Goal: Task Accomplishment & Management: Manage account settings

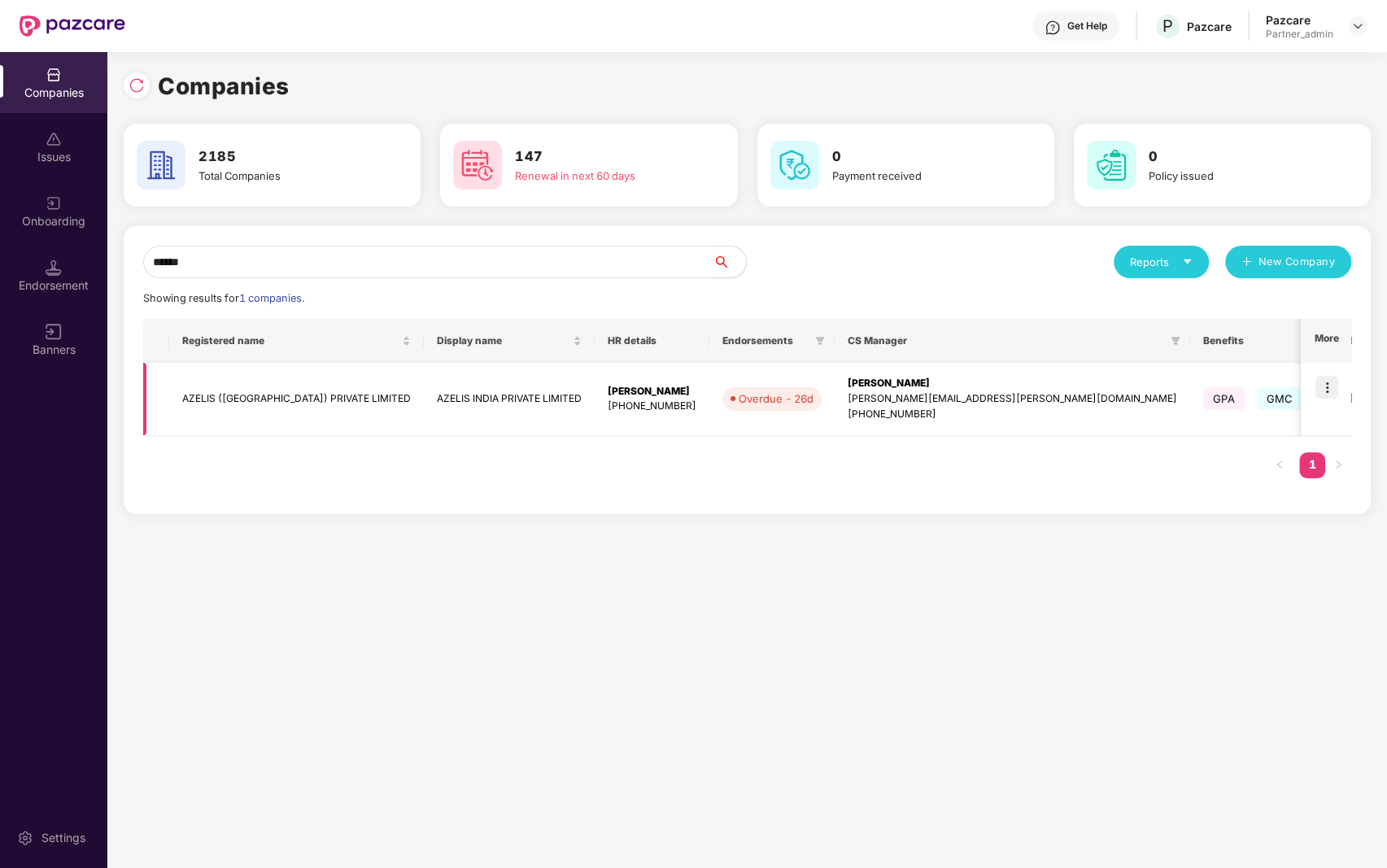
type input "******"
click at [1321, 388] on img at bounding box center [1327, 386] width 23 height 23
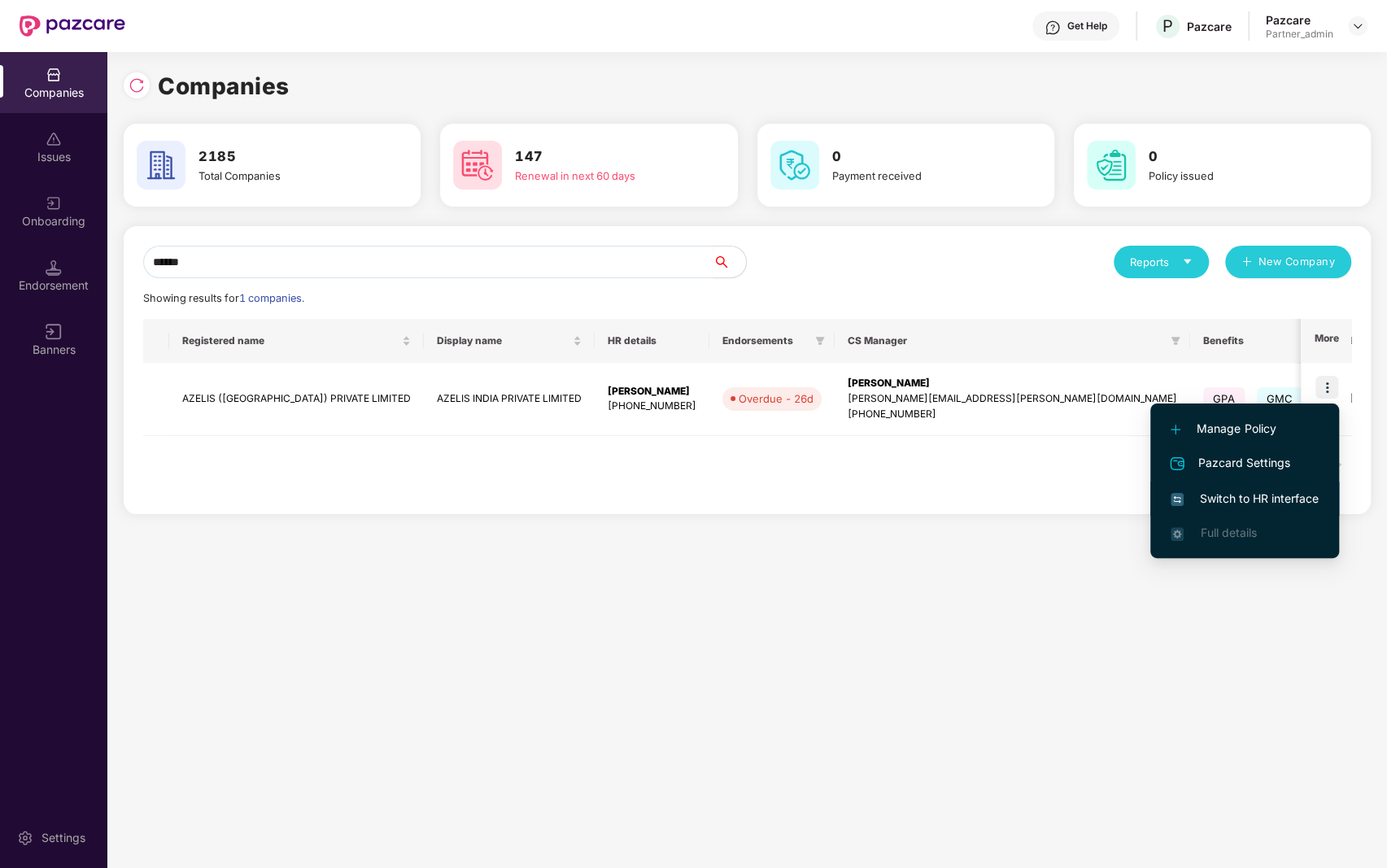
click at [1231, 500] on span "Switch to HR interface" at bounding box center [1245, 499] width 148 height 18
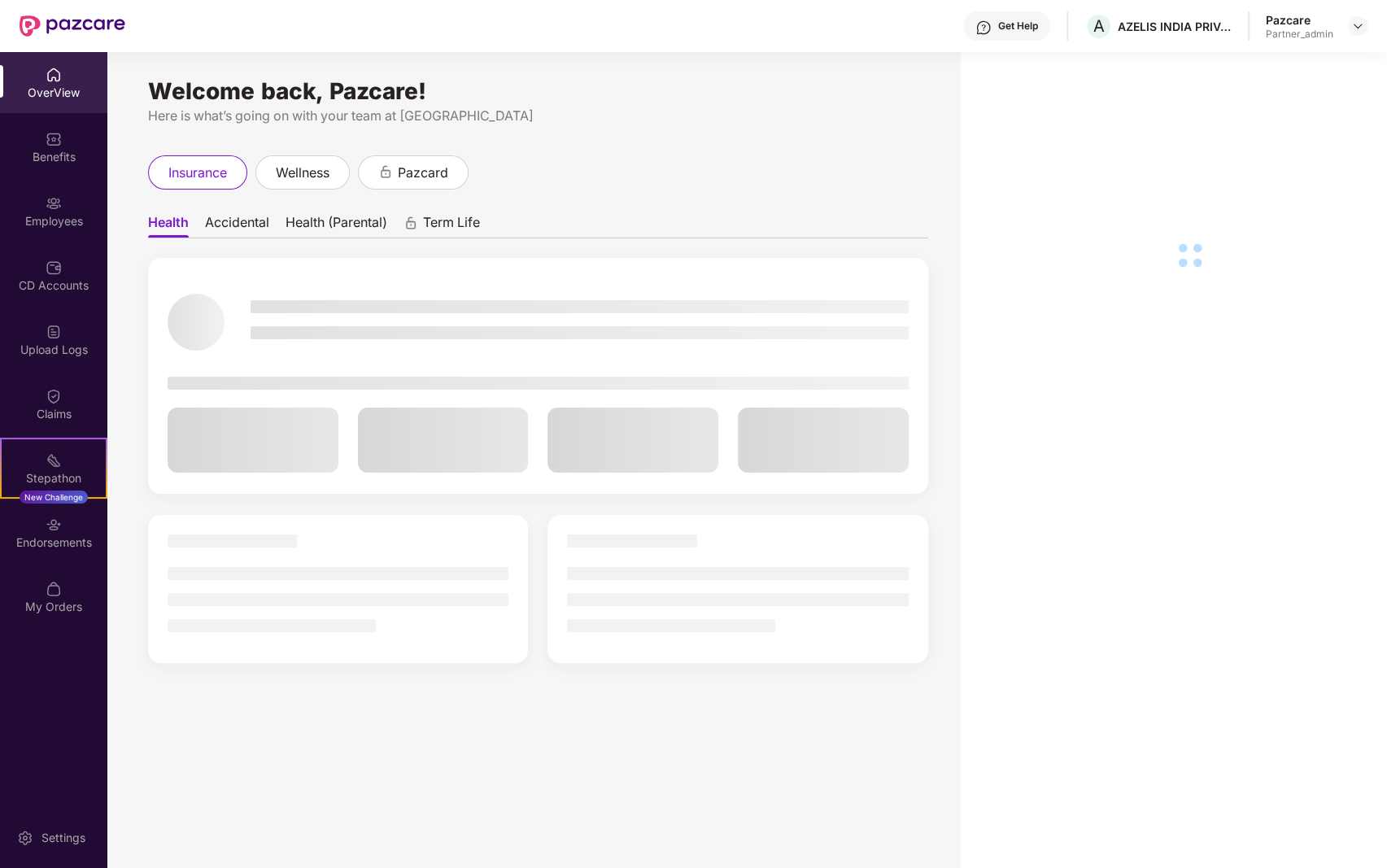
click at [57, 151] on div "Benefits" at bounding box center [53, 157] width 108 height 16
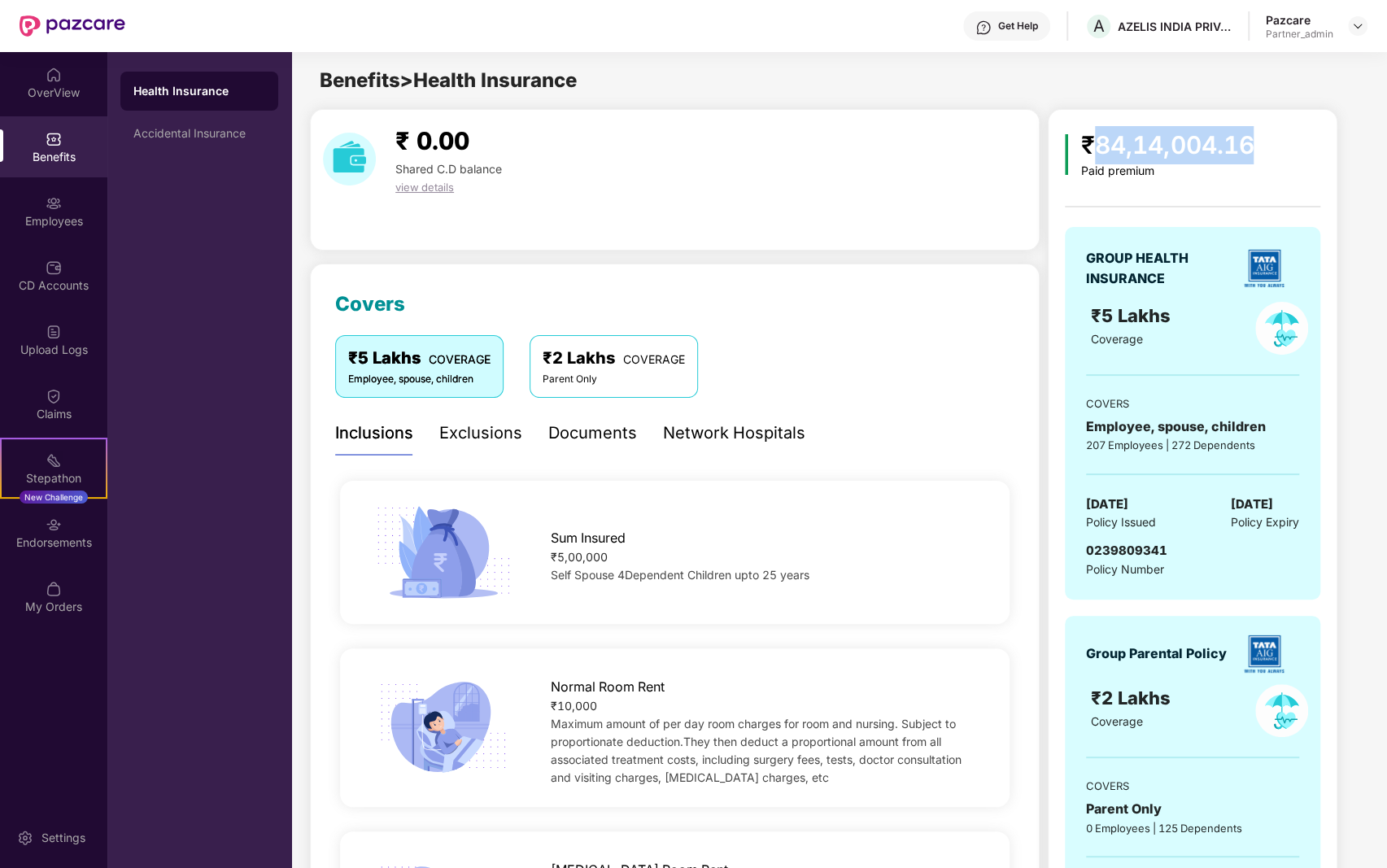
drag, startPoint x: 1090, startPoint y: 143, endPoint x: 1366, endPoint y: 143, distance: 276.0
click at [1366, 143] on div "₹84,14,004.16 Paid premium GROUP HEALTH INSURANCE ₹5 Lakhs Coverage COVERS Empl…" at bounding box center [1207, 555] width 319 height 894
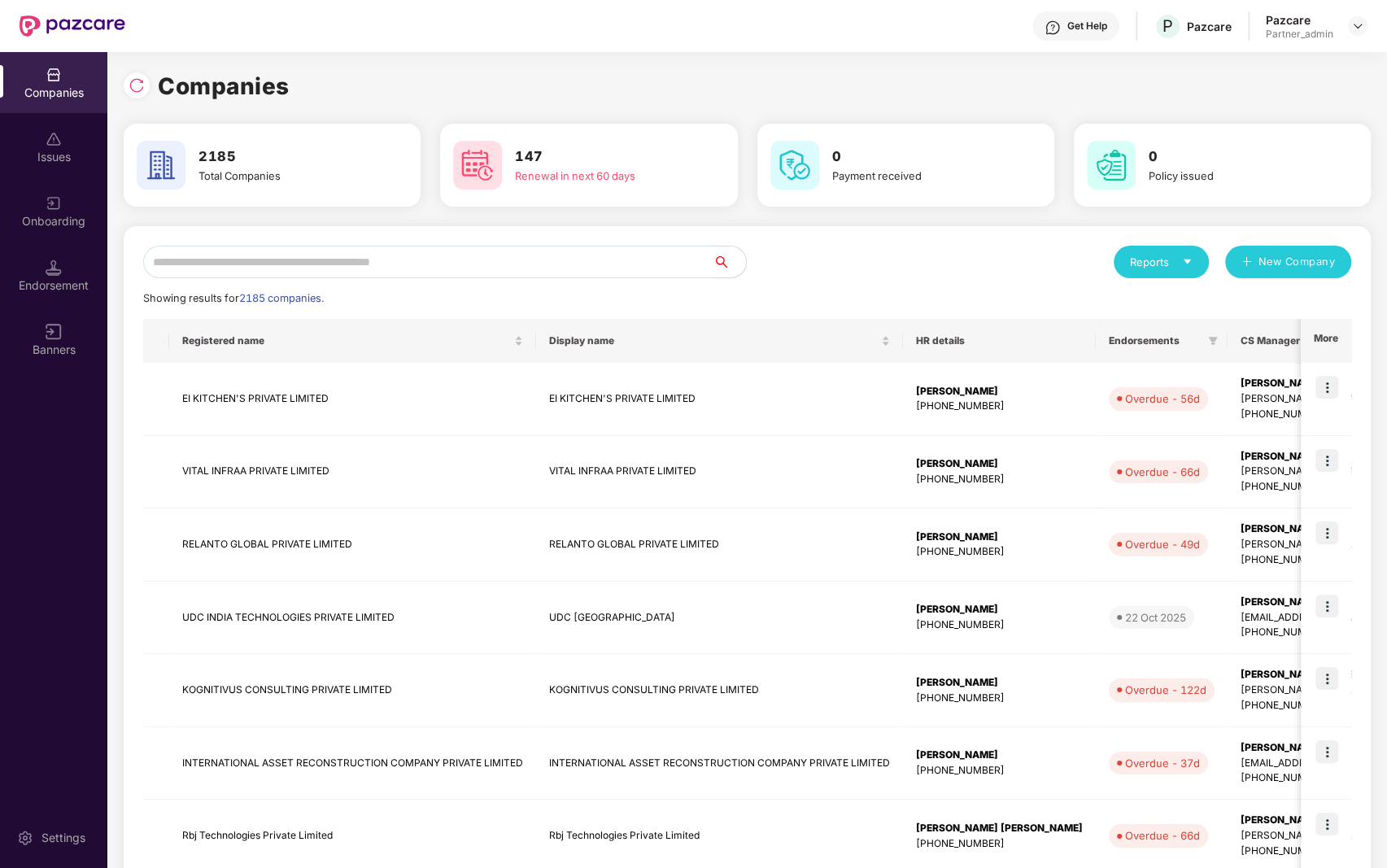
click at [597, 273] on input "text" at bounding box center [428, 262] width 570 height 33
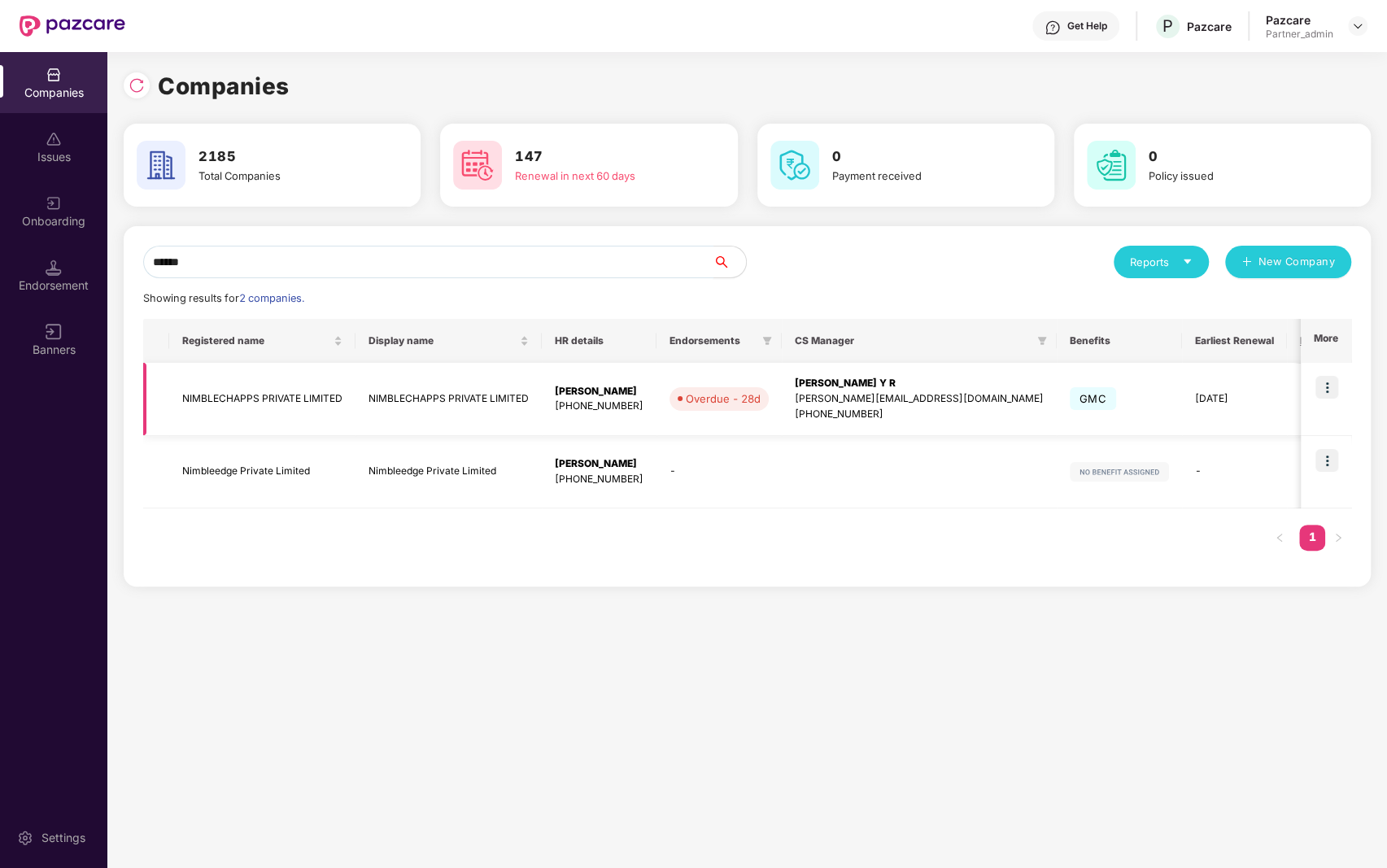
type input "******"
click at [1339, 387] on img at bounding box center [1327, 386] width 23 height 23
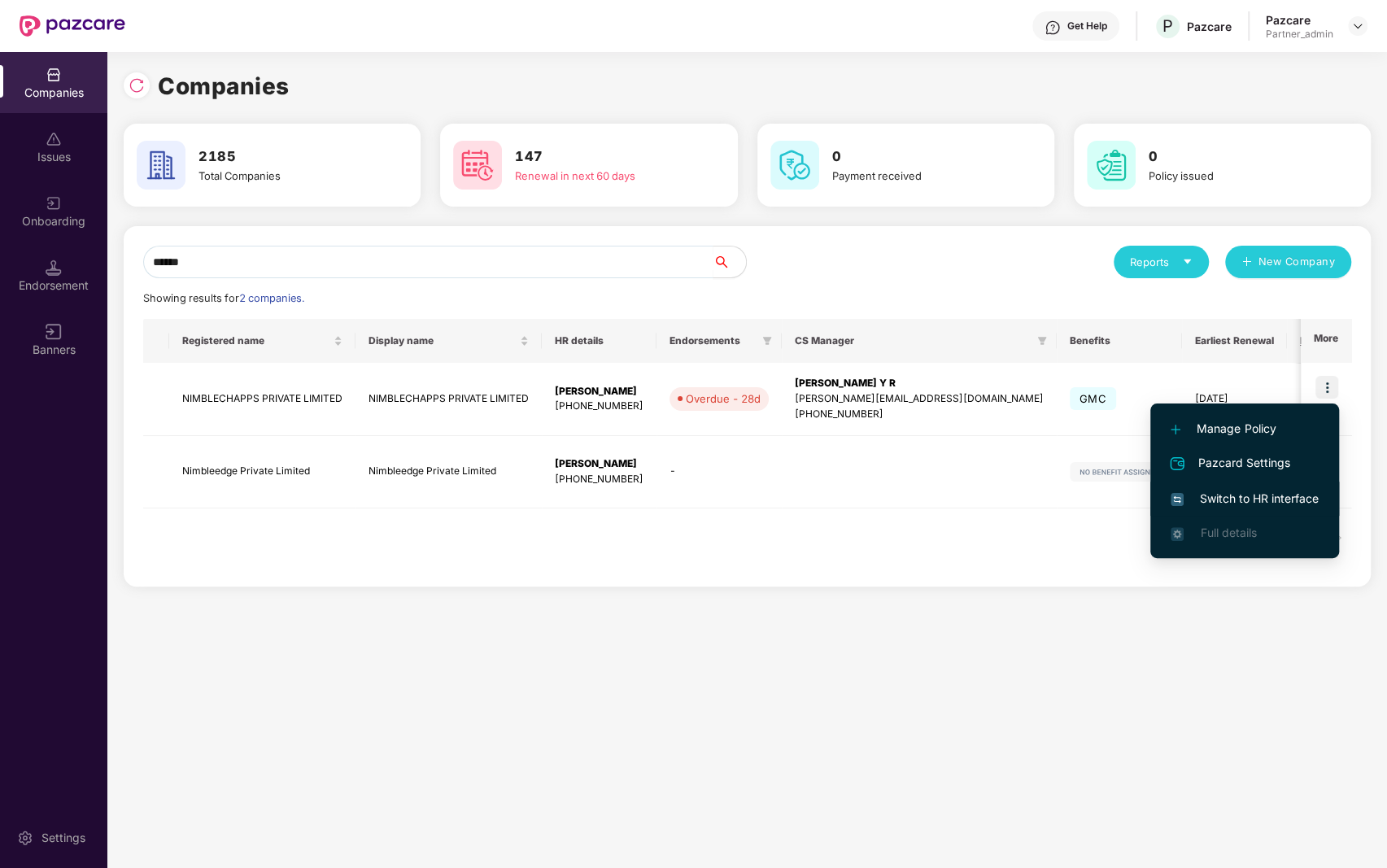
click at [1201, 498] on span "Switch to HR interface" at bounding box center [1245, 499] width 148 height 18
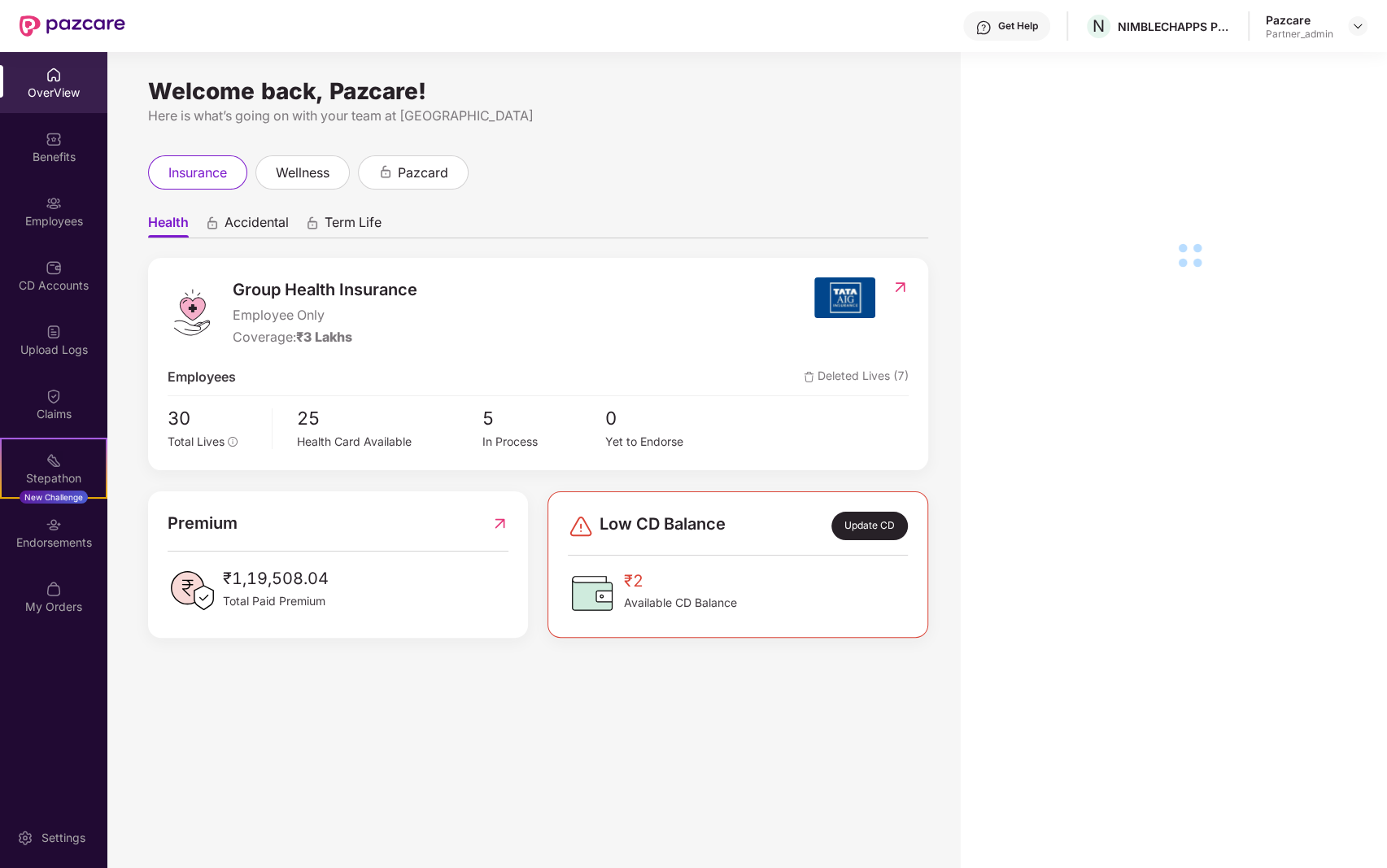
click at [46, 164] on div "Benefits" at bounding box center [53, 157] width 108 height 16
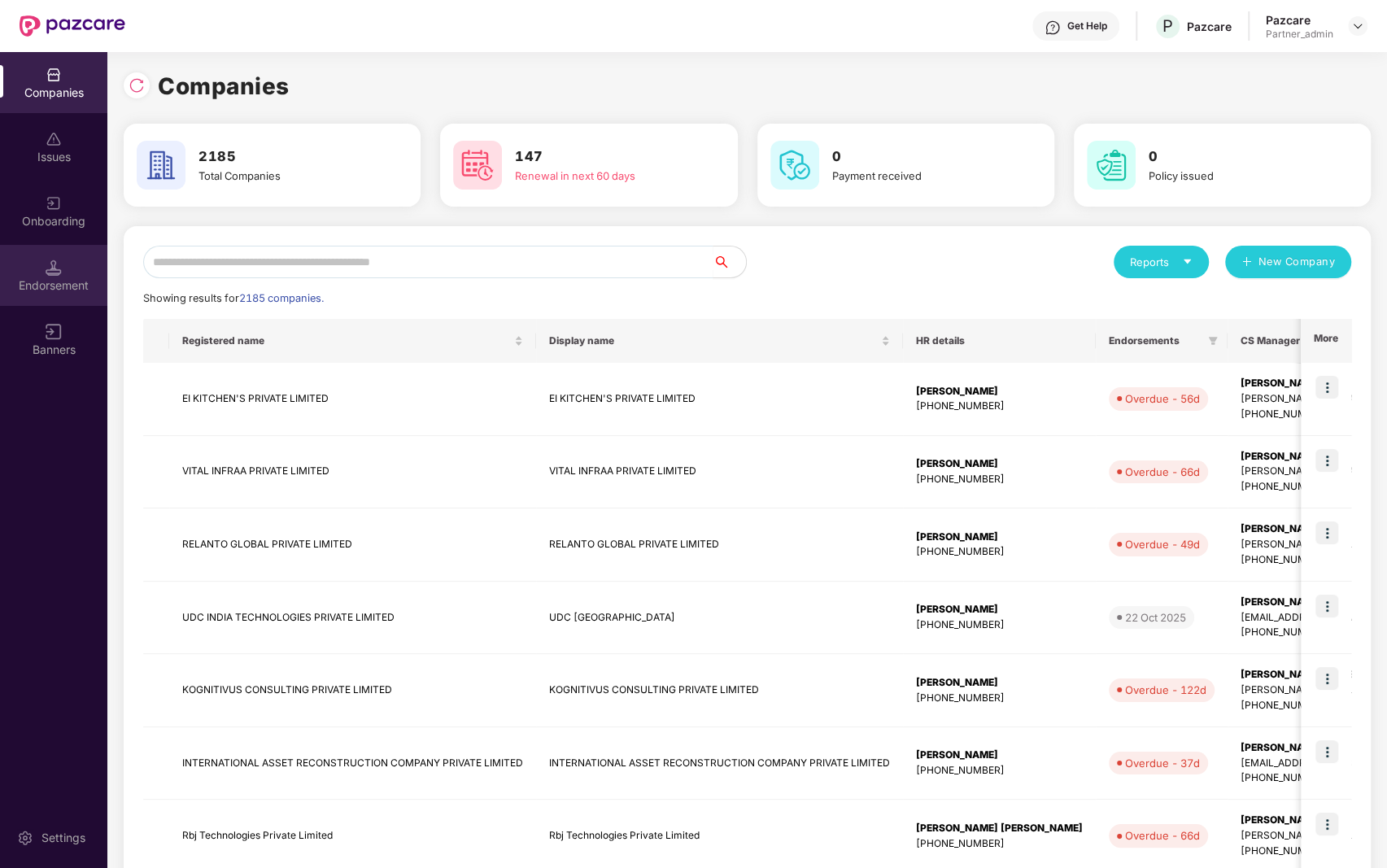
click at [58, 272] on img at bounding box center [53, 268] width 16 height 16
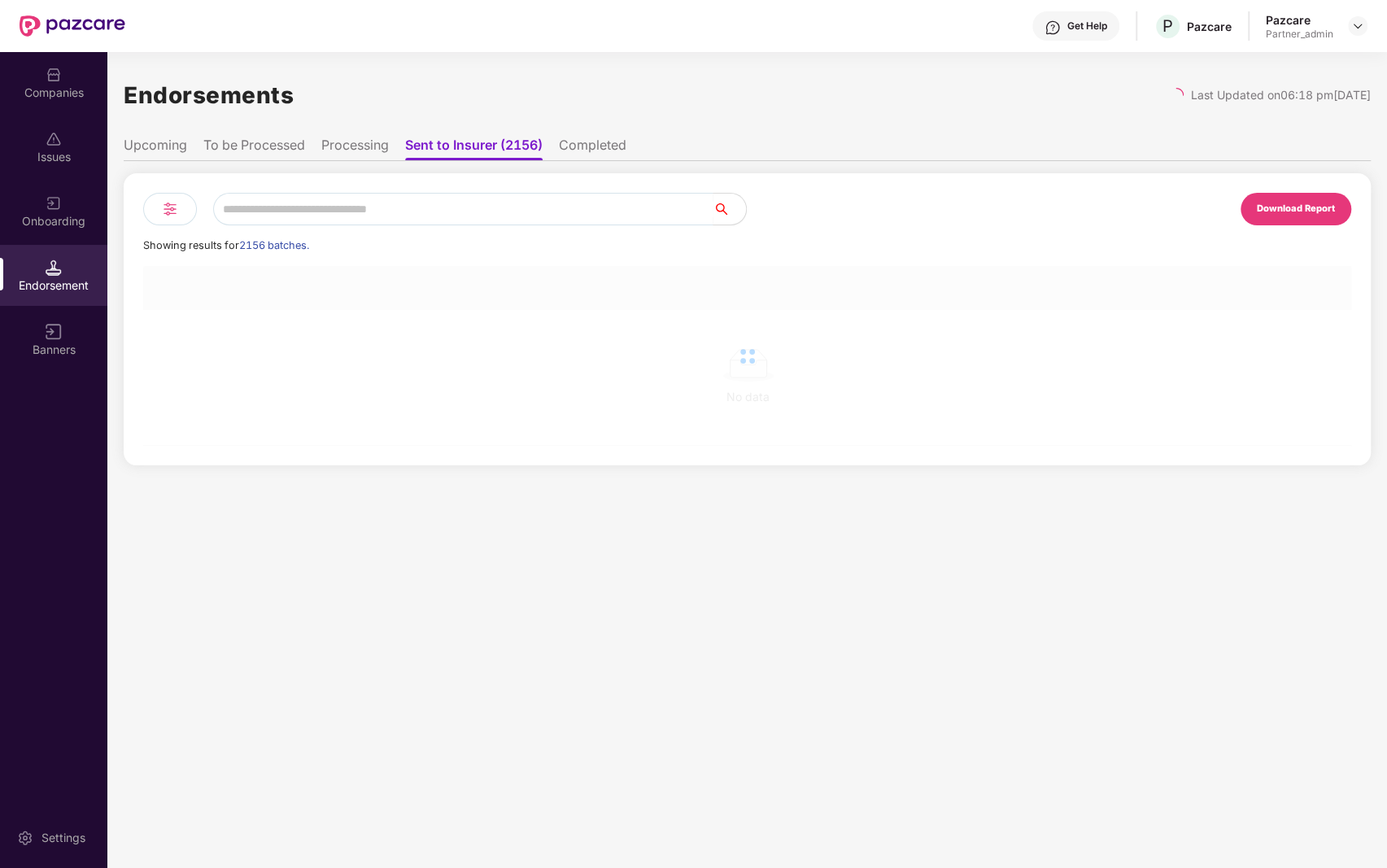
click at [281, 145] on li "To be Processed" at bounding box center [254, 148] width 102 height 24
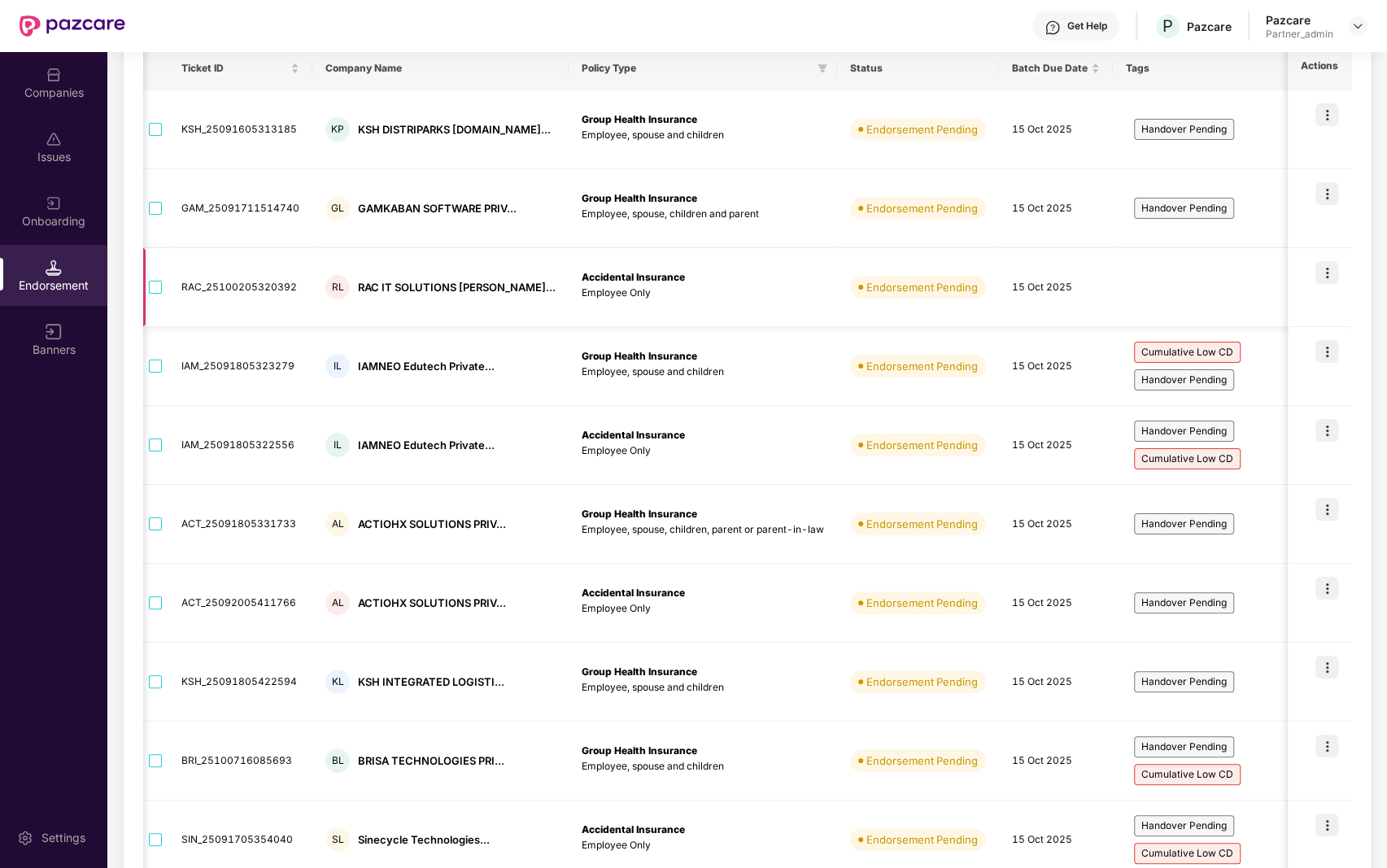
scroll to position [306, 0]
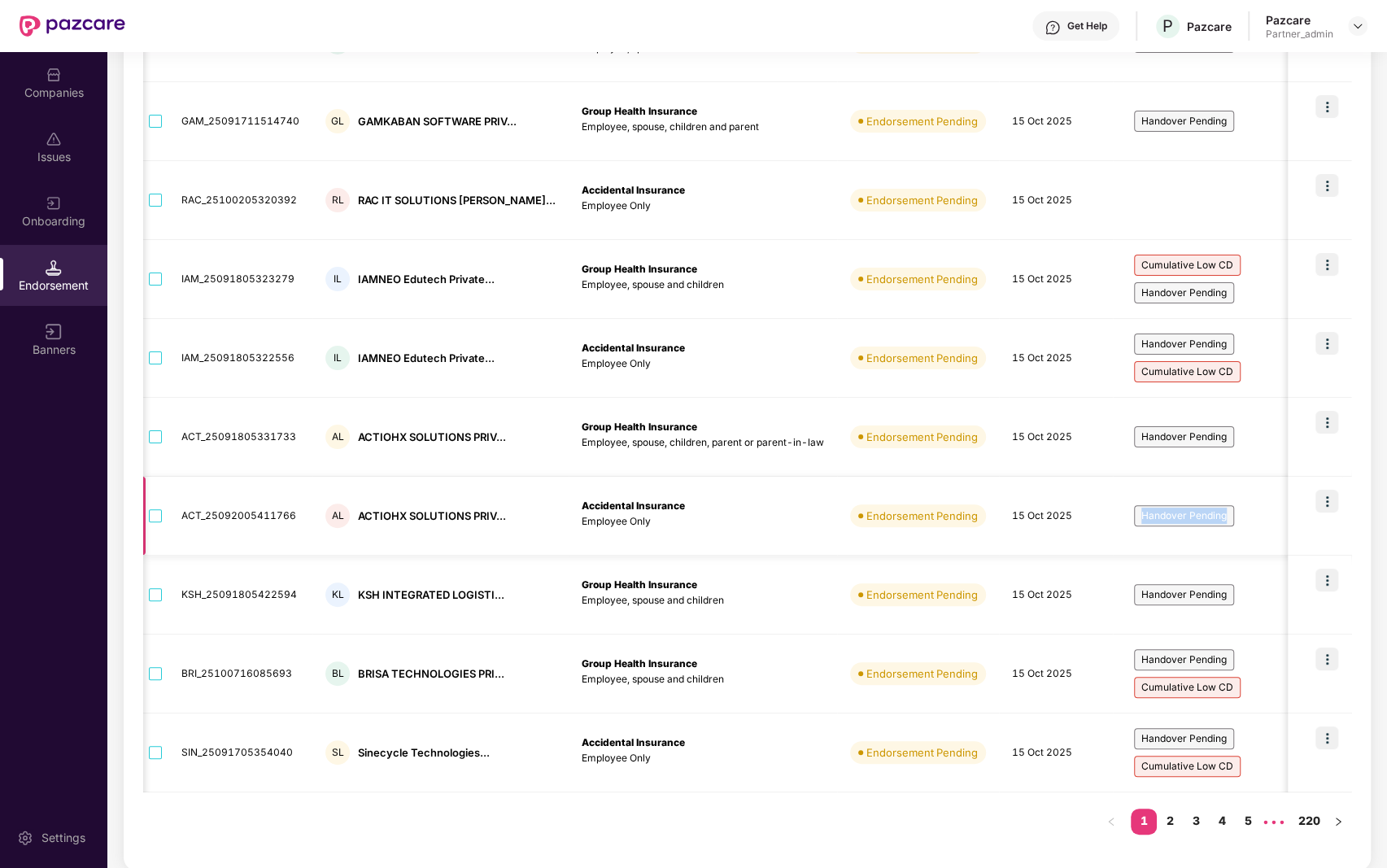
drag, startPoint x: 1099, startPoint y: 517, endPoint x: 1222, endPoint y: 528, distance: 123.5
click at [1221, 527] on div "Handover Pending" at bounding box center [1228, 515] width 204 height 52
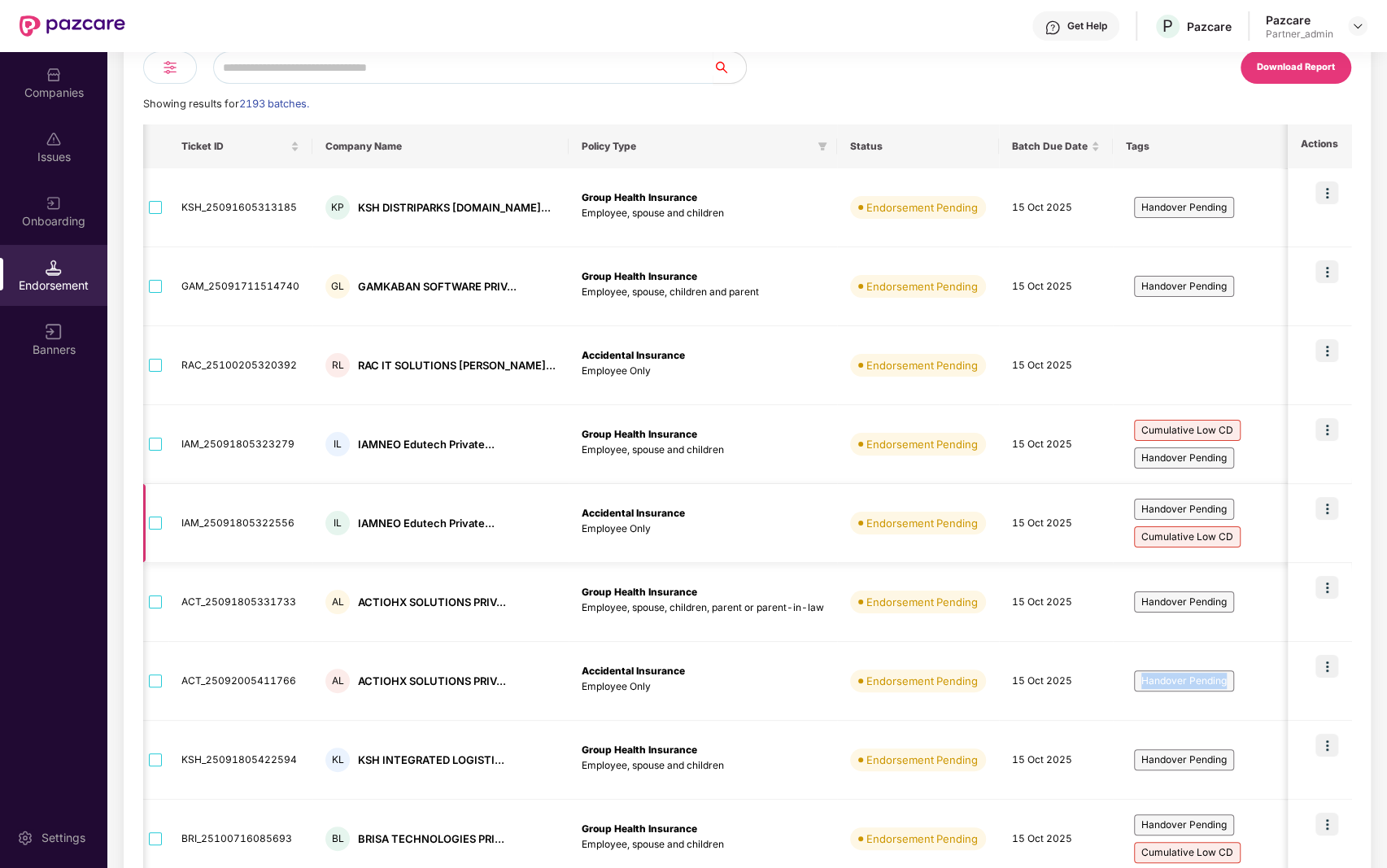
scroll to position [0, 0]
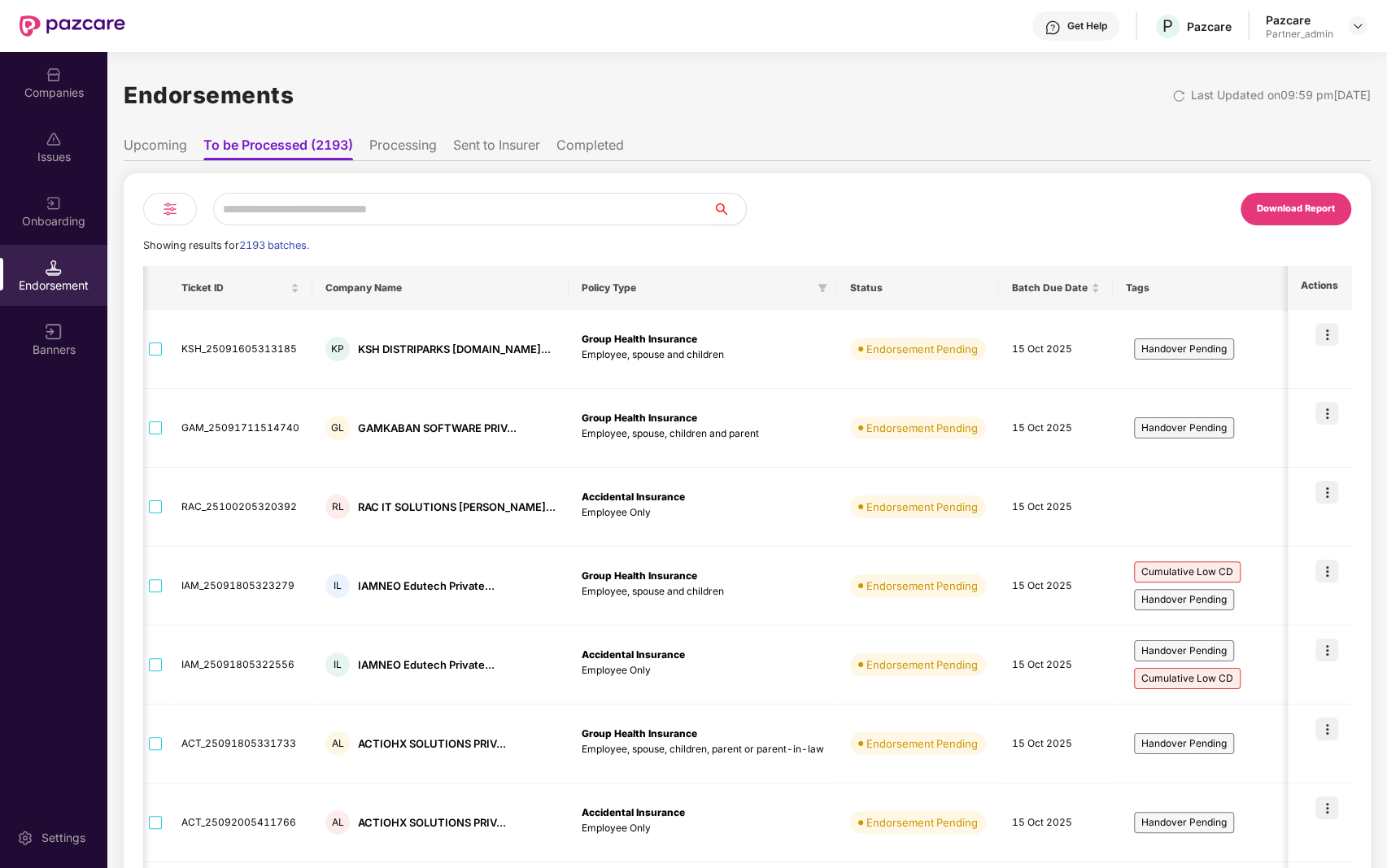
click at [846, 210] on div "Download Report" at bounding box center [1050, 208] width 605 height 33
click at [168, 208] on img at bounding box center [170, 209] width 20 height 20
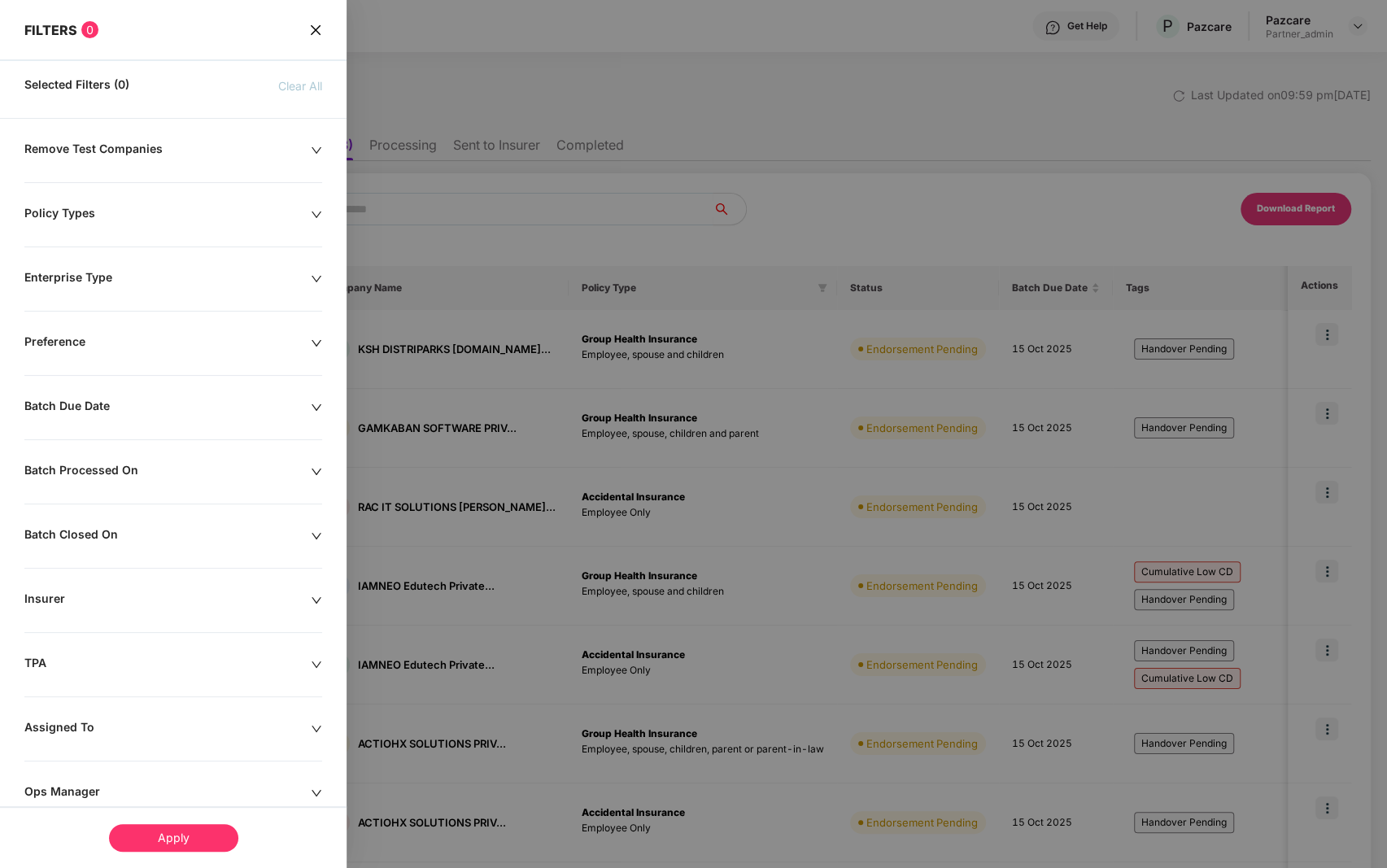
scroll to position [170, 0]
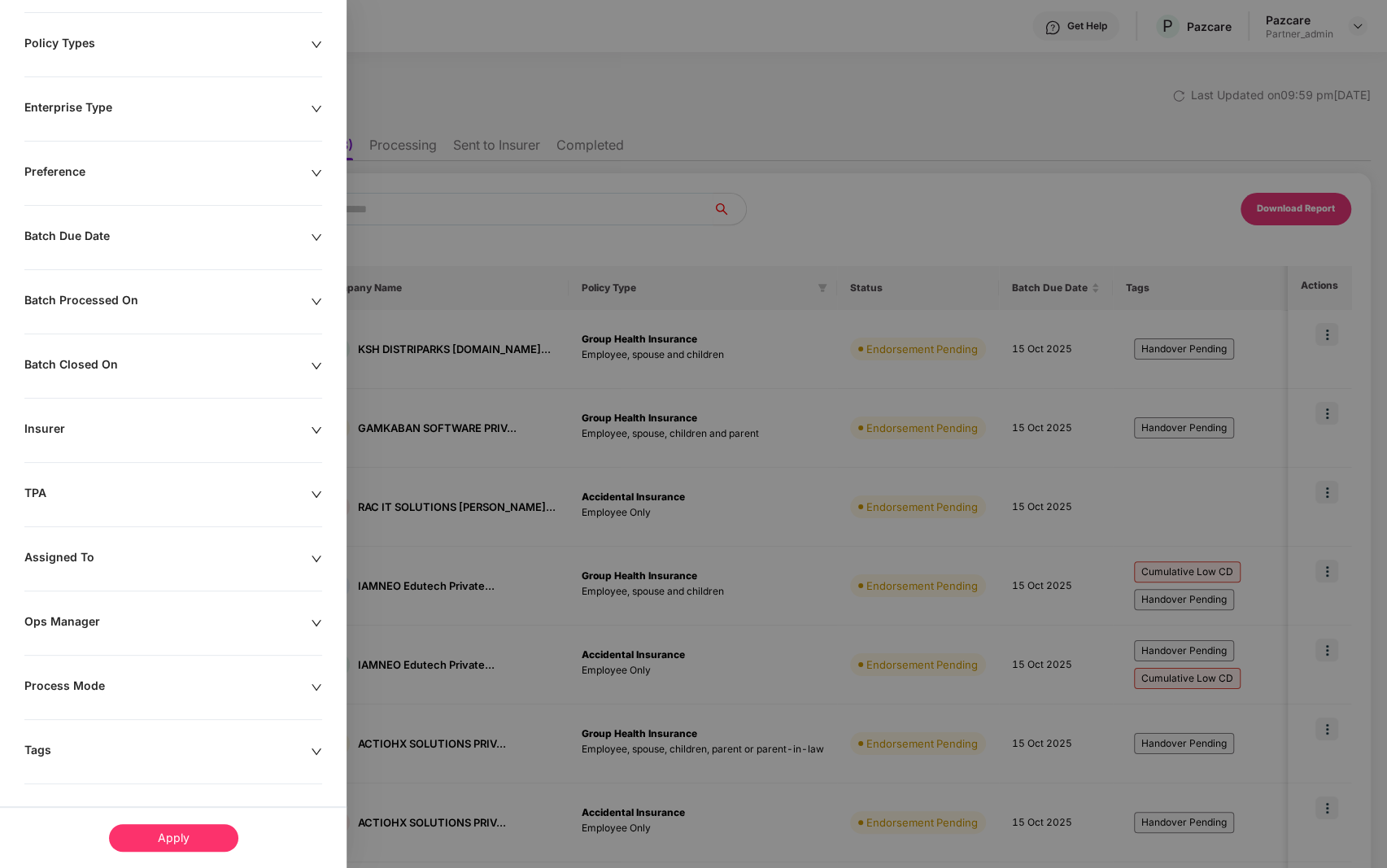
click at [175, 754] on div "Tags" at bounding box center [168, 751] width 286 height 18
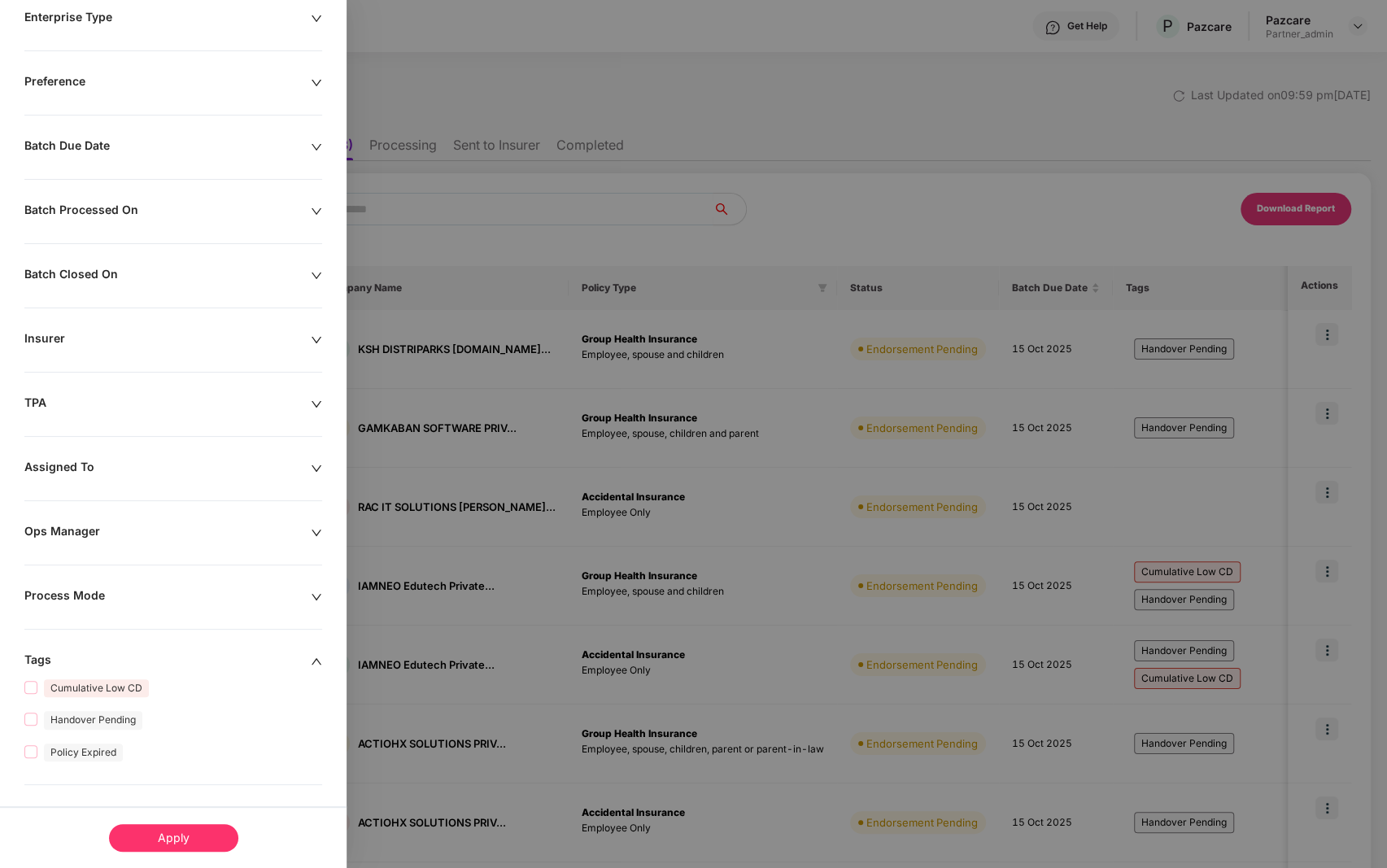
scroll to position [0, 0]
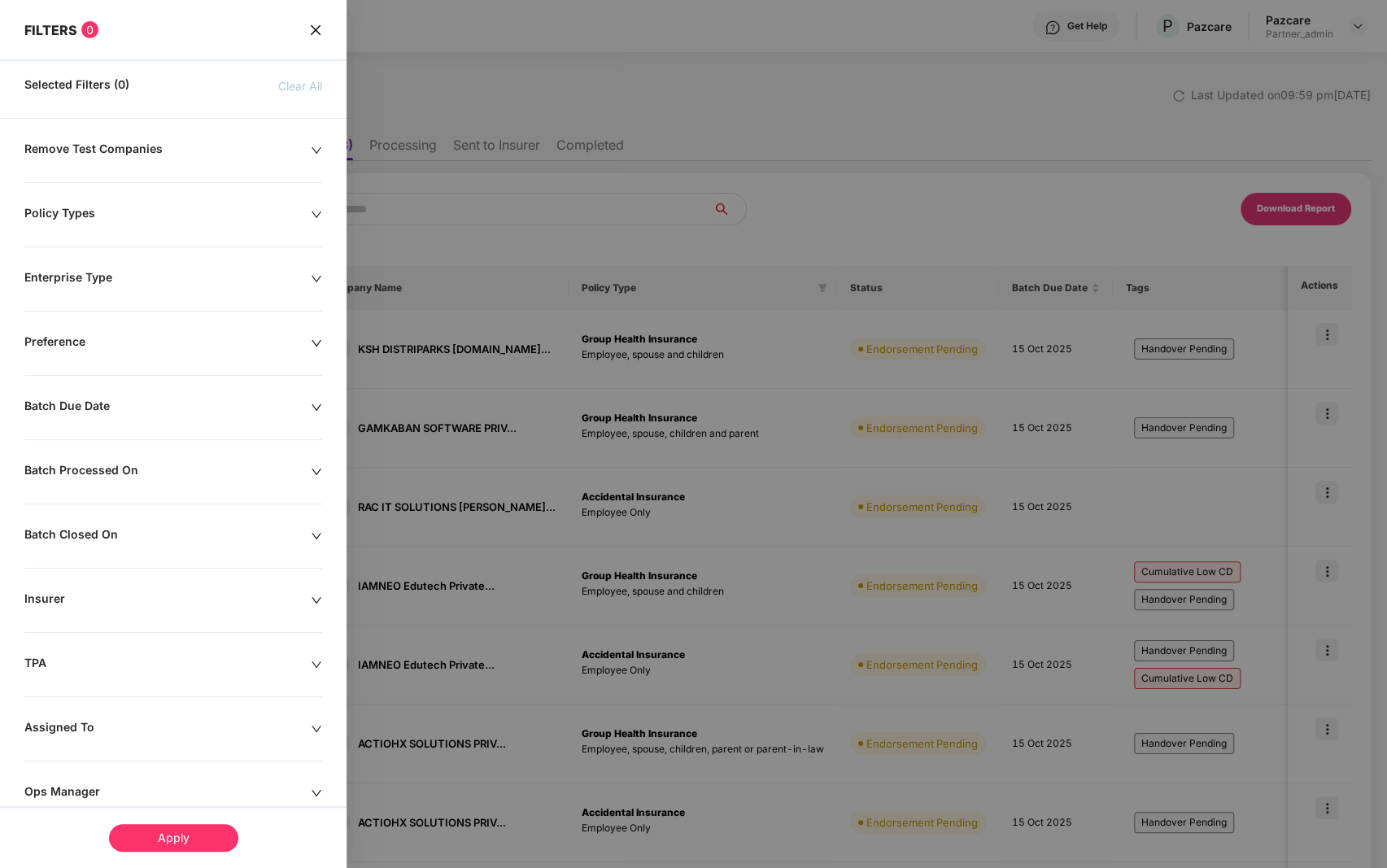
click at [314, 31] on icon "close" at bounding box center [315, 30] width 13 height 13
click at [314, 31] on div "Get Help P Pazcare Pazcare Partner_admin" at bounding box center [746, 26] width 1242 height 52
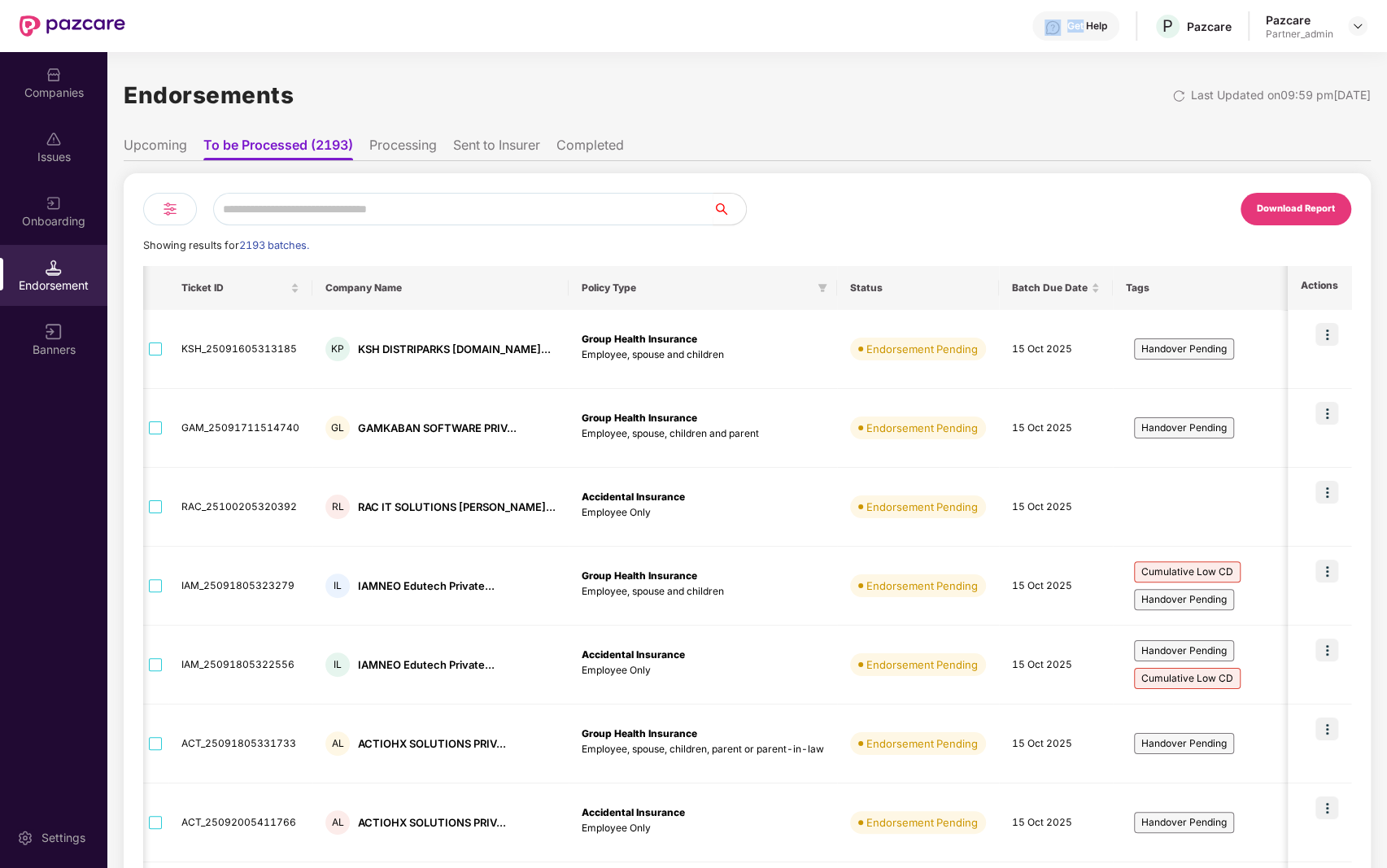
click at [179, 208] on img at bounding box center [170, 209] width 20 height 20
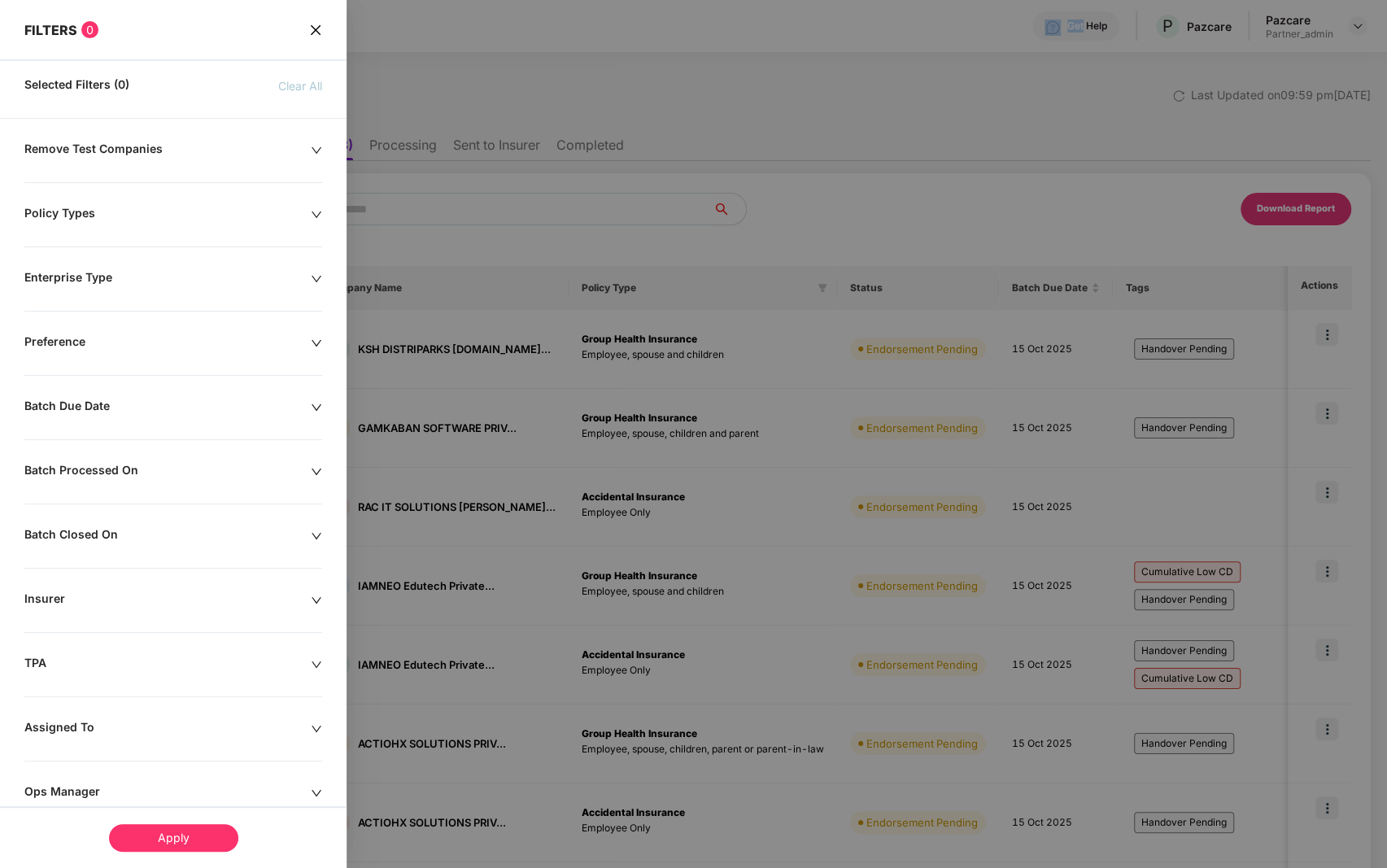
scroll to position [170, 0]
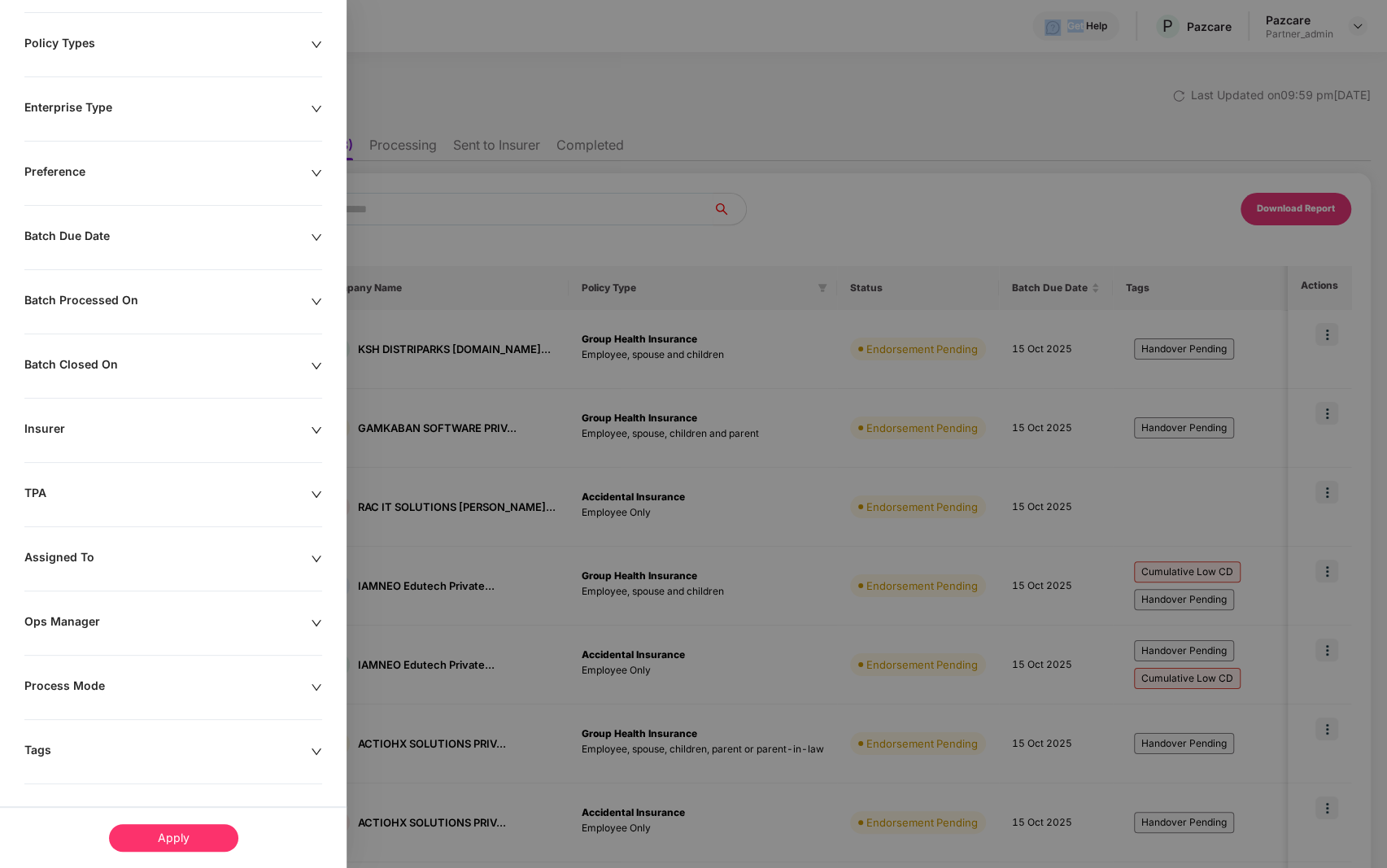
click at [149, 744] on div "Tags" at bounding box center [168, 751] width 286 height 18
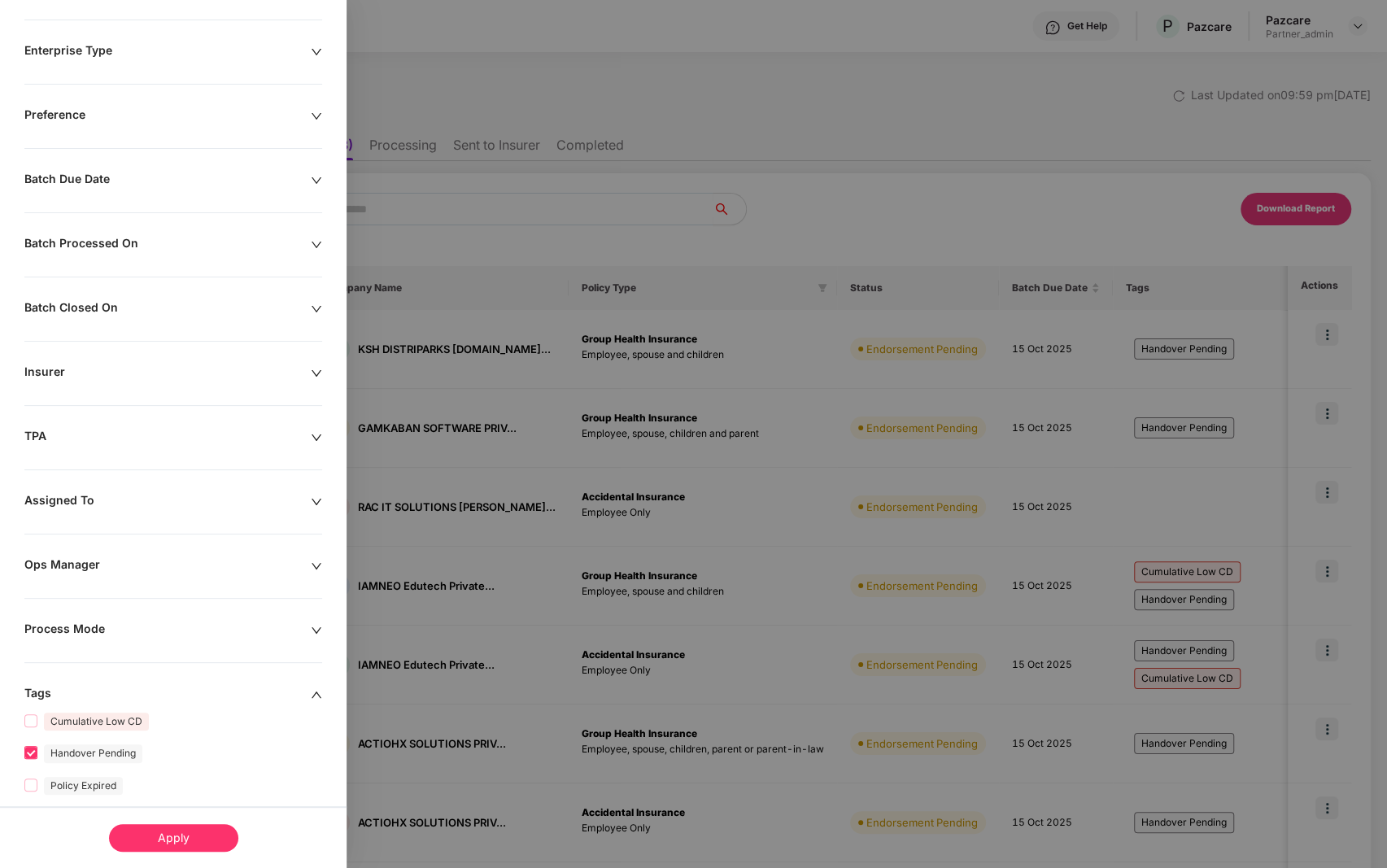
scroll to position [293, 0]
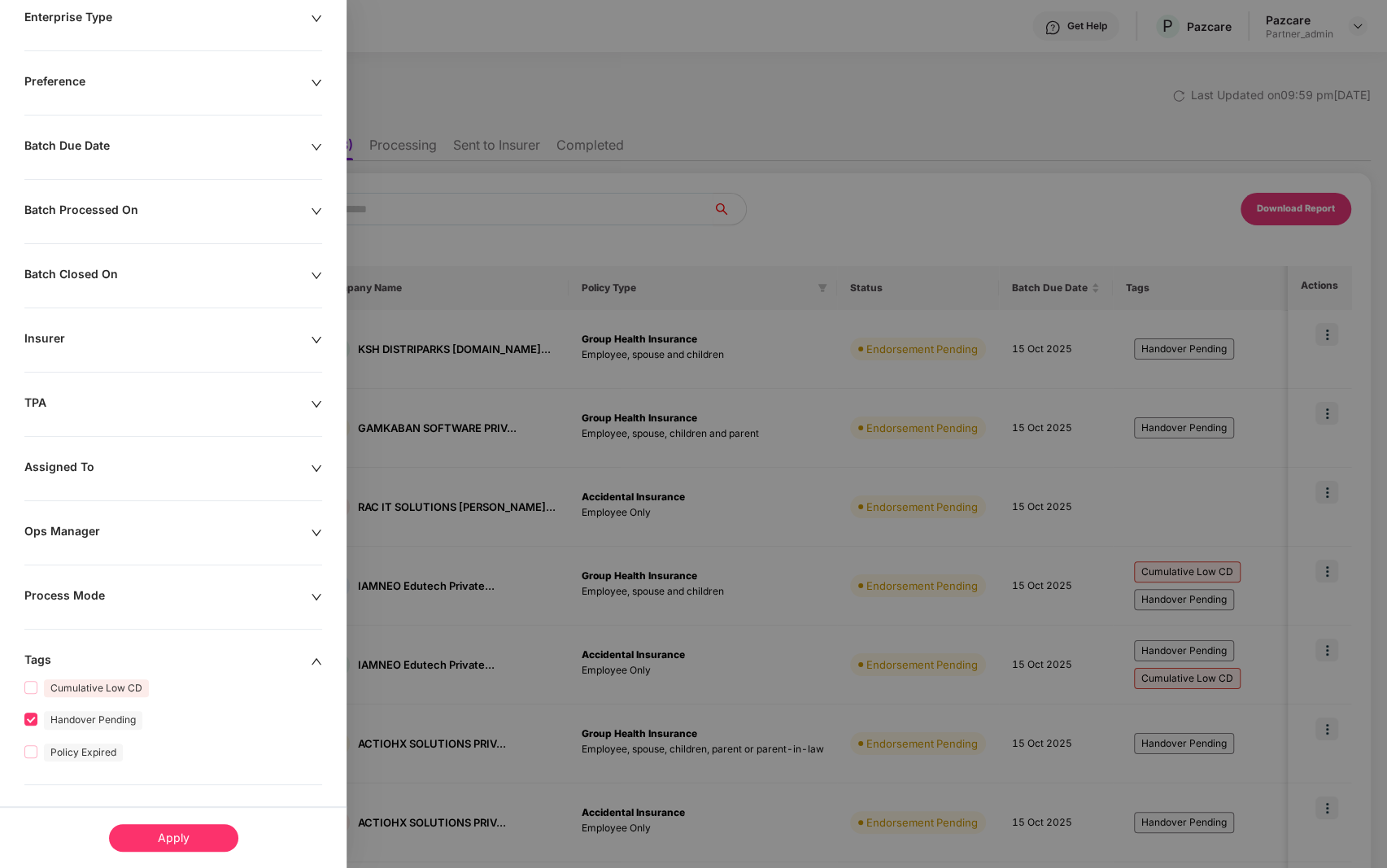
click at [156, 834] on div "Apply" at bounding box center [173, 837] width 129 height 28
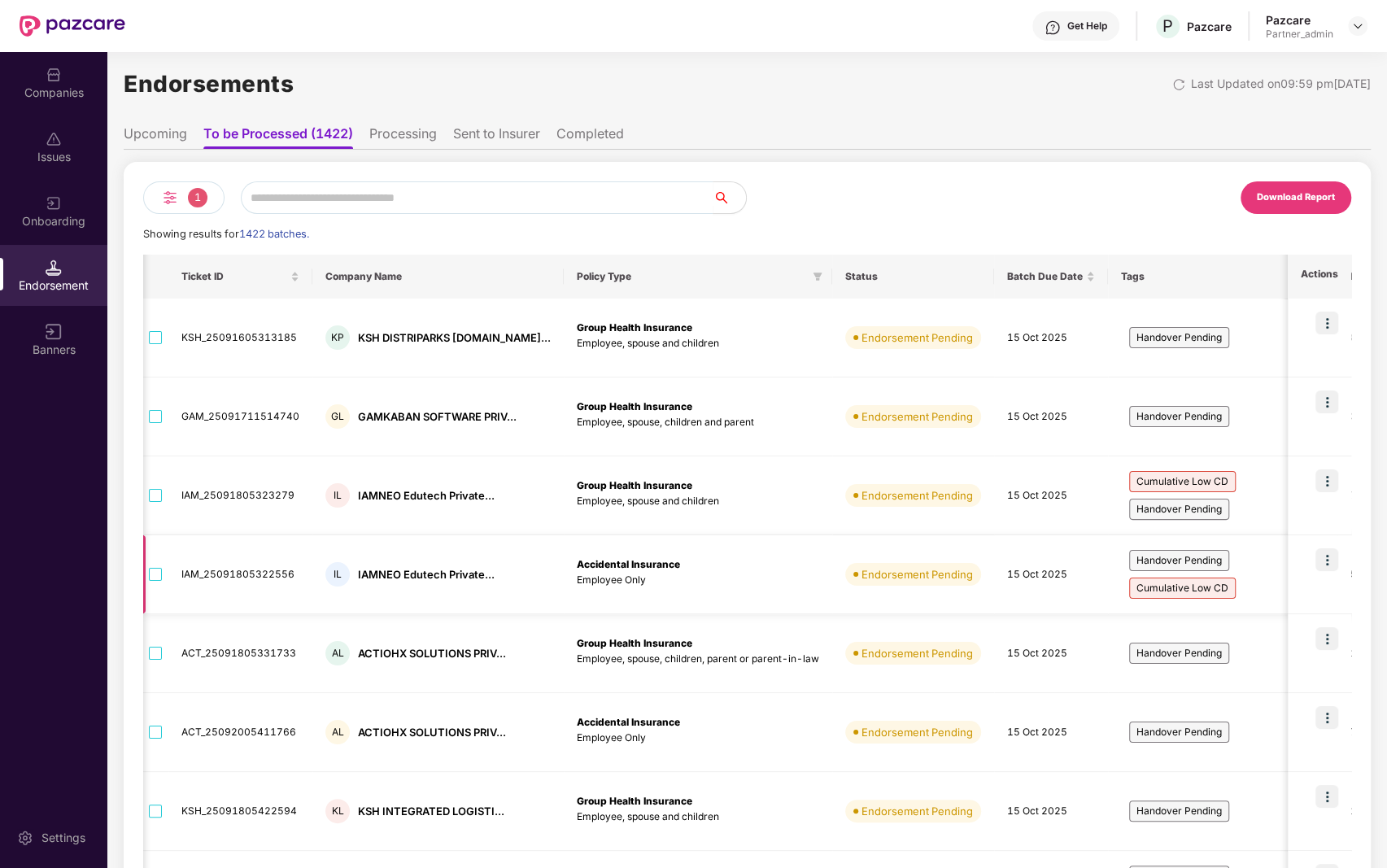
scroll to position [0, 0]
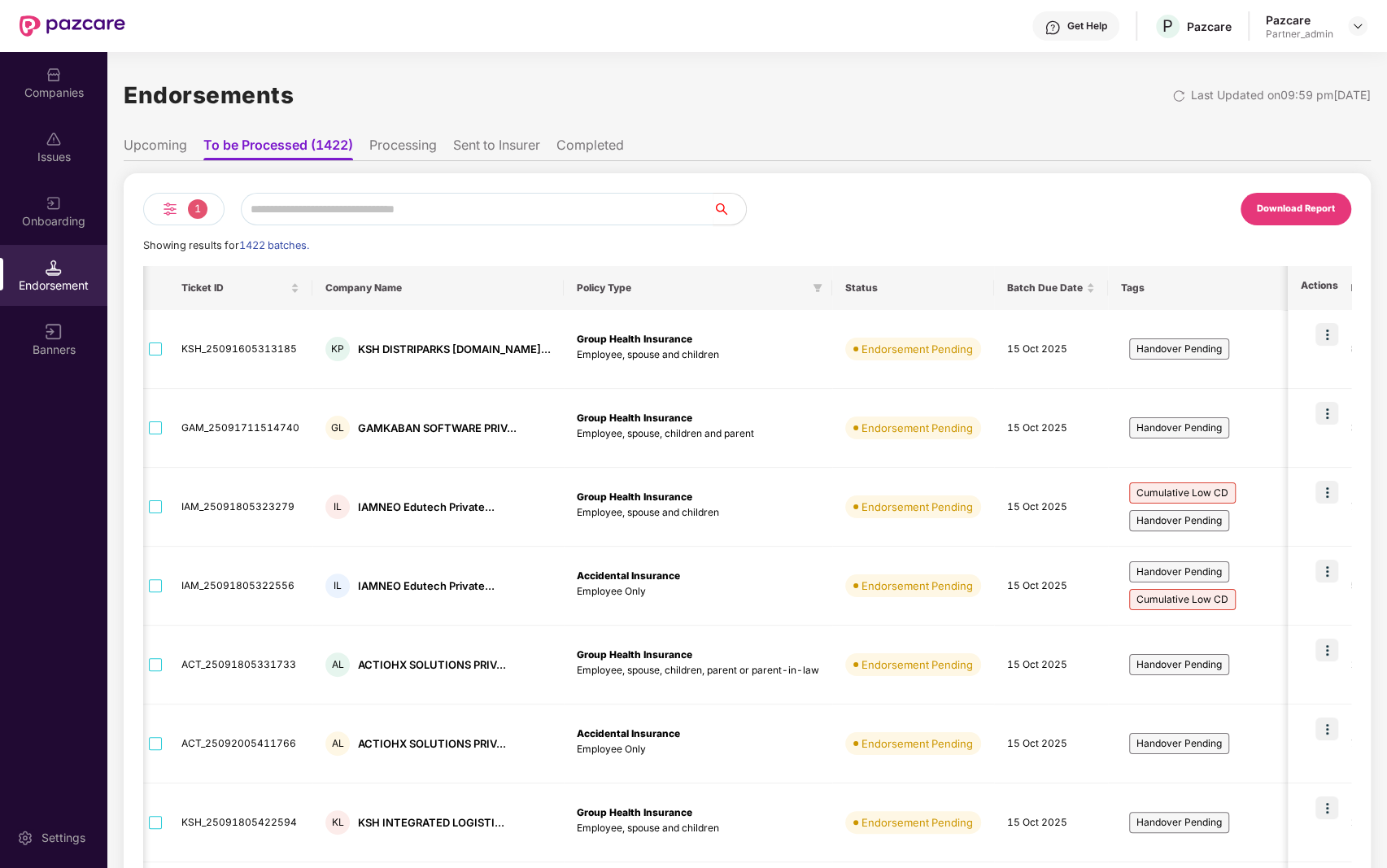
click at [199, 207] on span "1" at bounding box center [198, 209] width 20 height 20
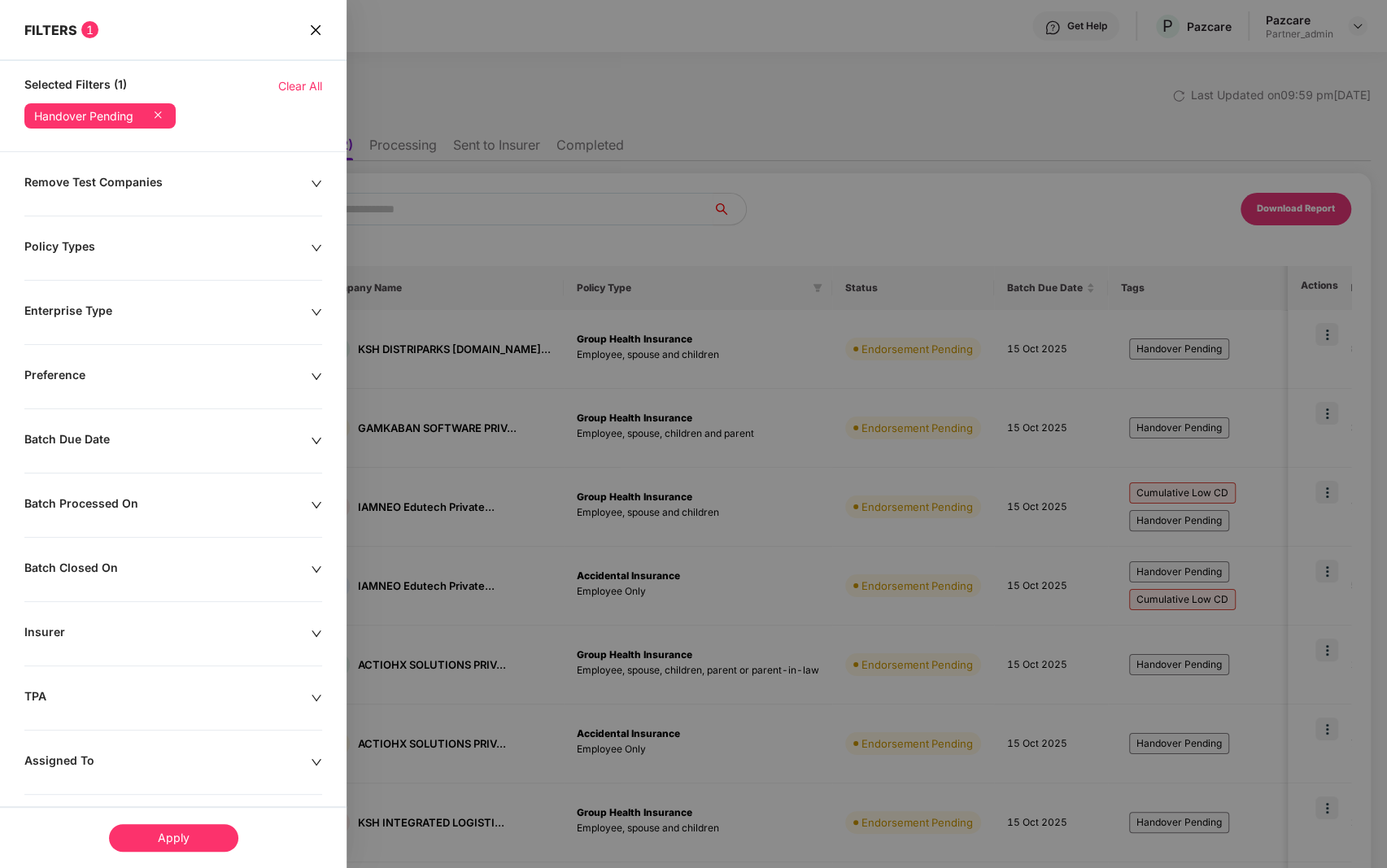
scroll to position [293, 0]
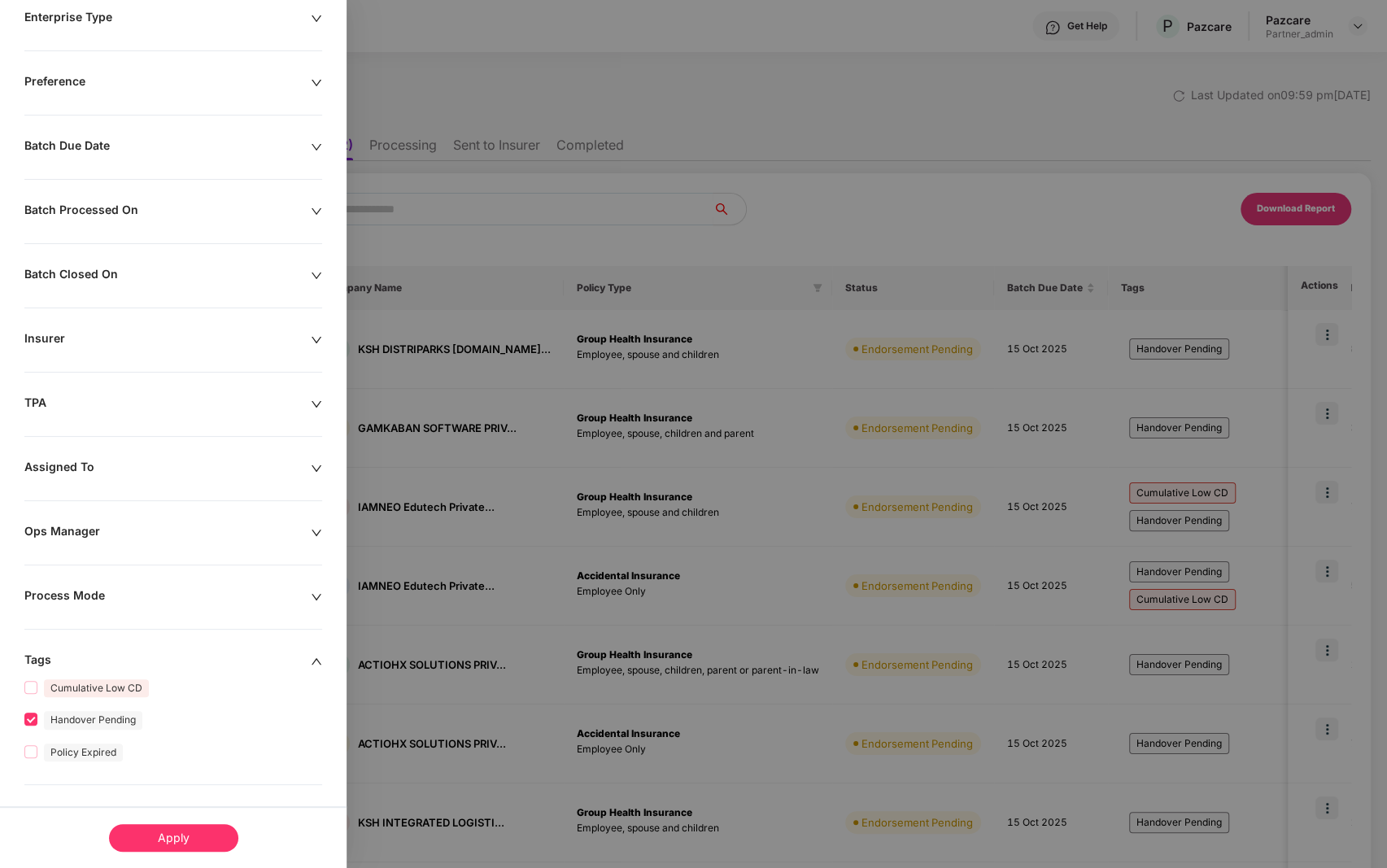
click at [179, 834] on div "Apply" at bounding box center [173, 837] width 129 height 28
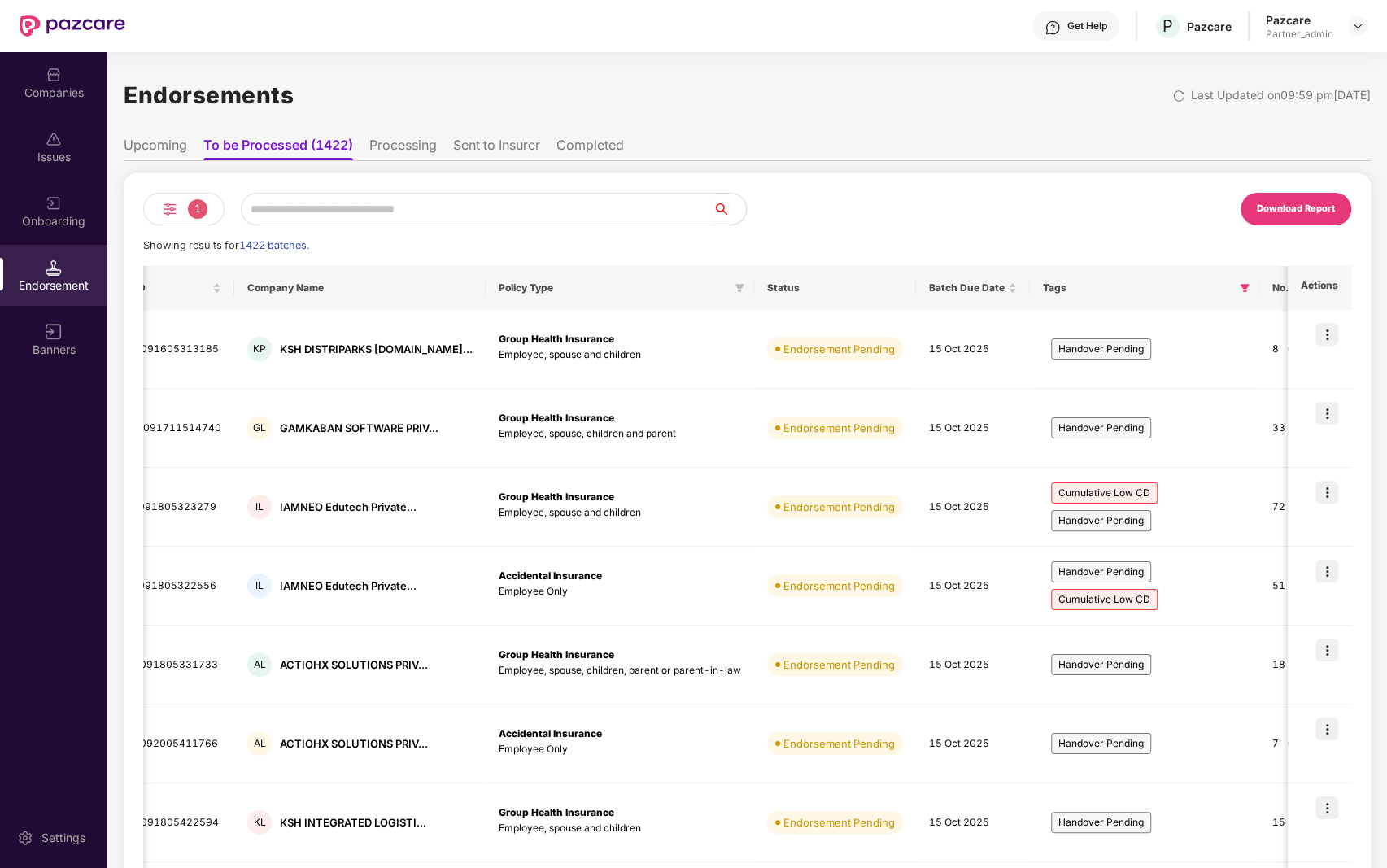
scroll to position [0, 102]
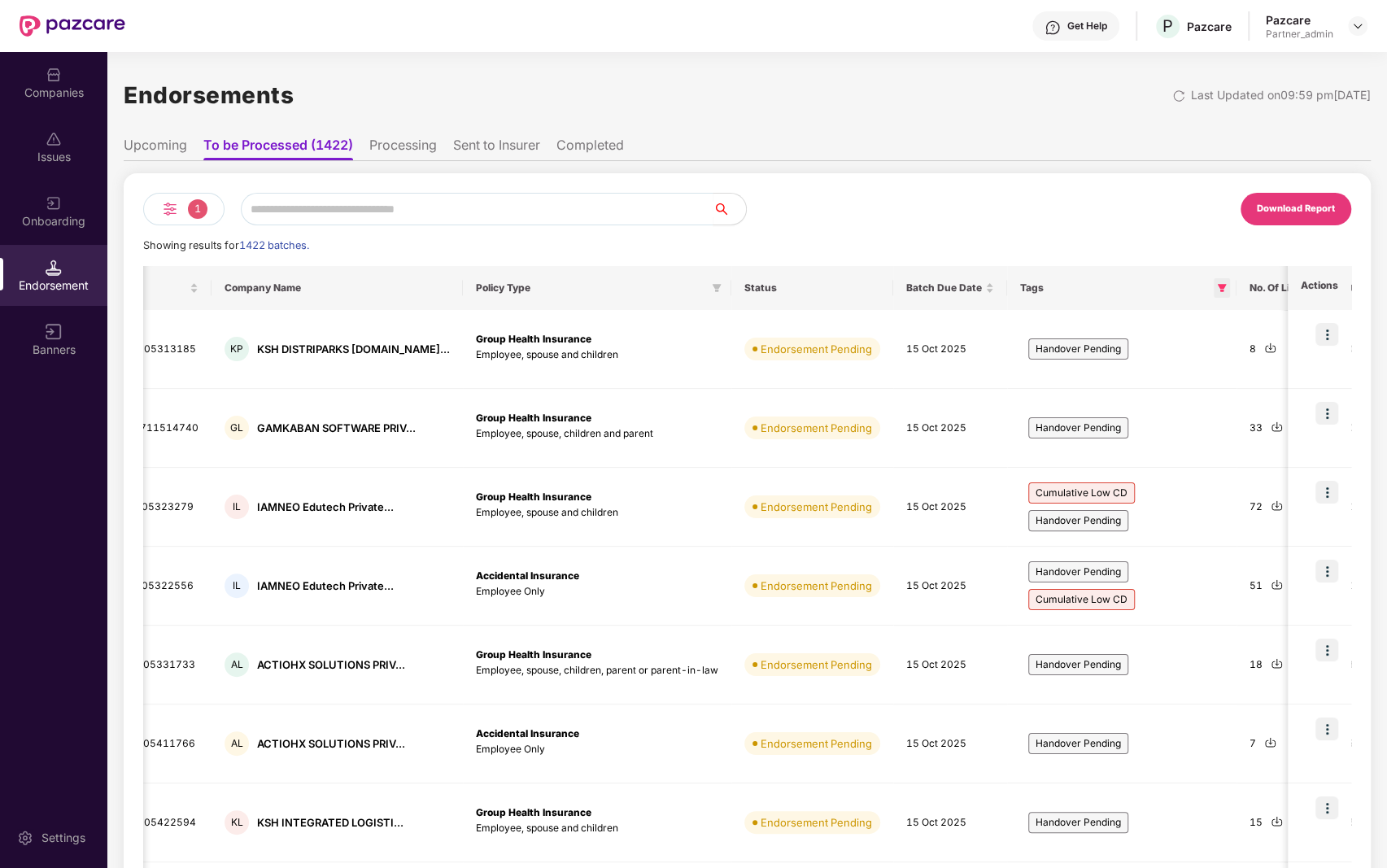
click at [1218, 284] on icon "filter" at bounding box center [1222, 287] width 9 height 8
click at [1157, 423] on span "OK" at bounding box center [1157, 424] width 16 height 18
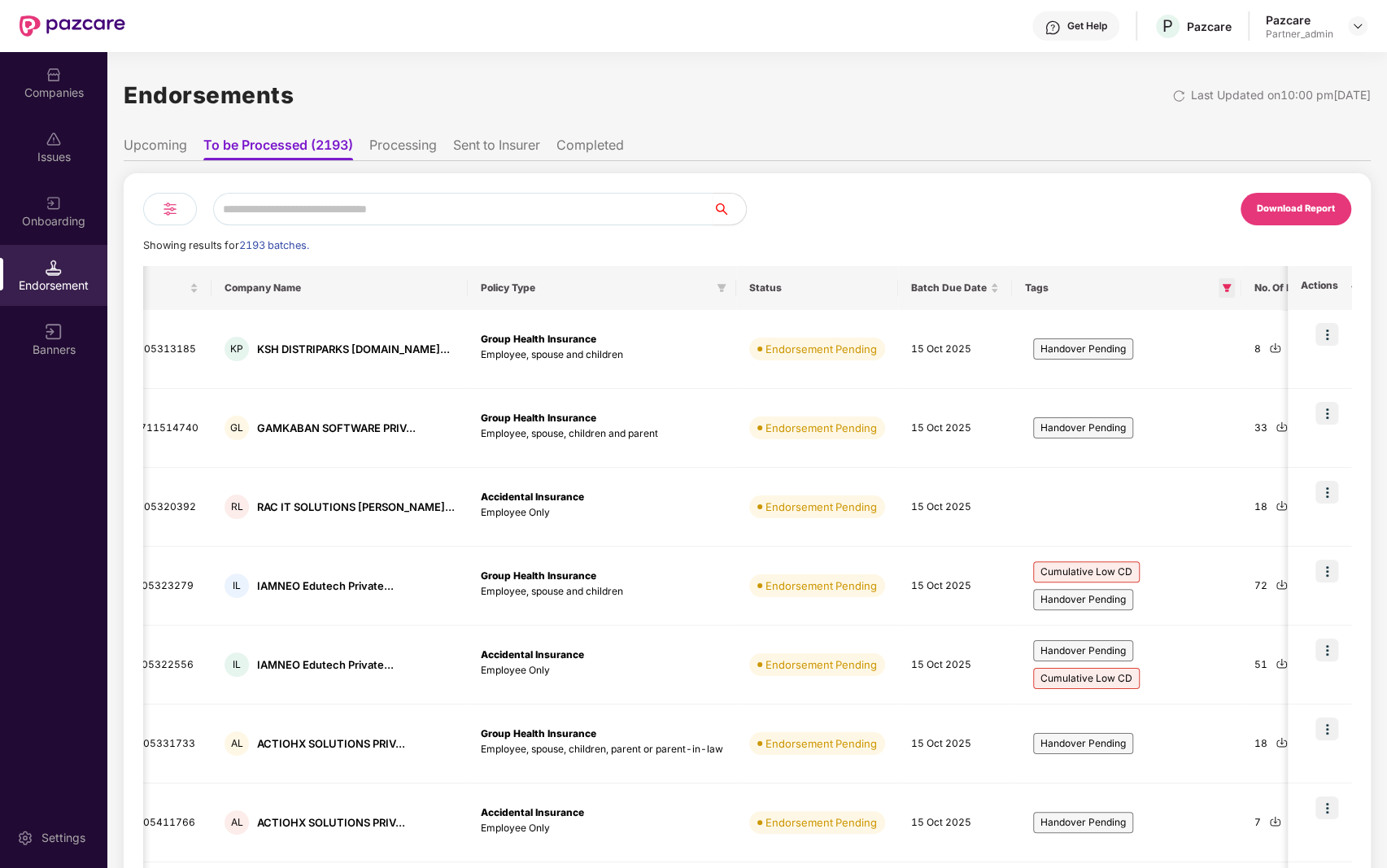
click at [1223, 289] on icon "filter" at bounding box center [1227, 287] width 9 height 8
click at [1091, 384] on span "Policy Expired" at bounding box center [1105, 389] width 79 height 18
click at [1158, 424] on span "OK" at bounding box center [1157, 424] width 16 height 18
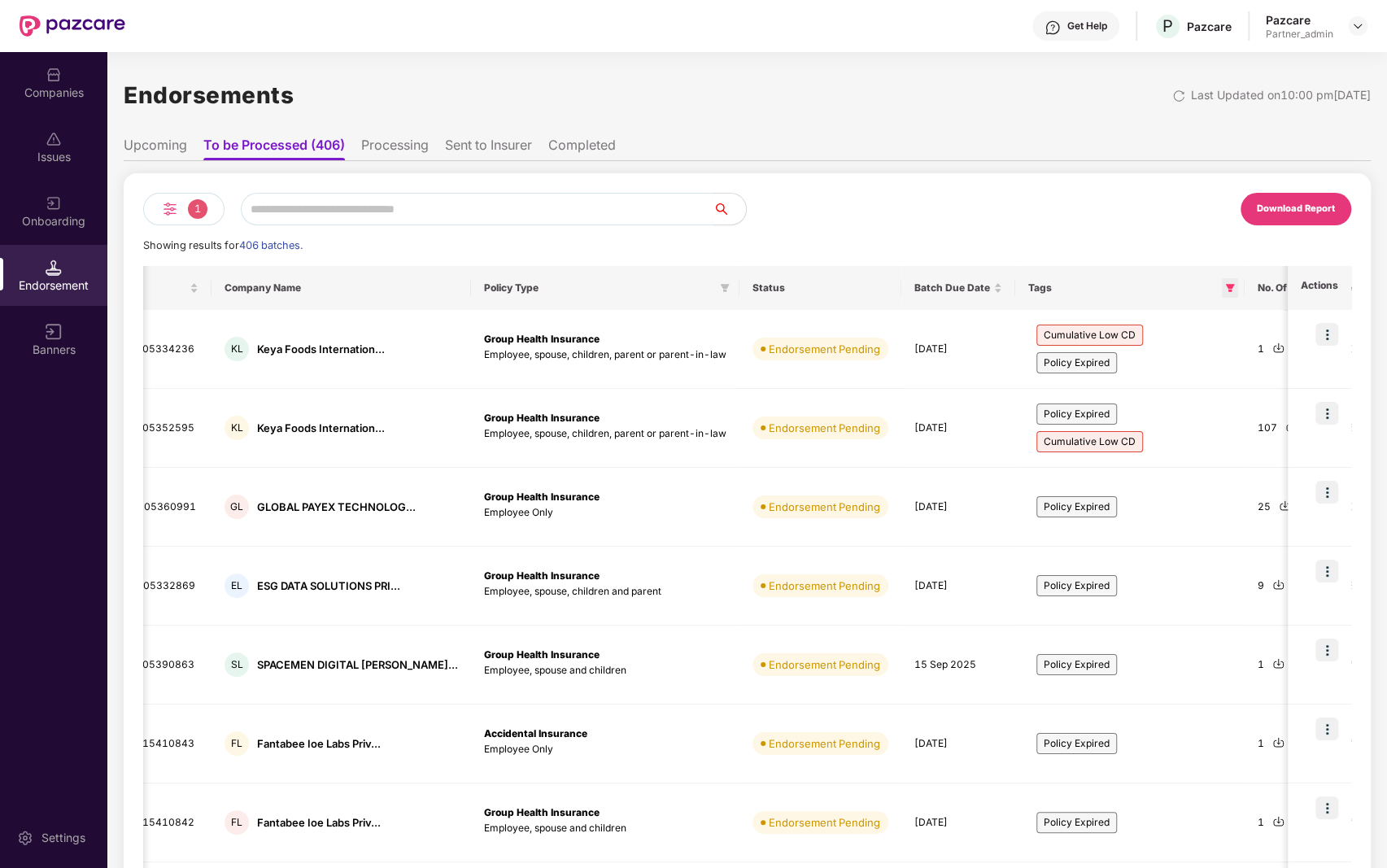
click at [1225, 287] on icon "filter" at bounding box center [1230, 288] width 10 height 10
click at [1071, 384] on span "Policy Expired" at bounding box center [1105, 389] width 79 height 18
click at [1152, 418] on span "OK" at bounding box center [1157, 424] width 16 height 18
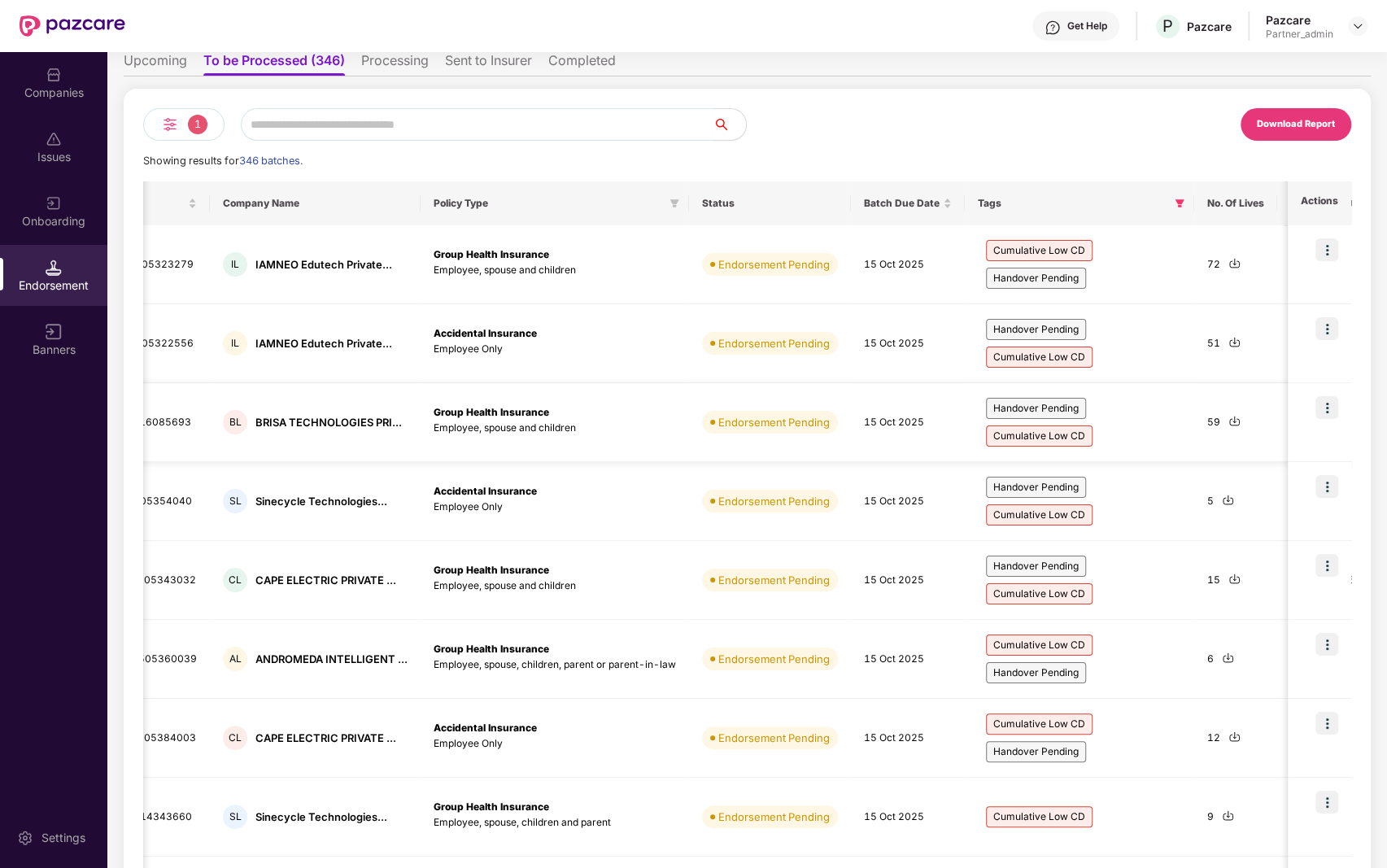
scroll to position [0, 0]
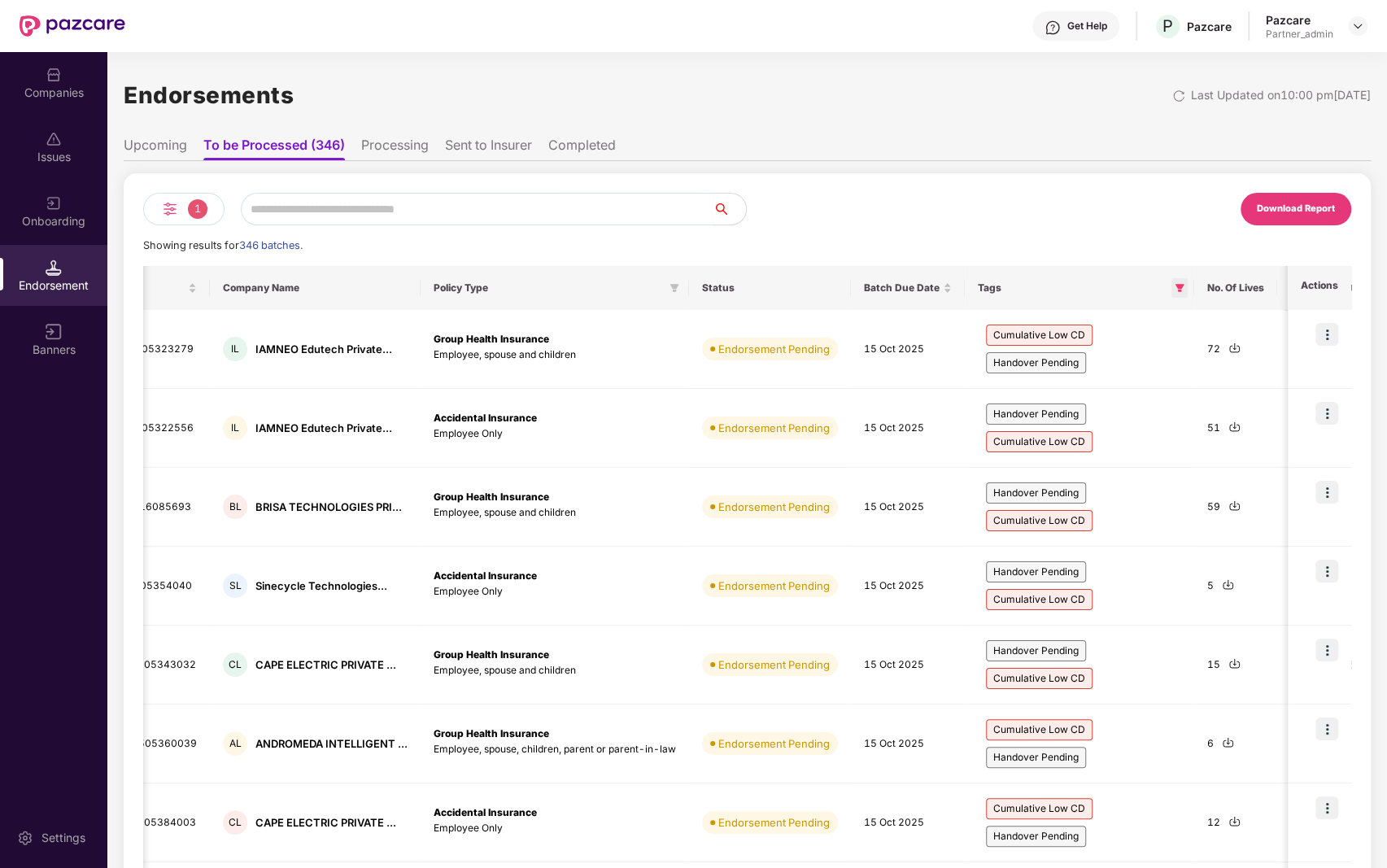
click at [1177, 287] on icon "filter" at bounding box center [1180, 287] width 9 height 8
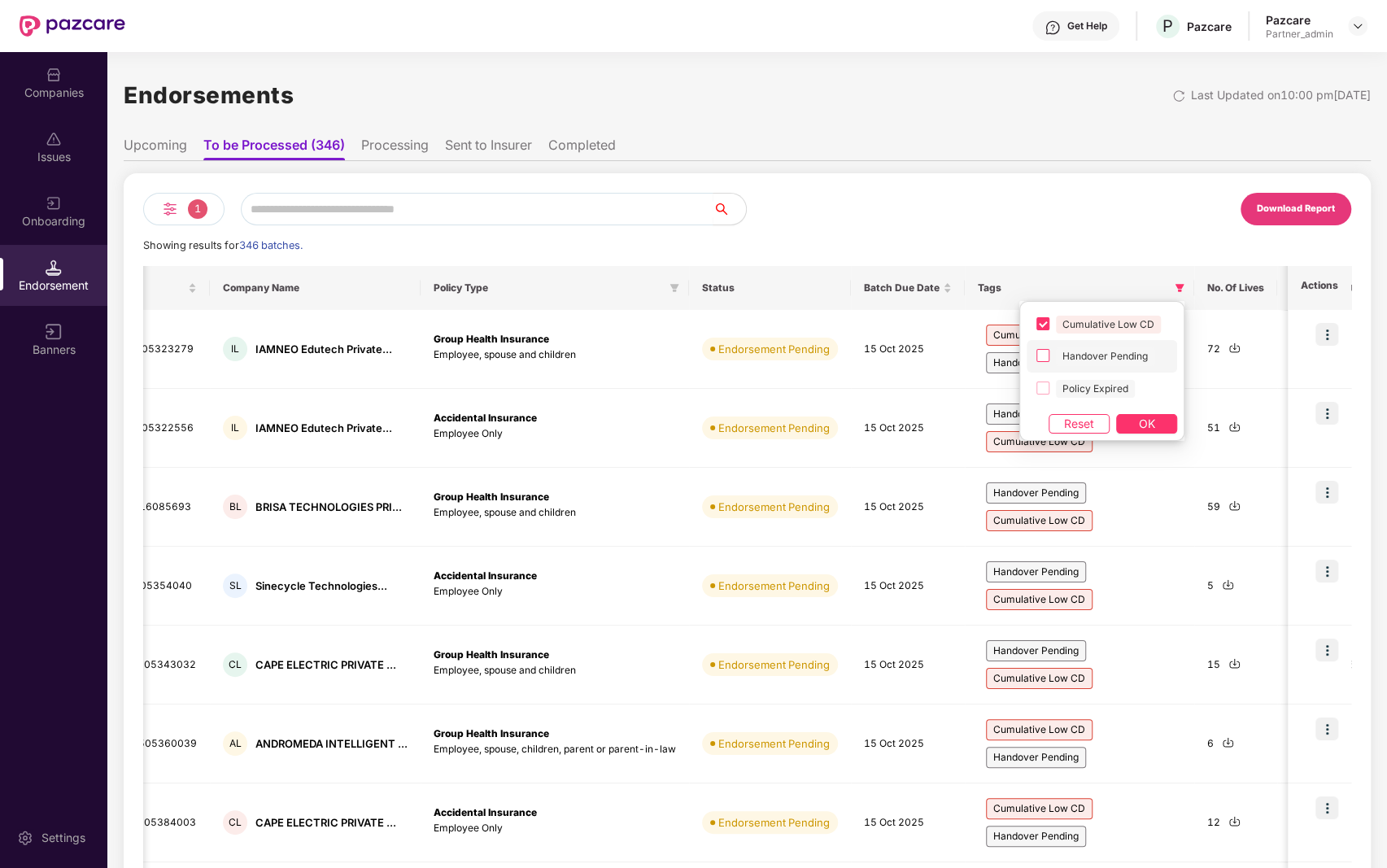
click at [1061, 355] on span "Handover Pending" at bounding box center [1105, 356] width 99 height 18
click at [1053, 327] on span "Cumulative Low CD" at bounding box center [1107, 324] width 118 height 19
click at [1141, 422] on span "OK" at bounding box center [1147, 424] width 16 height 18
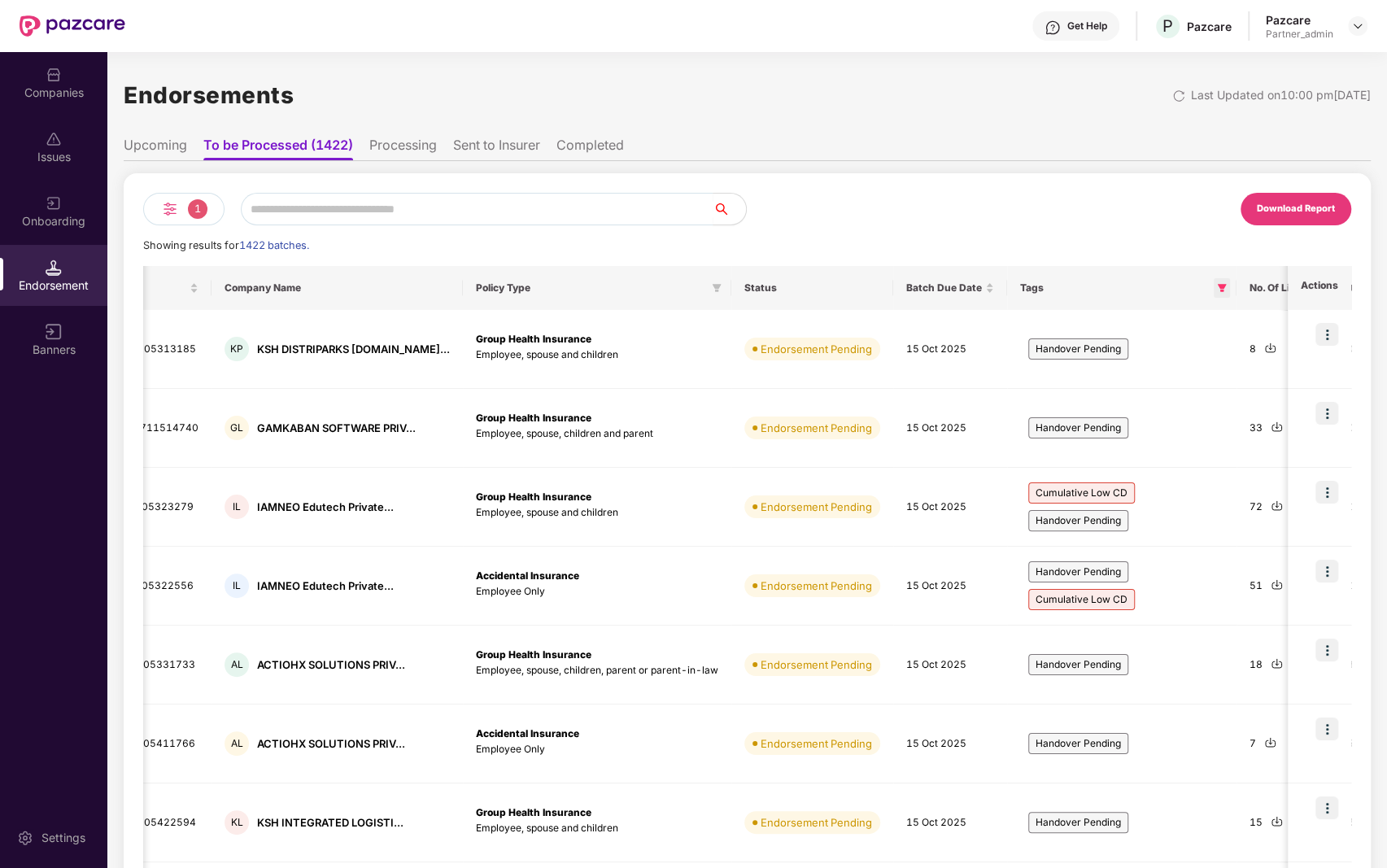
click at [1218, 286] on icon "filter" at bounding box center [1222, 287] width 9 height 8
click at [1145, 420] on button "OK" at bounding box center [1157, 424] width 61 height 20
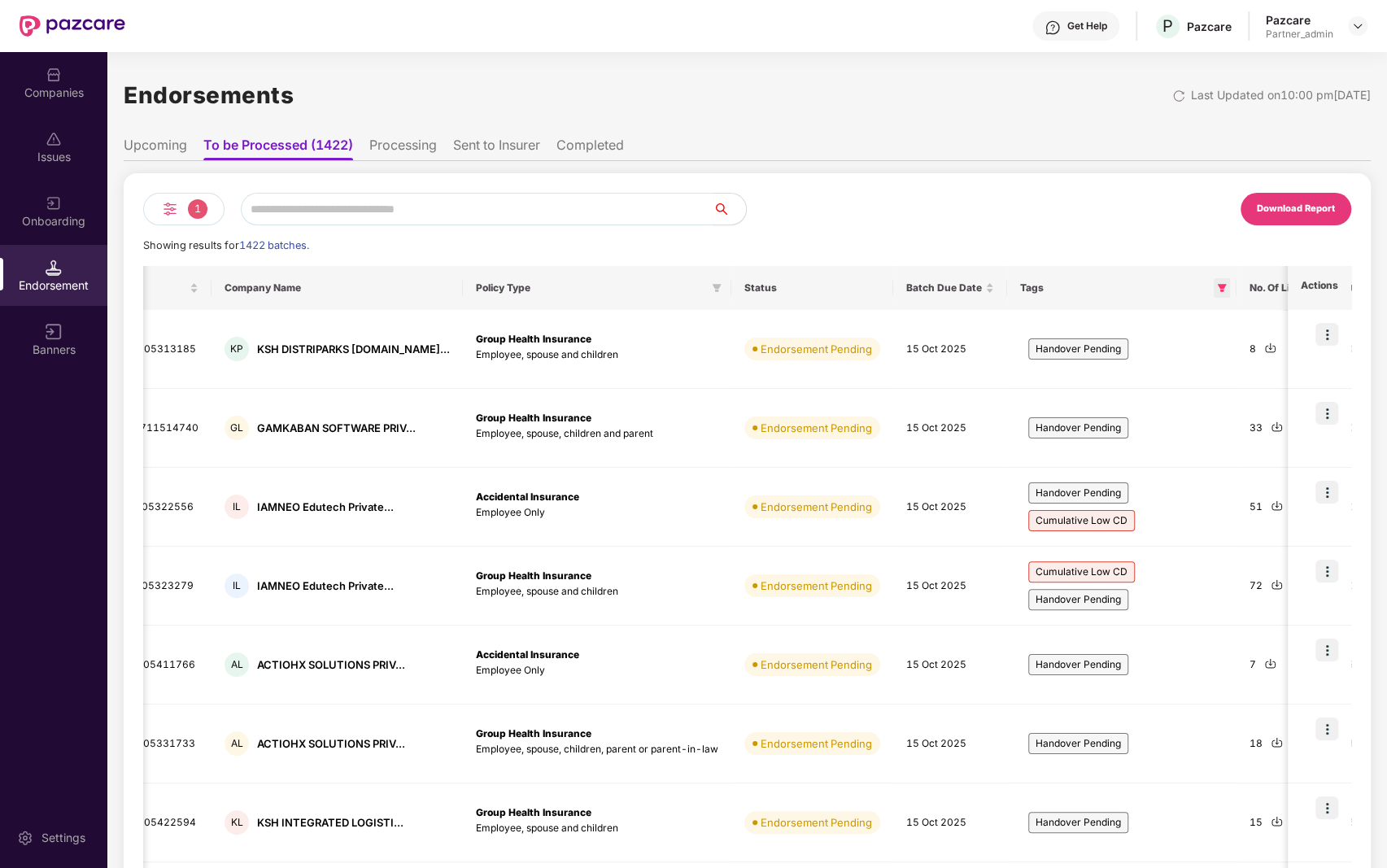
click at [1218, 285] on icon "filter" at bounding box center [1222, 287] width 9 height 8
click at [1149, 418] on span "OK" at bounding box center [1157, 424] width 16 height 18
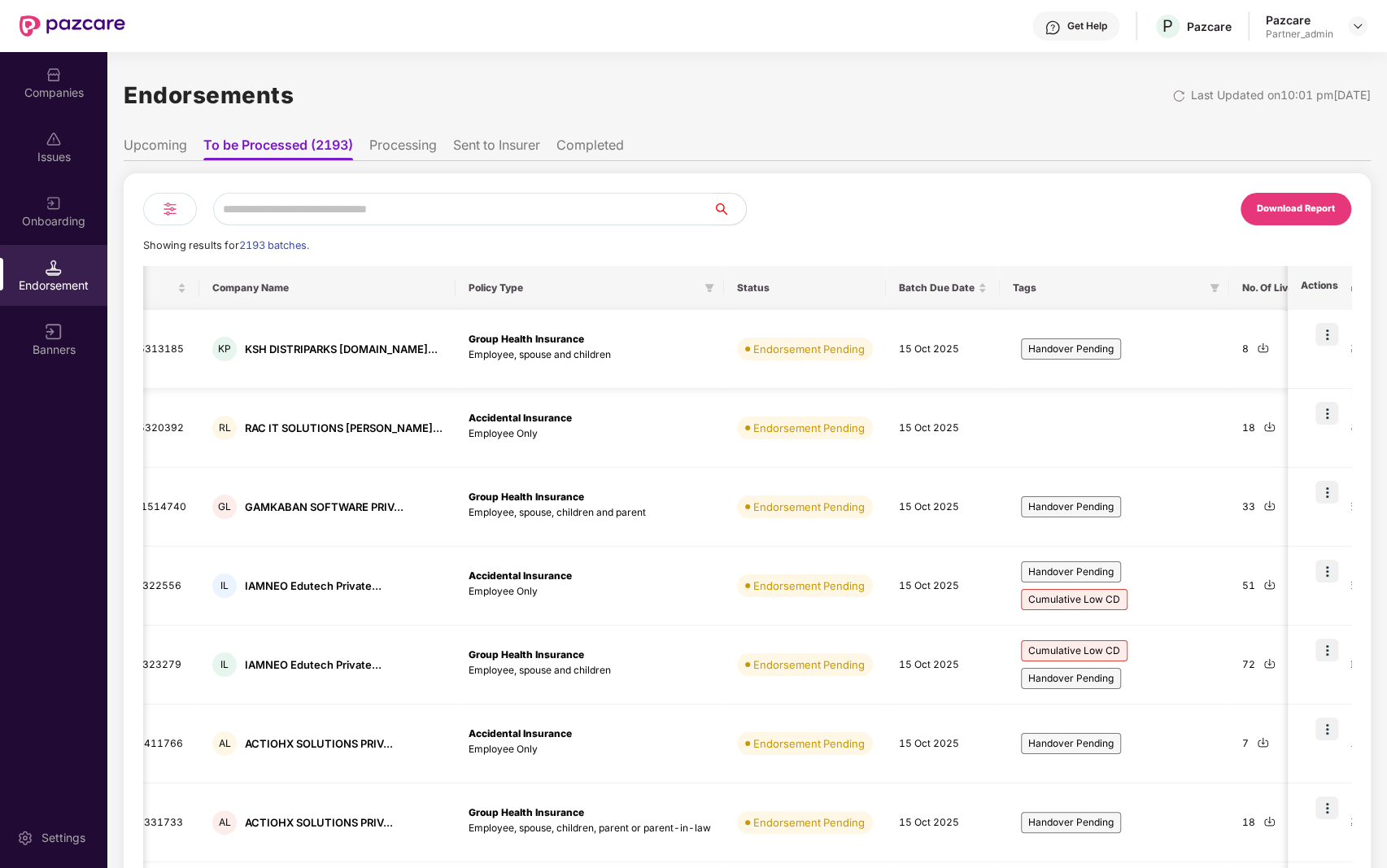
scroll to position [0, 164]
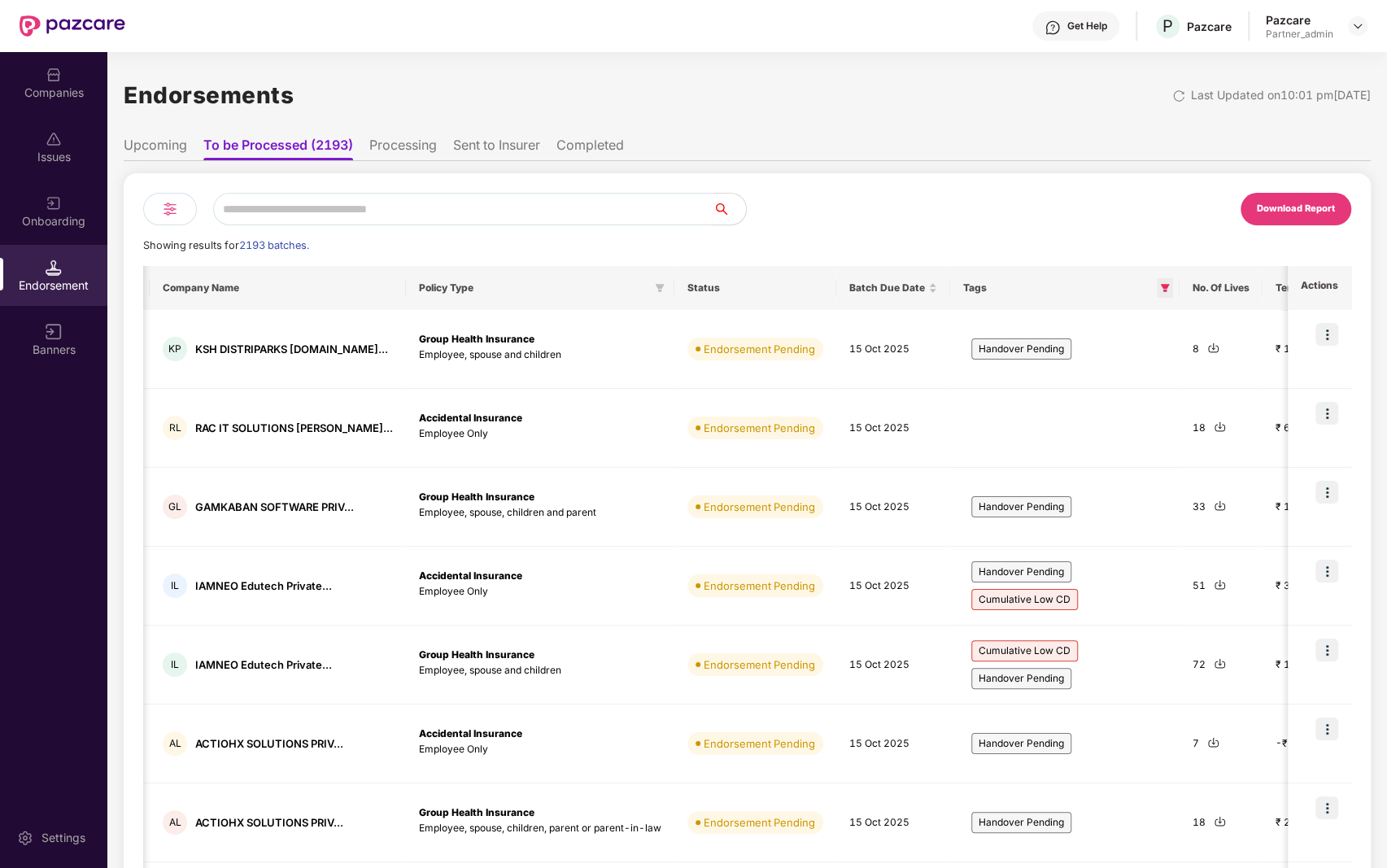
click at [1161, 284] on icon "filter" at bounding box center [1165, 287] width 9 height 8
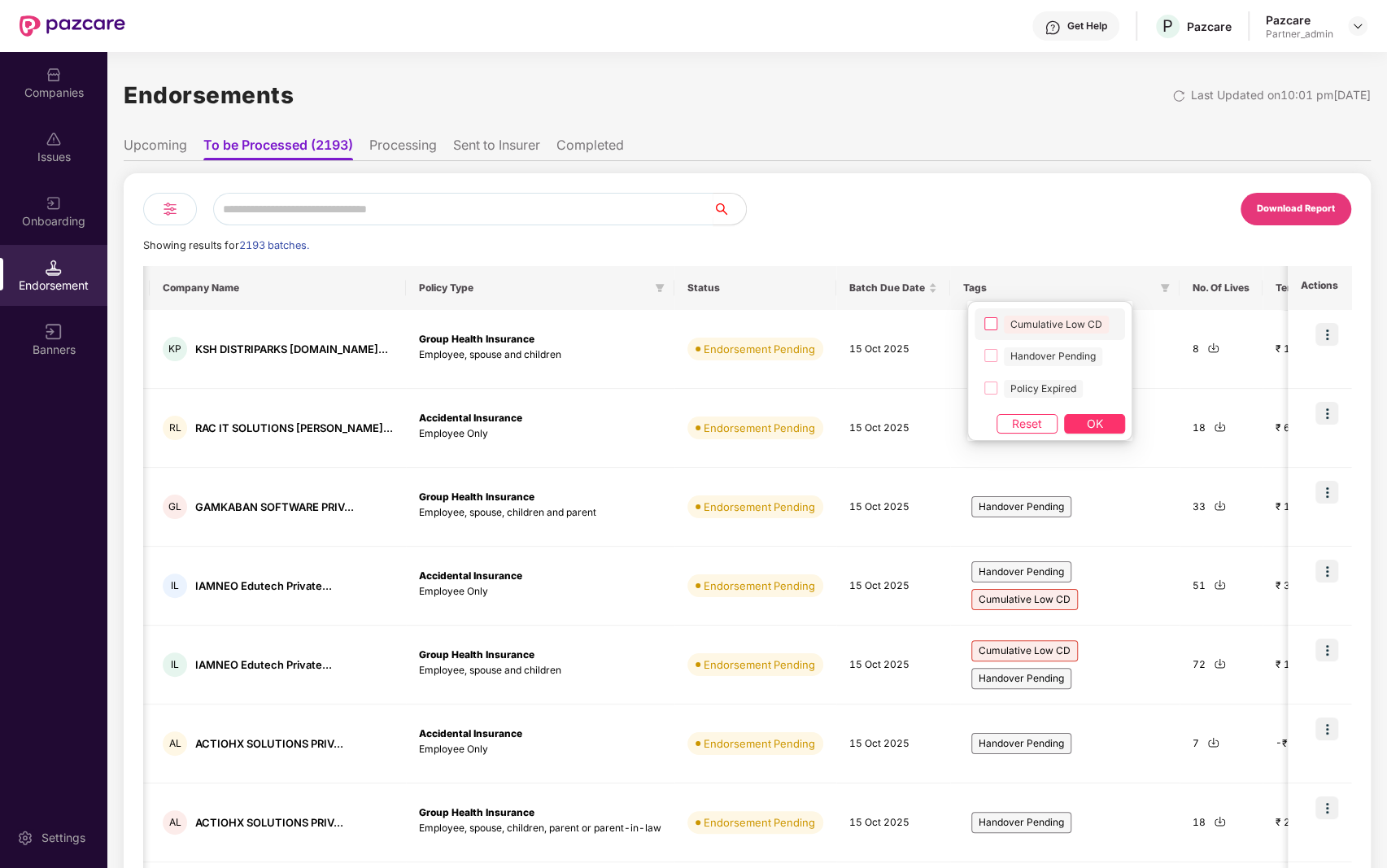
click at [998, 327] on span "Cumulative Low CD" at bounding box center [1056, 324] width 118 height 19
click at [1094, 418] on span "OK" at bounding box center [1095, 424] width 16 height 18
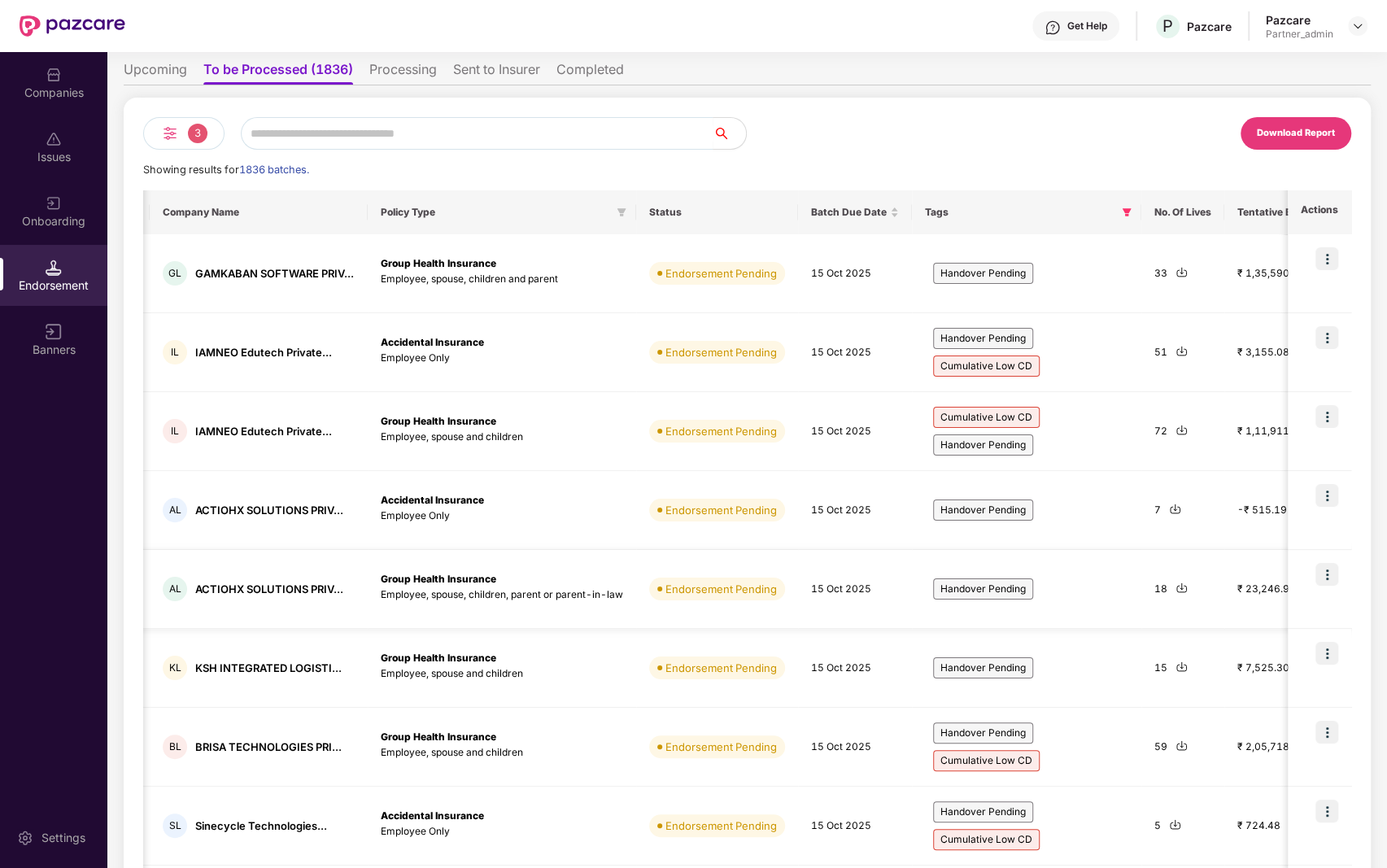
scroll to position [0, 0]
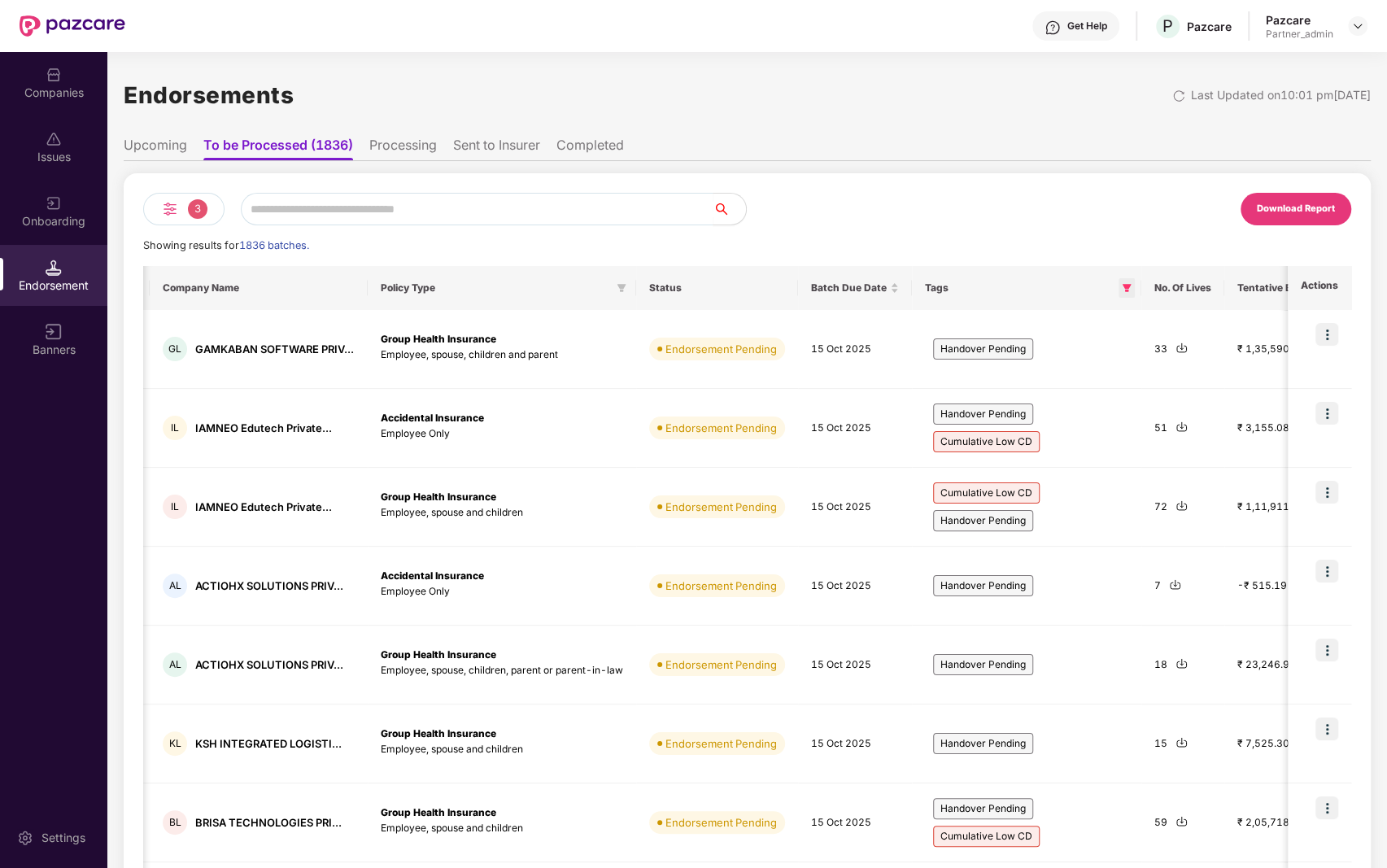
click at [1122, 281] on span at bounding box center [1126, 288] width 16 height 20
click at [1087, 421] on span "OK" at bounding box center [1095, 424] width 16 height 18
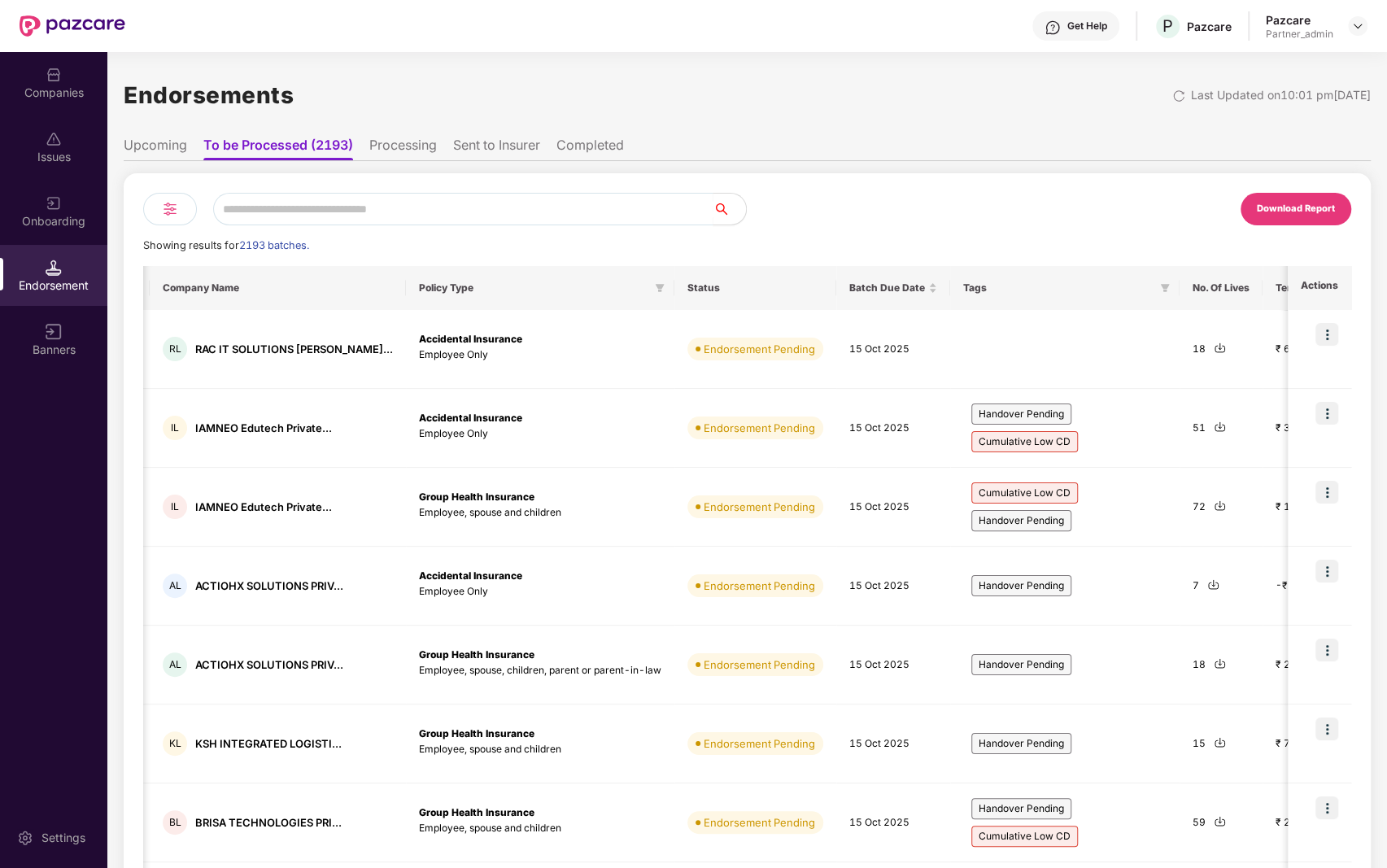
click at [43, 223] on div "Onboarding" at bounding box center [53, 221] width 108 height 16
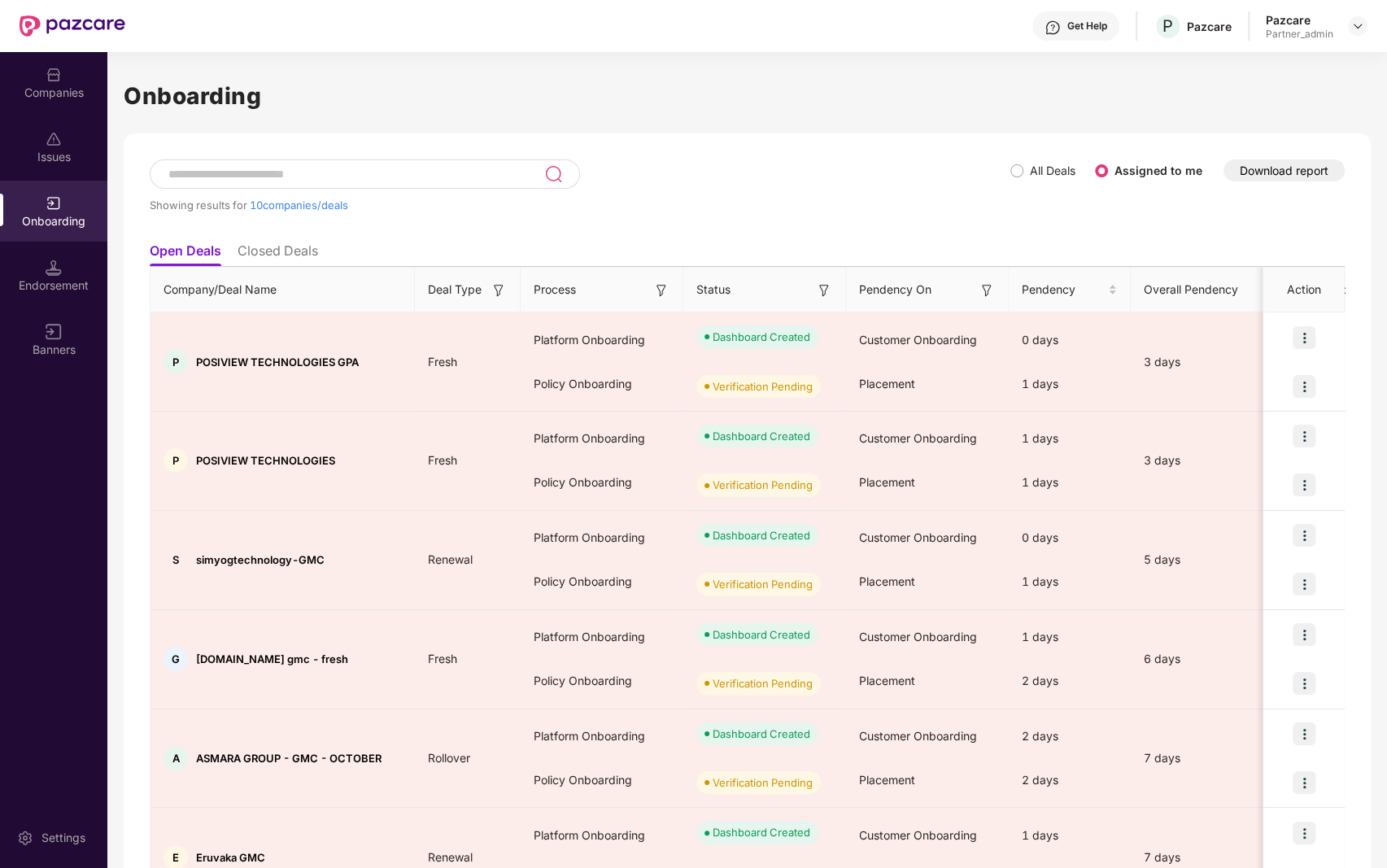
click at [1026, 169] on span "All Deals" at bounding box center [1052, 171] width 58 height 18
click at [1024, 168] on span "All Deals" at bounding box center [1052, 171] width 58 height 18
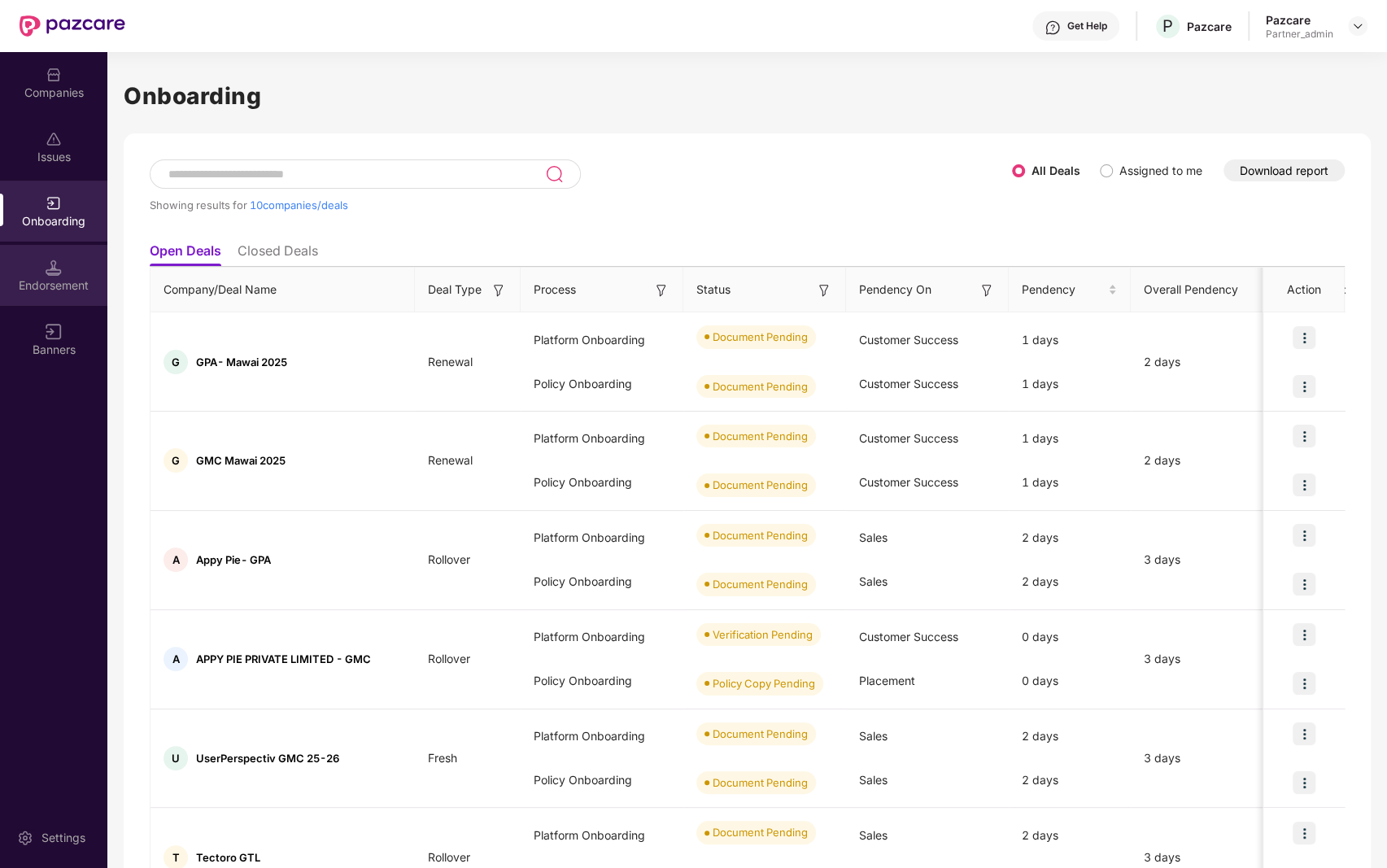
click at [51, 261] on img at bounding box center [53, 268] width 16 height 16
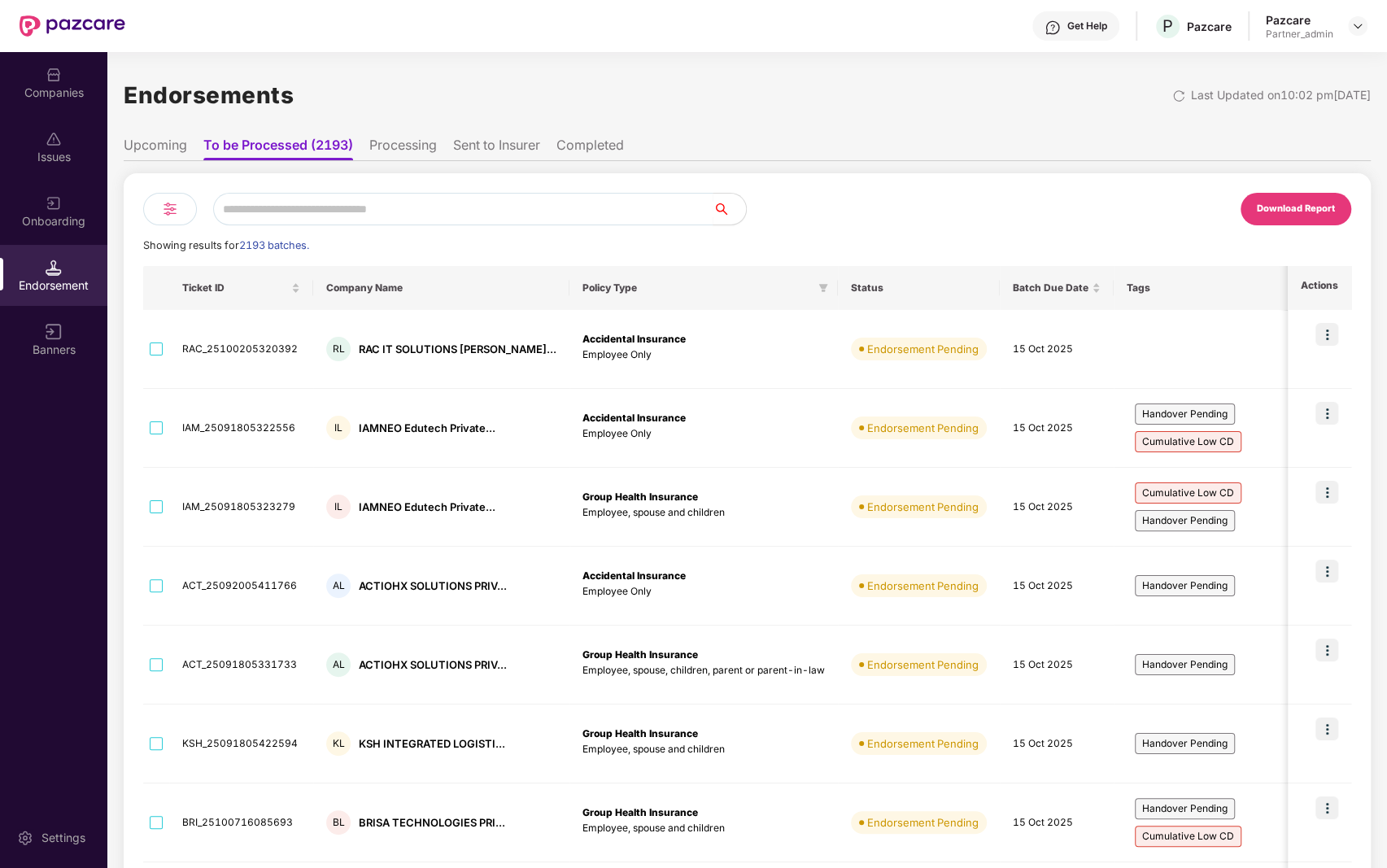
click at [1324, 288] on icon "filter" at bounding box center [1329, 288] width 10 height 10
click at [1179, 352] on span "Handover Pending" at bounding box center [1205, 356] width 99 height 18
click at [1242, 417] on span "OK" at bounding box center [1247, 424] width 16 height 18
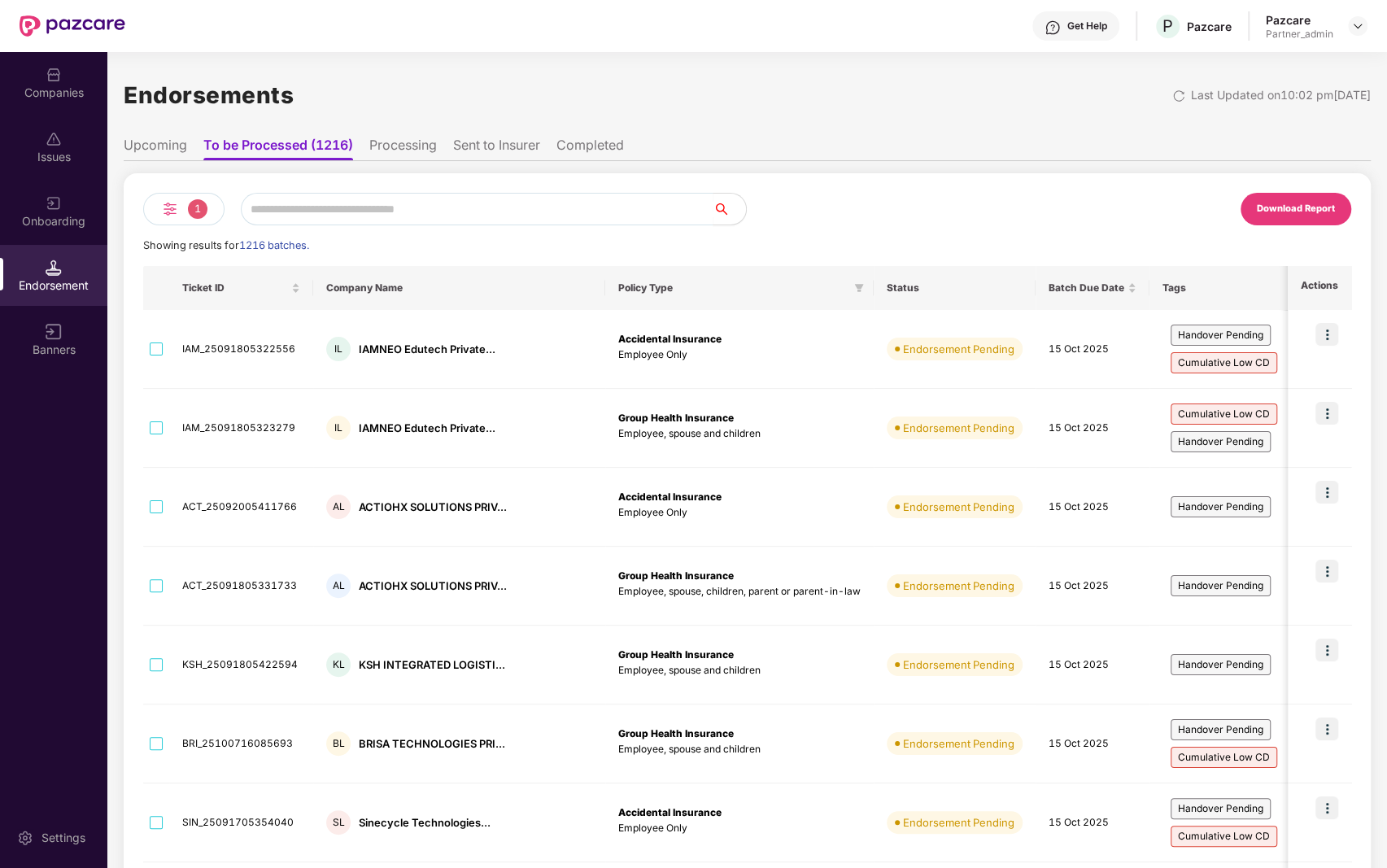
click at [1360, 285] on icon "filter" at bounding box center [1364, 287] width 9 height 8
click at [1253, 421] on button "OK" at bounding box center [1247, 424] width 61 height 20
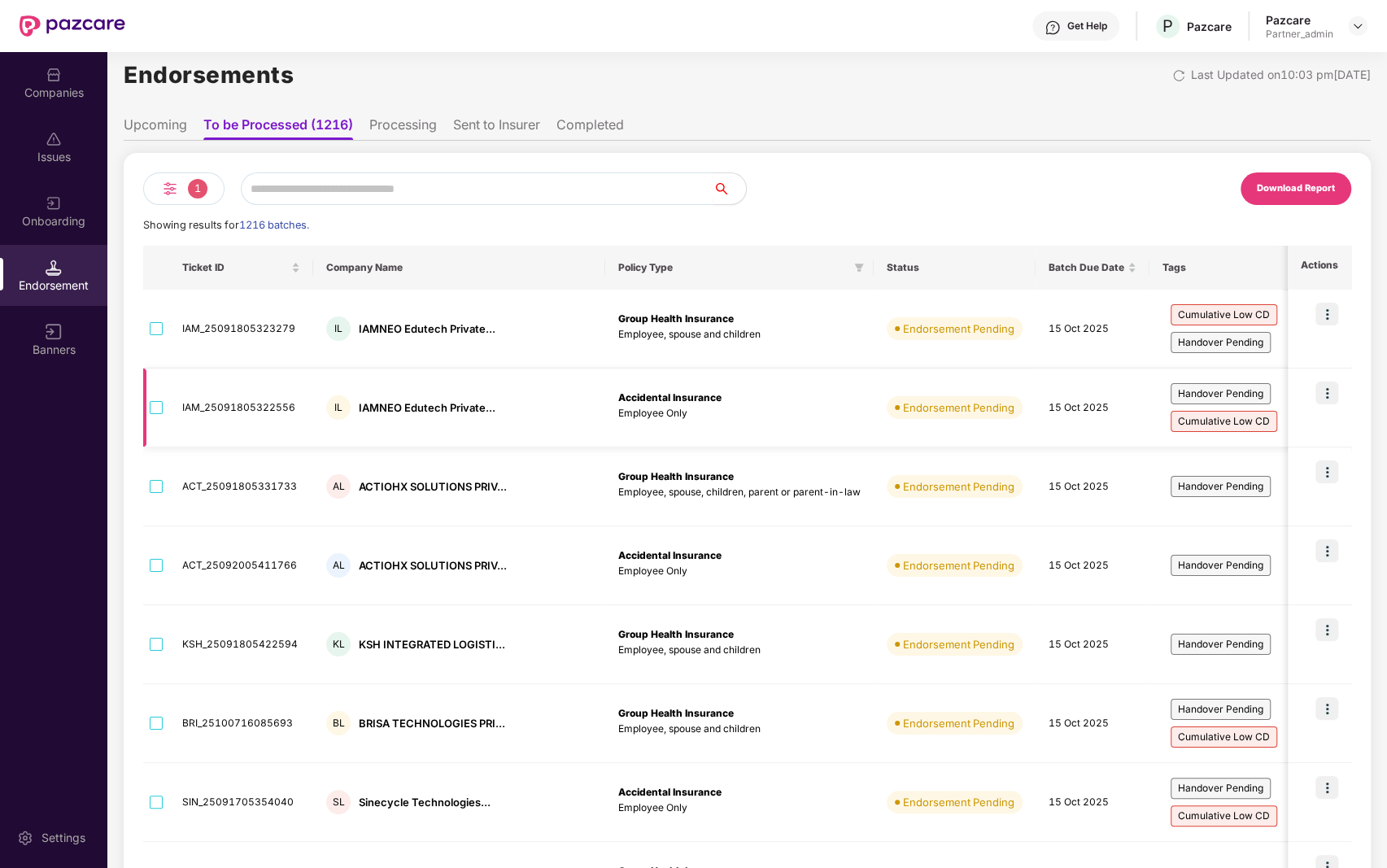
scroll to position [306, 0]
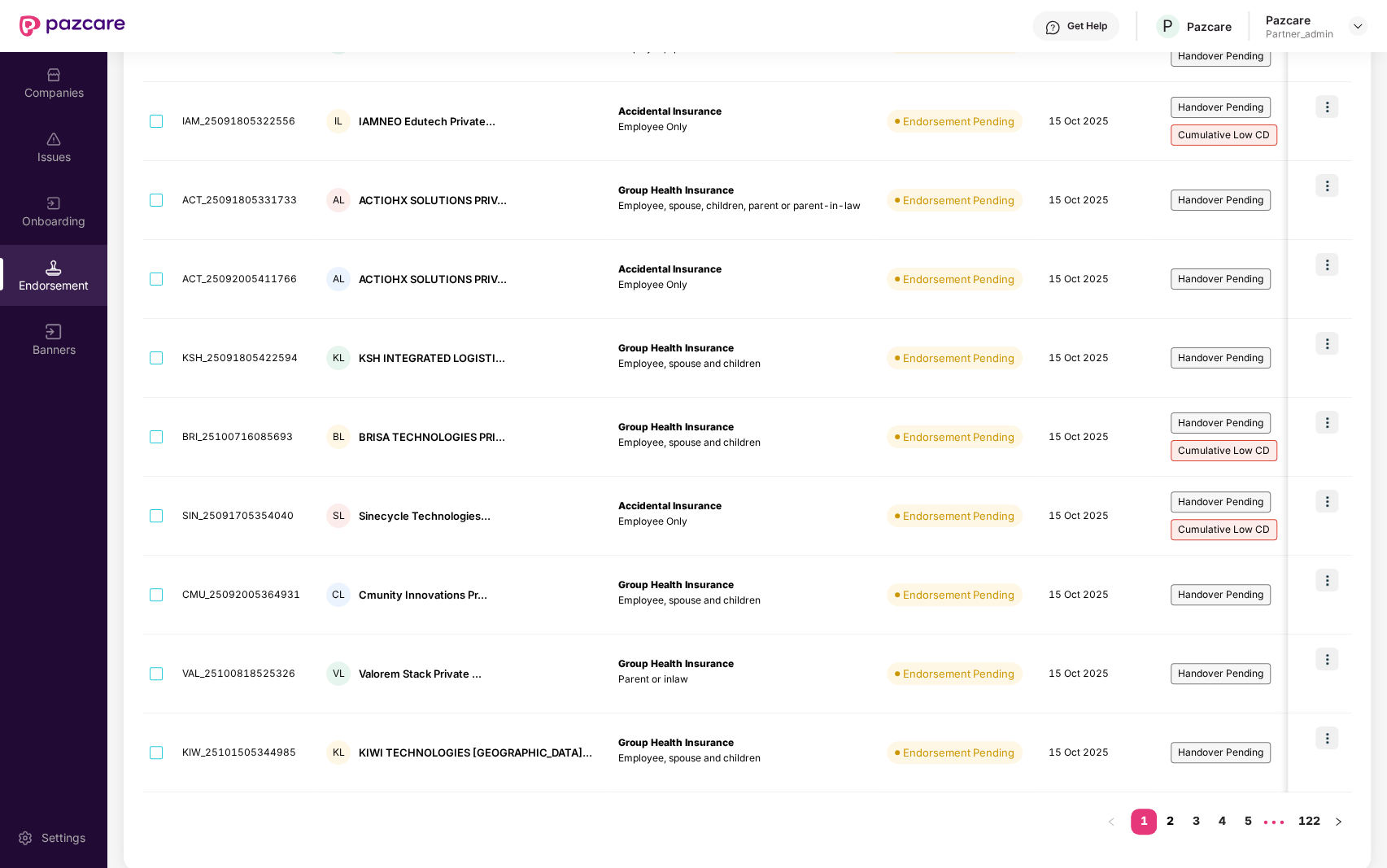
click at [1173, 814] on link "2" at bounding box center [1170, 821] width 26 height 25
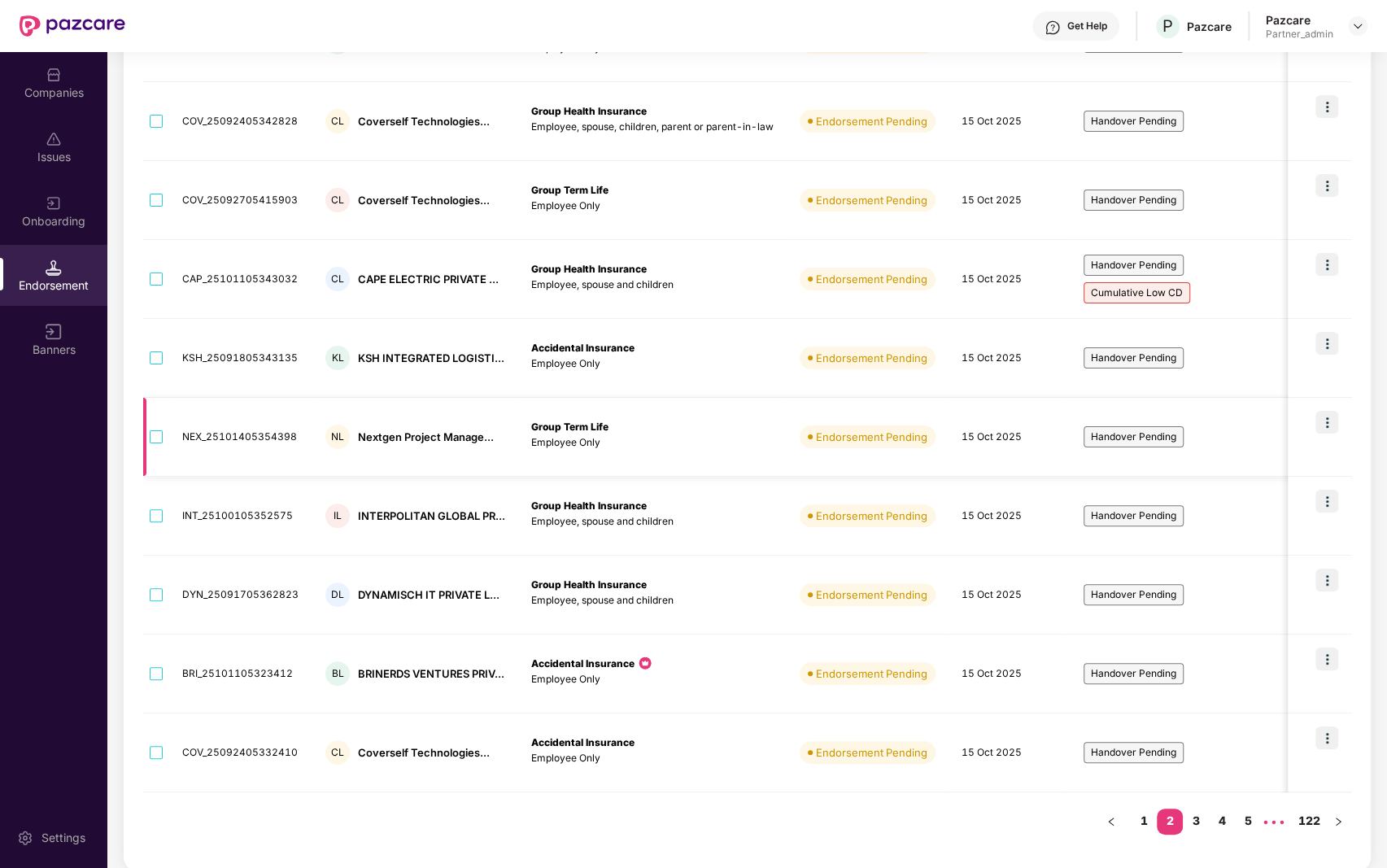
scroll to position [0, 0]
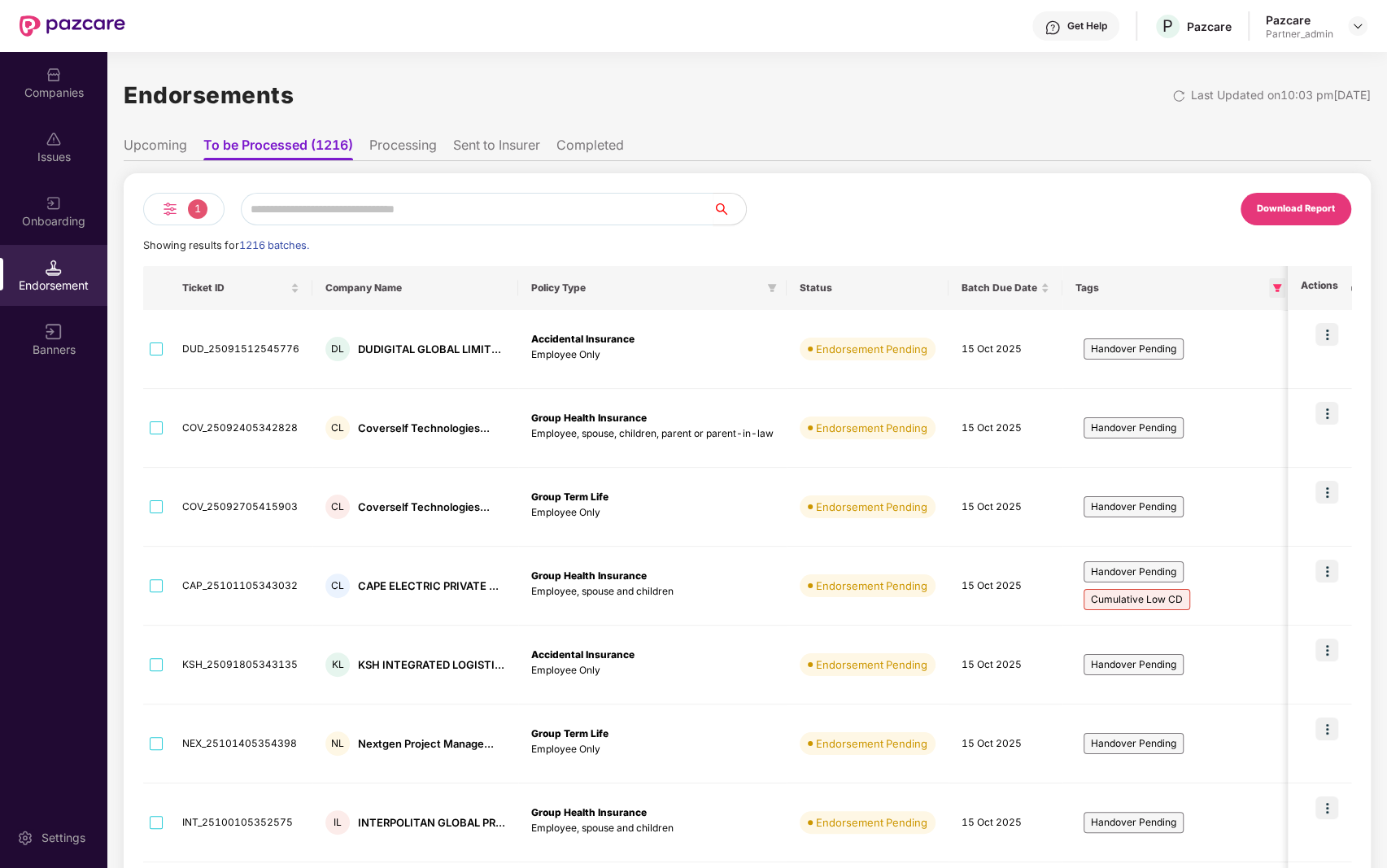
click at [1272, 288] on icon "filter" at bounding box center [1277, 288] width 10 height 10
click at [1232, 416] on button "OK" at bounding box center [1245, 424] width 61 height 20
click at [1276, 290] on span at bounding box center [1277, 288] width 16 height 20
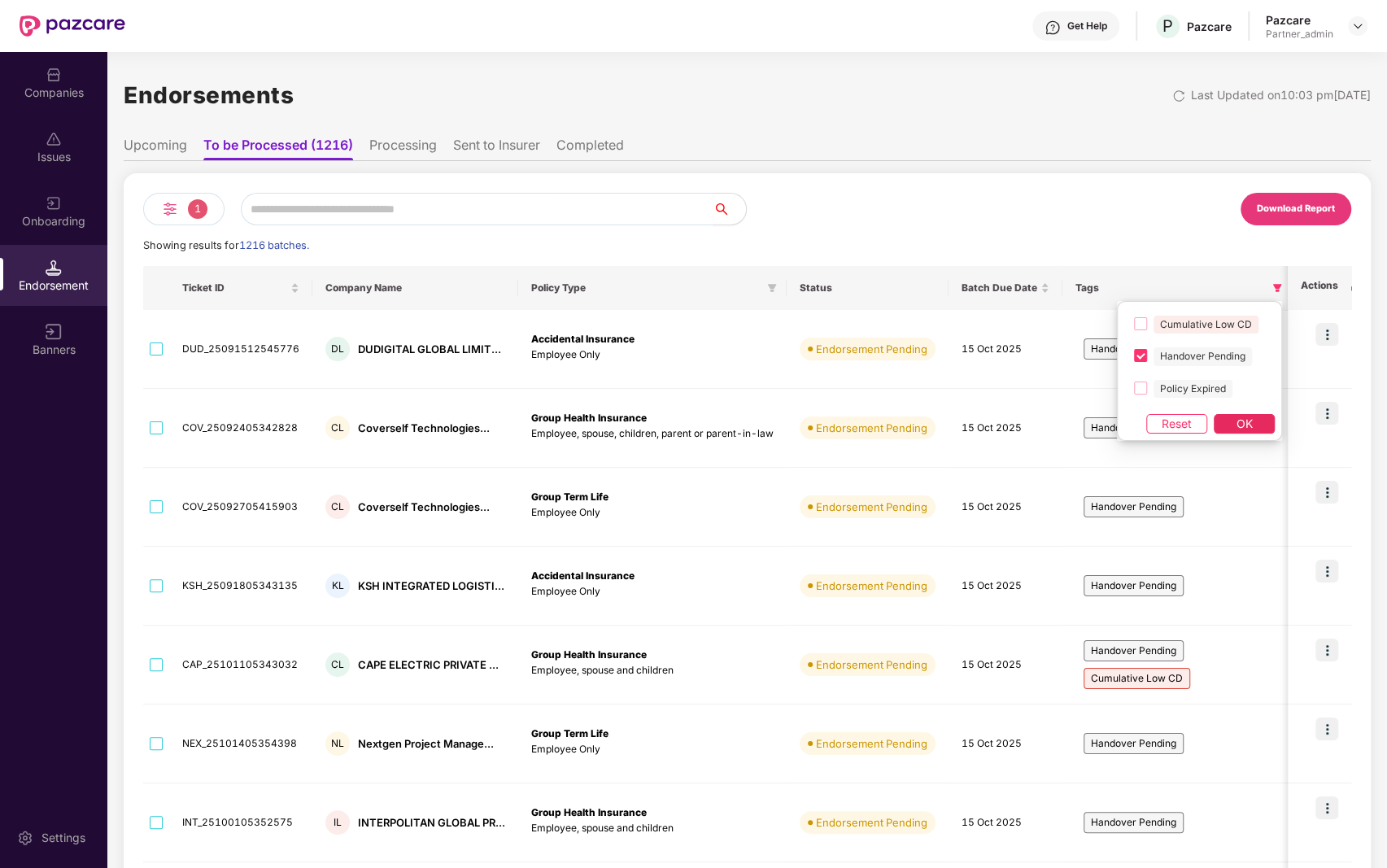
click at [1258, 423] on button "OK" at bounding box center [1245, 424] width 61 height 20
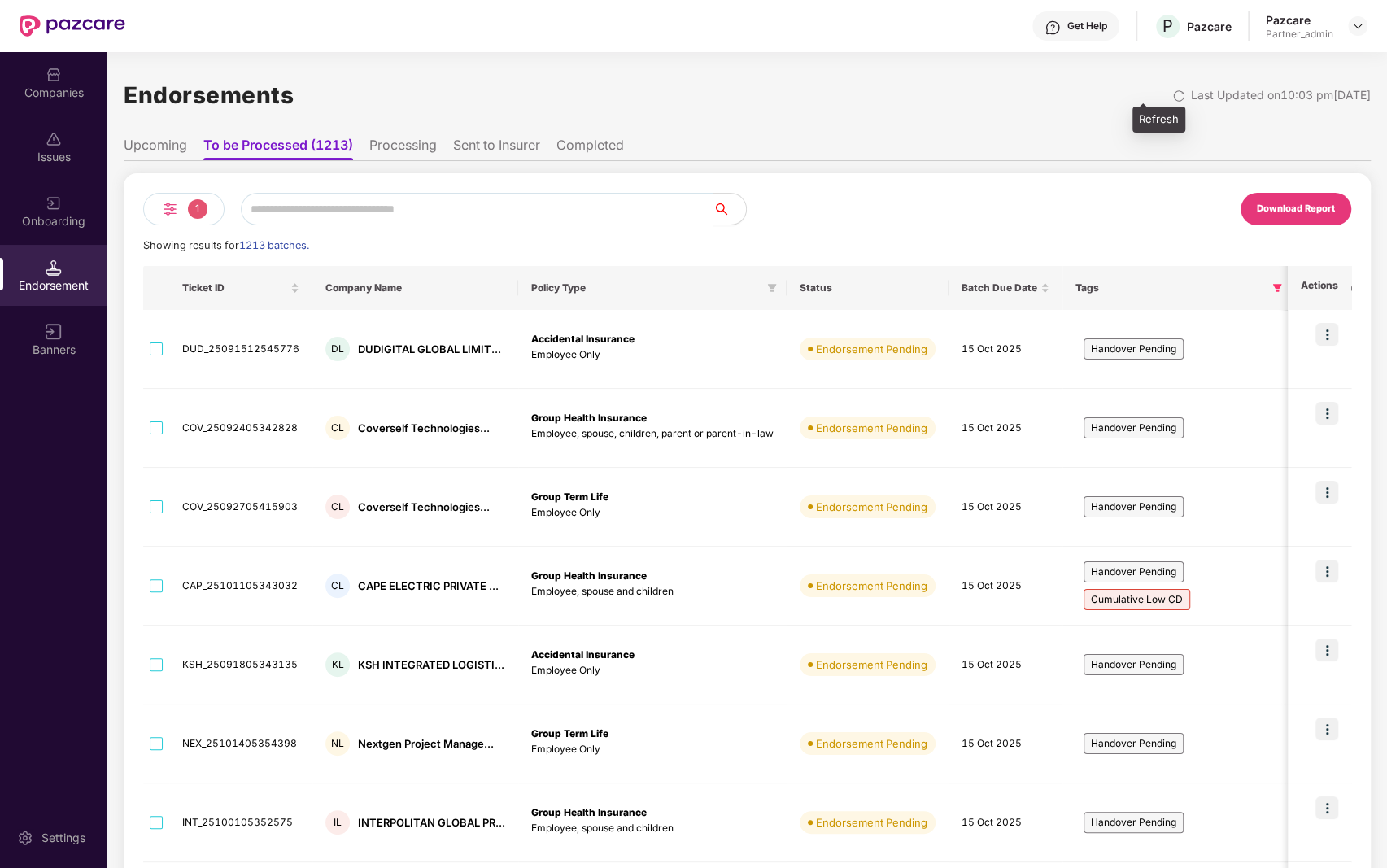
click at [1173, 101] on img at bounding box center [1179, 96] width 13 height 13
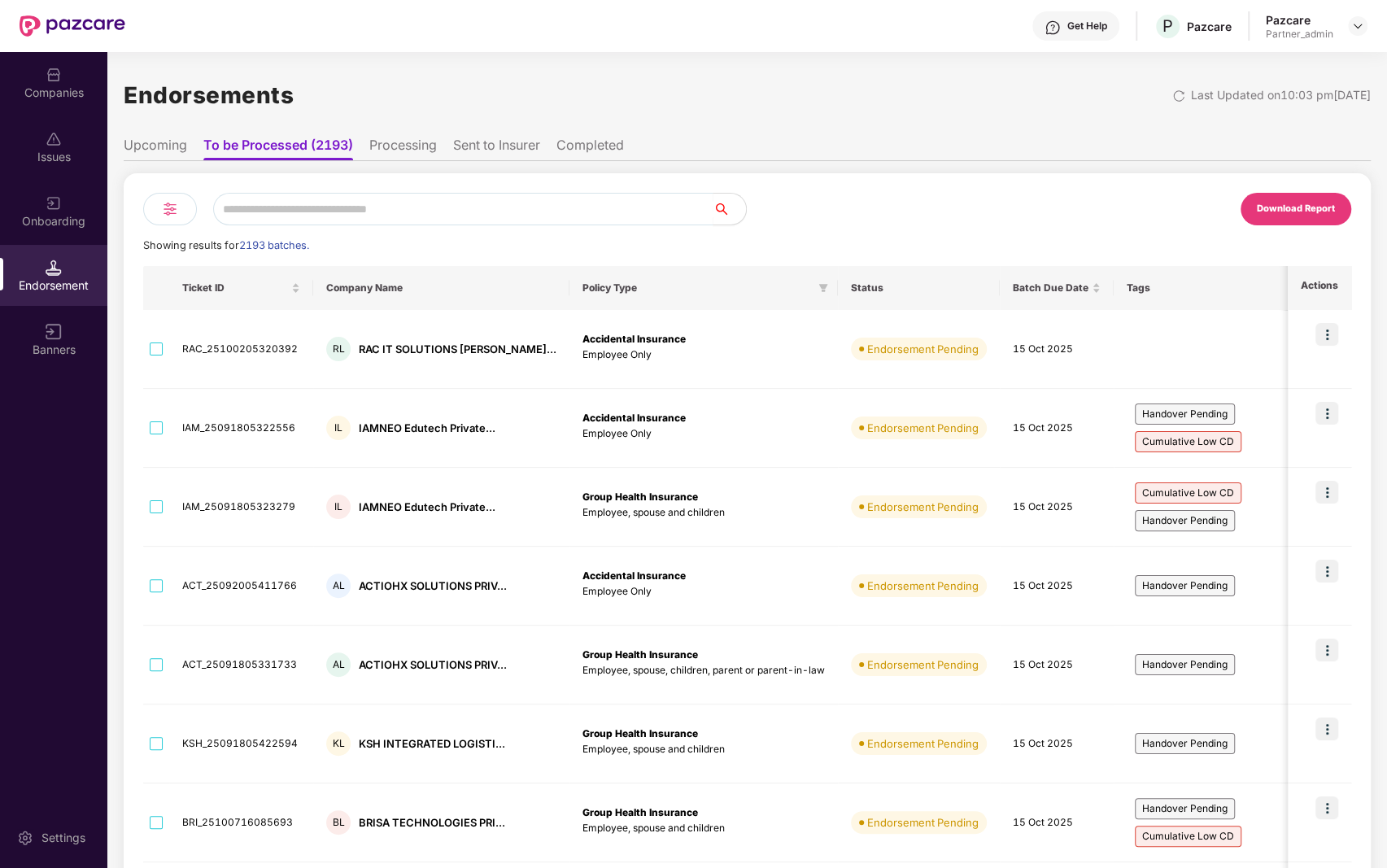
click at [1325, 288] on icon "filter" at bounding box center [1329, 287] width 9 height 8
click at [1173, 353] on span "Handover Pending" at bounding box center [1205, 356] width 99 height 18
click at [1252, 421] on span "OK" at bounding box center [1247, 424] width 16 height 18
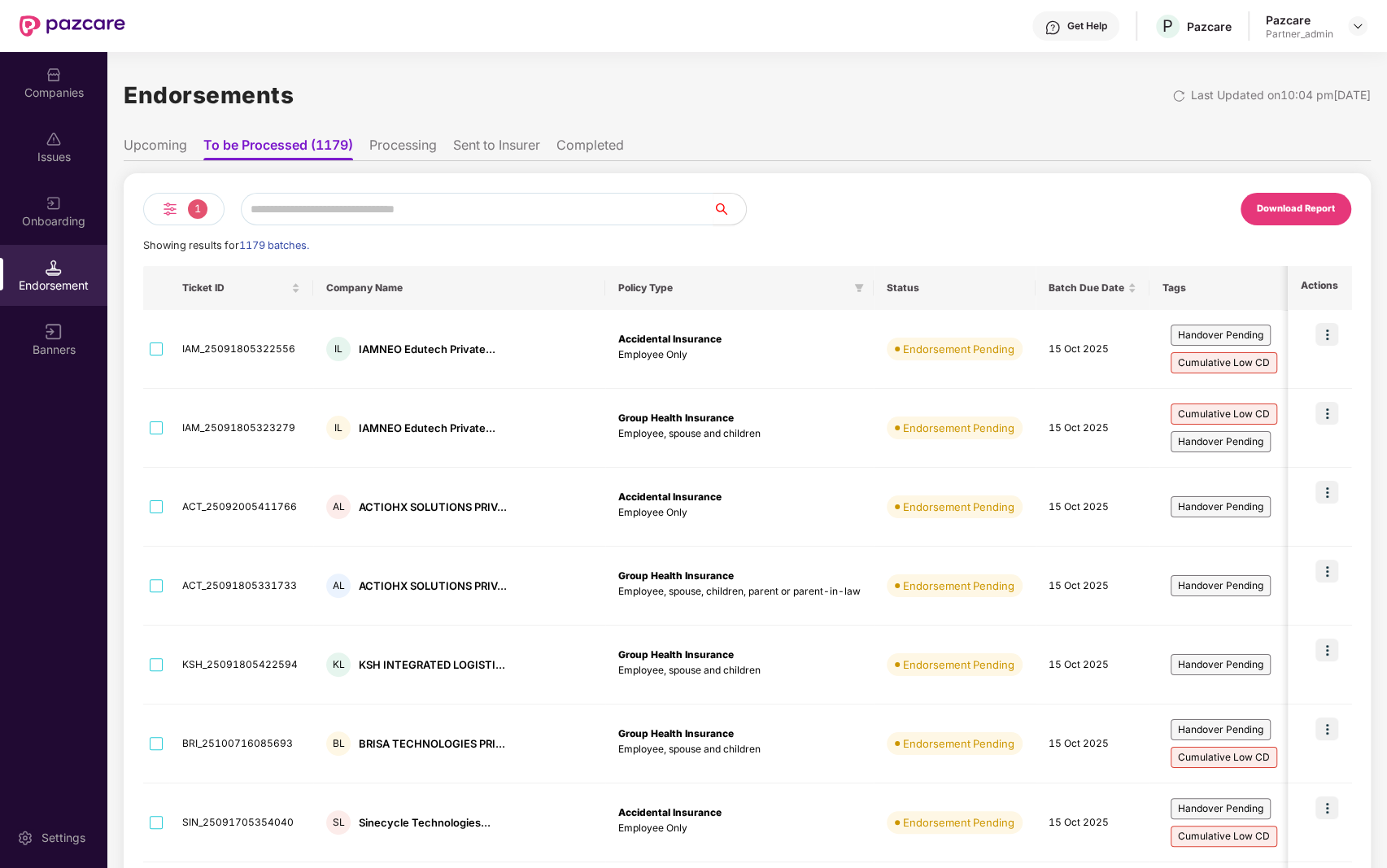
click at [1356, 285] on span at bounding box center [1364, 288] width 16 height 20
click at [1205, 353] on span "Handover Pending" at bounding box center [1205, 356] width 99 height 18
click at [1239, 426] on span "OK" at bounding box center [1247, 424] width 16 height 18
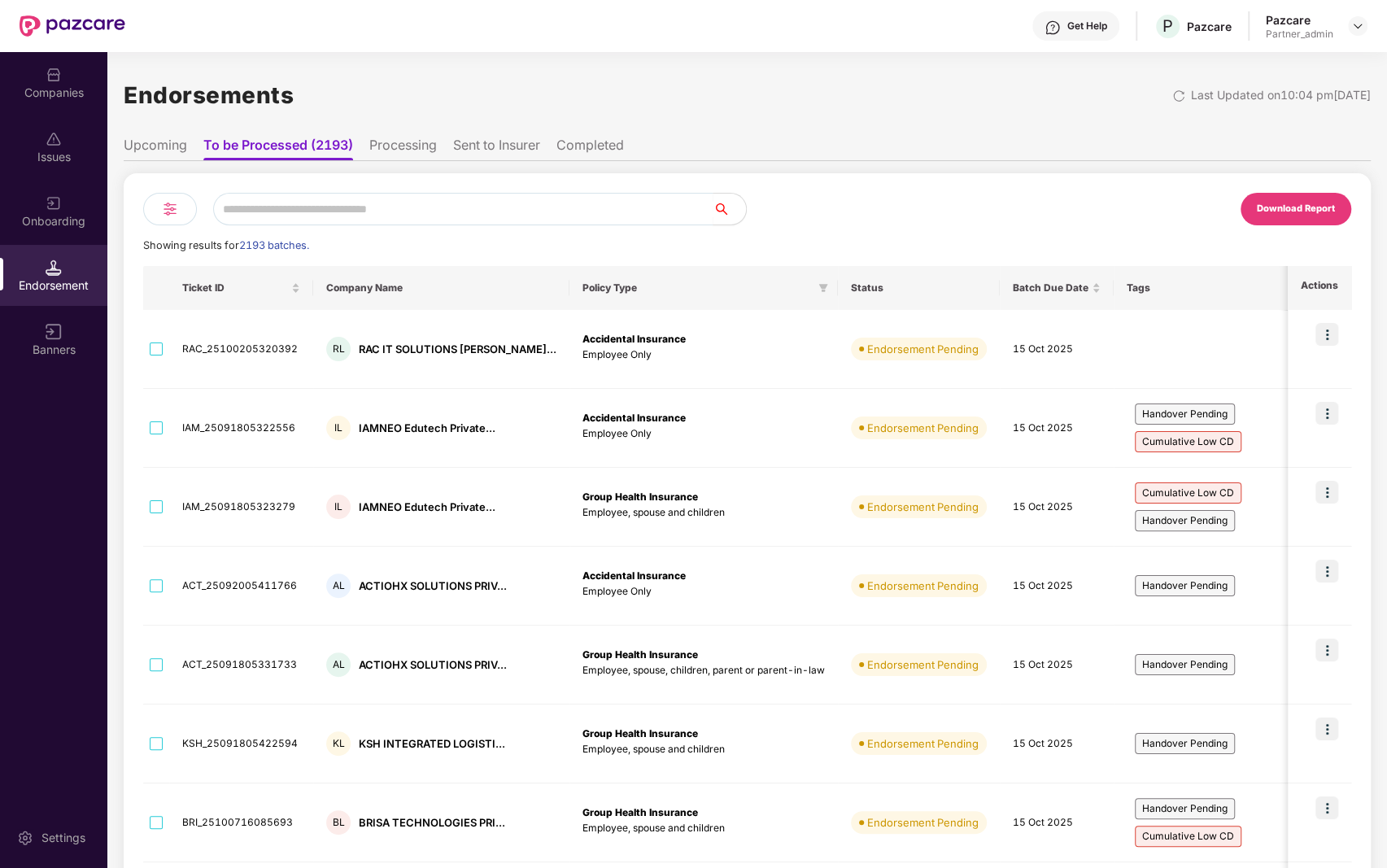
click at [1324, 288] on icon "filter" at bounding box center [1329, 288] width 10 height 10
click at [1192, 358] on span "Handover Pending" at bounding box center [1205, 356] width 99 height 18
click at [1239, 417] on span "OK" at bounding box center [1247, 424] width 16 height 18
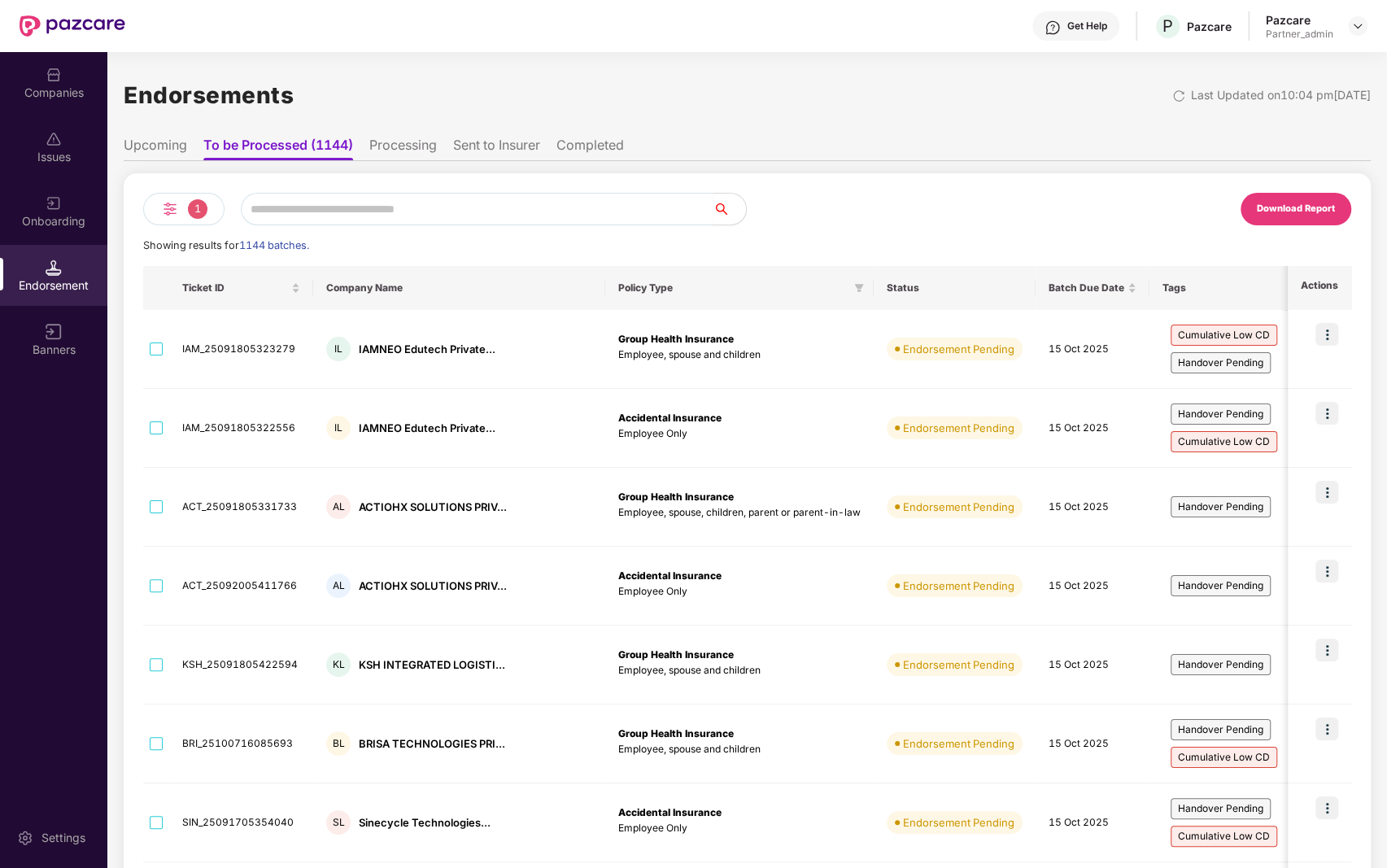
click at [1360, 287] on icon "filter" at bounding box center [1364, 287] width 9 height 8
click at [1239, 417] on span "OK" at bounding box center [1247, 424] width 16 height 18
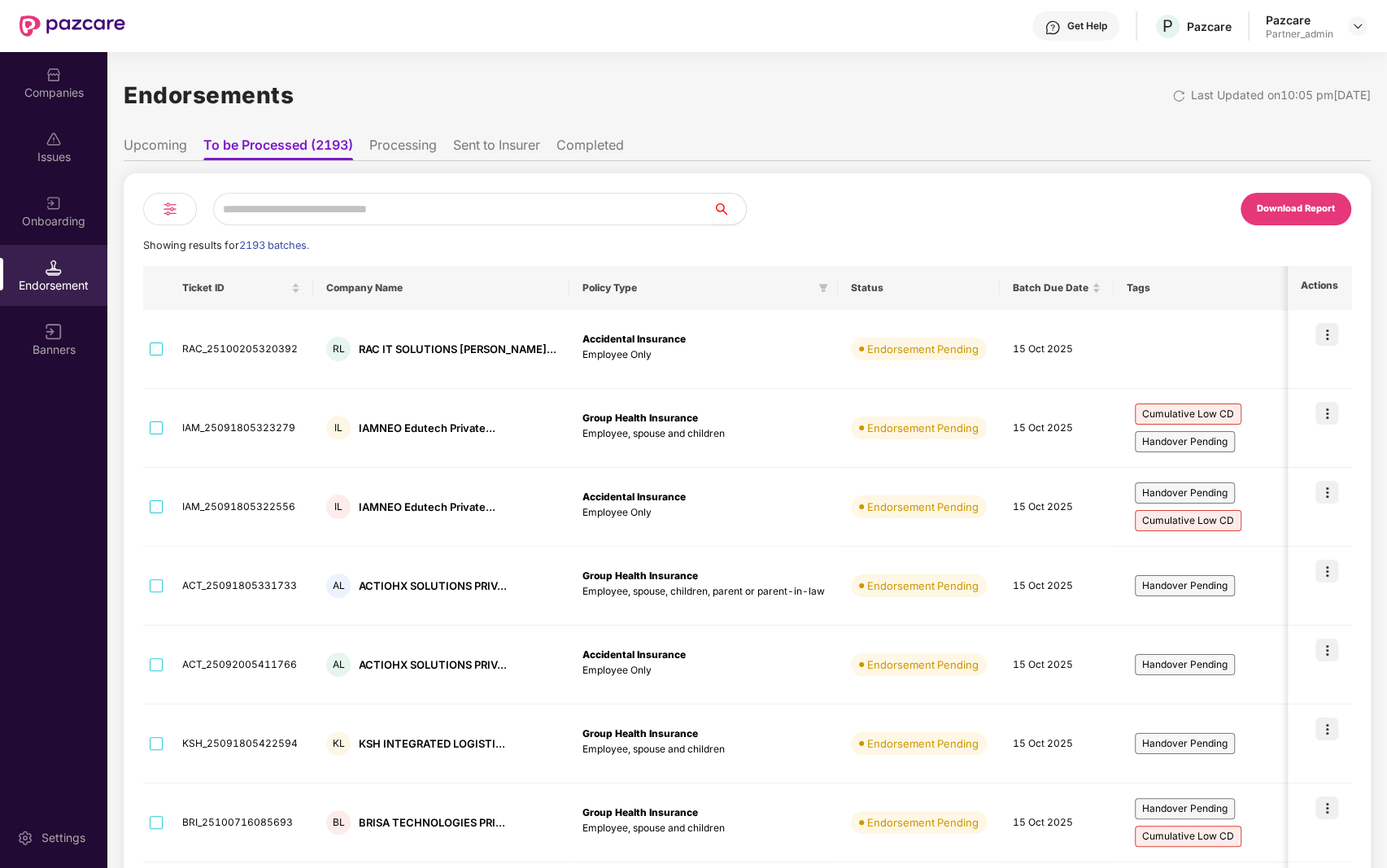
click at [1320, 278] on span at bounding box center [1328, 288] width 16 height 20
click at [1201, 356] on span "Handover Pending" at bounding box center [1205, 356] width 99 height 18
click at [1239, 415] on span "OK" at bounding box center [1247, 424] width 16 height 18
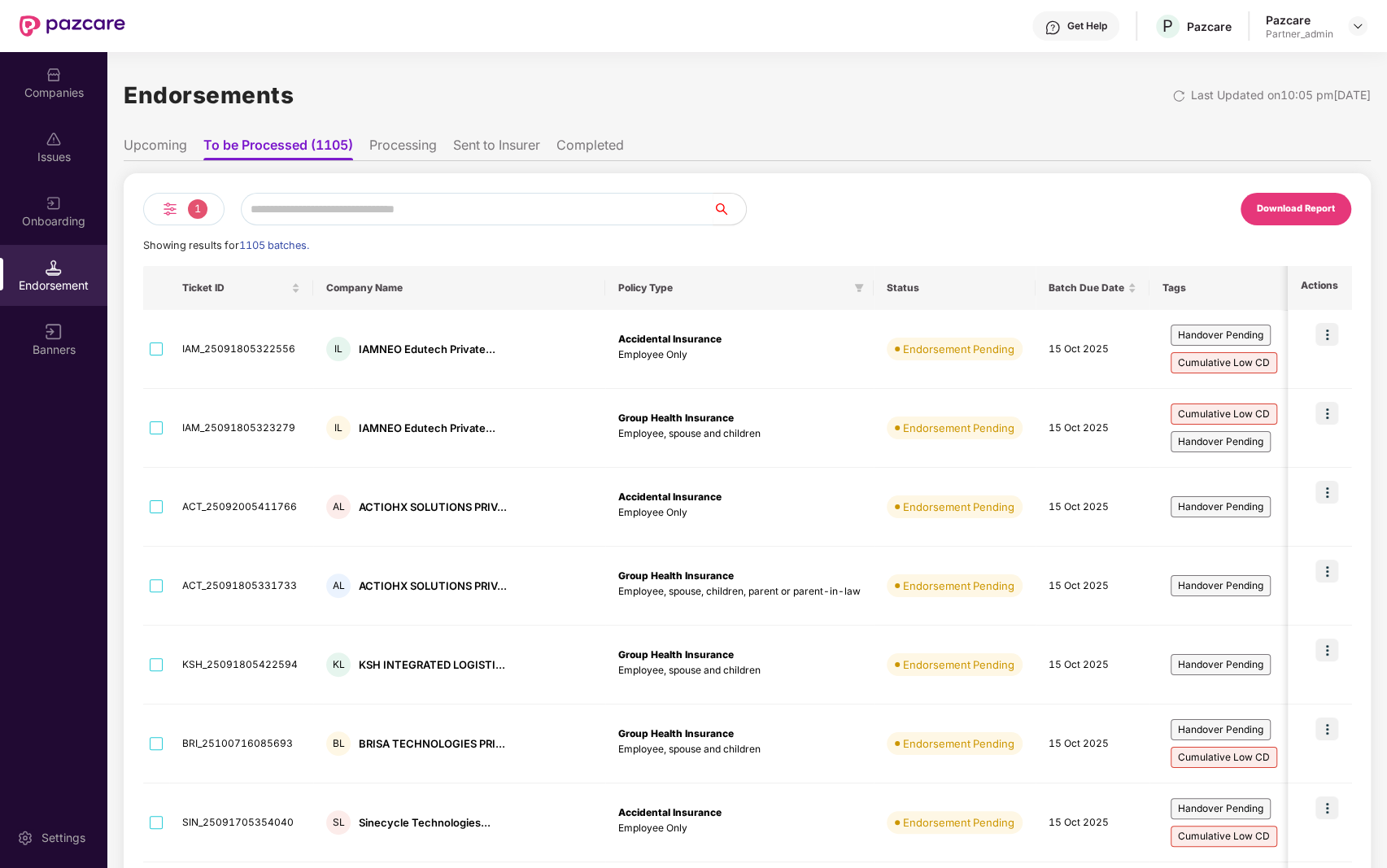
click at [1356, 282] on span at bounding box center [1364, 288] width 16 height 20
click at [1240, 418] on span "OK" at bounding box center [1247, 424] width 16 height 18
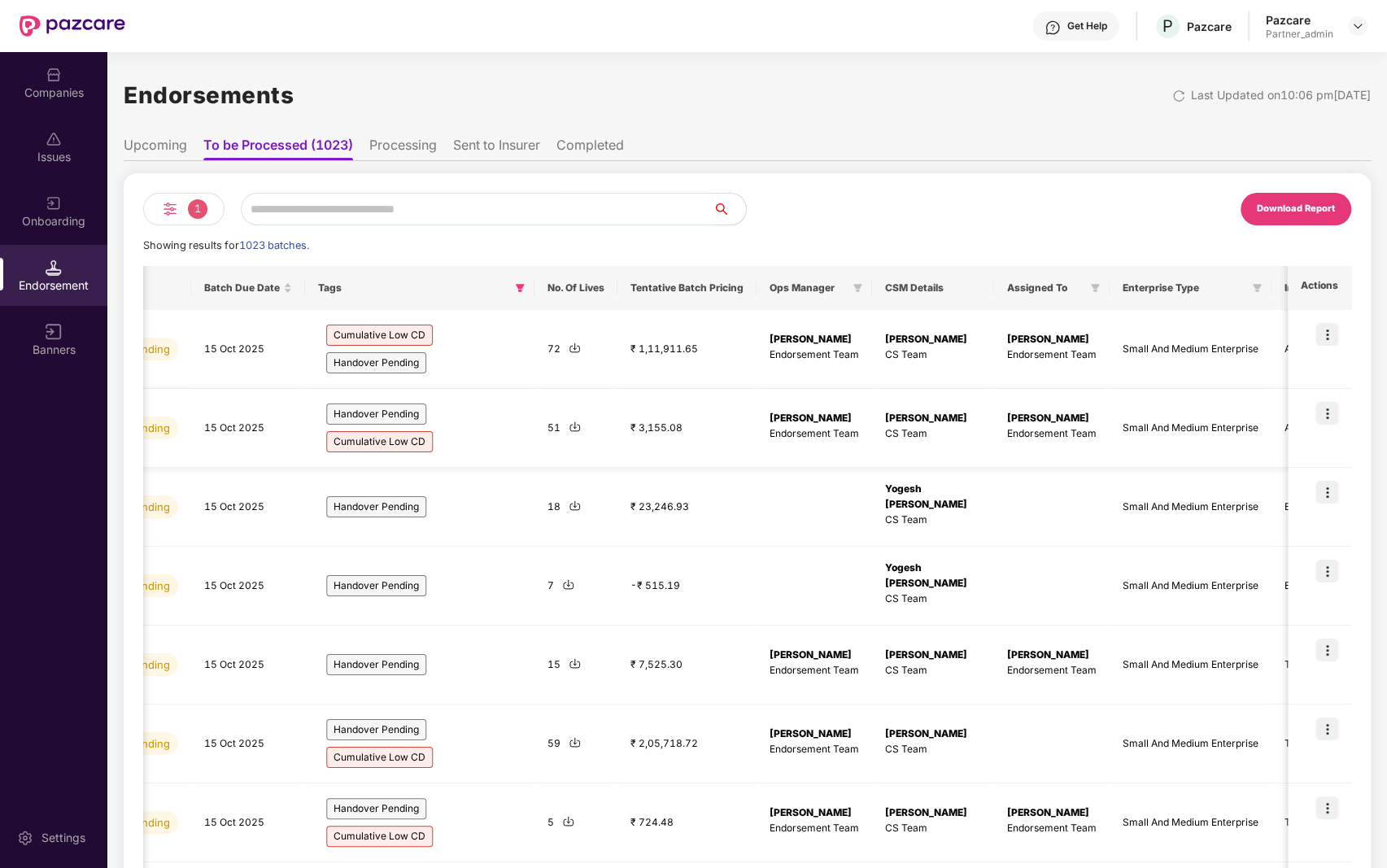
scroll to position [0, 848]
click at [168, 217] on img at bounding box center [170, 209] width 20 height 20
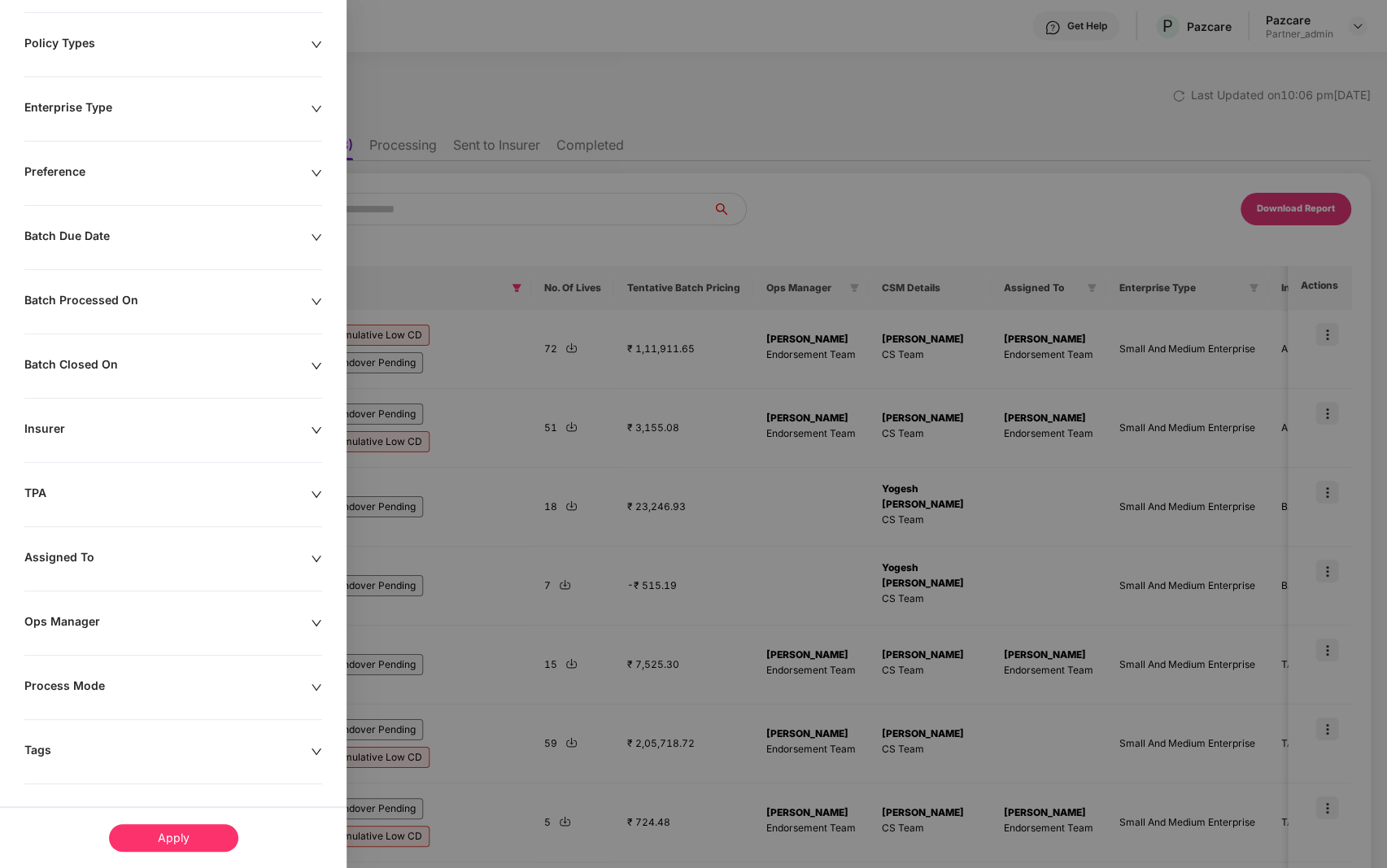
scroll to position [0, 0]
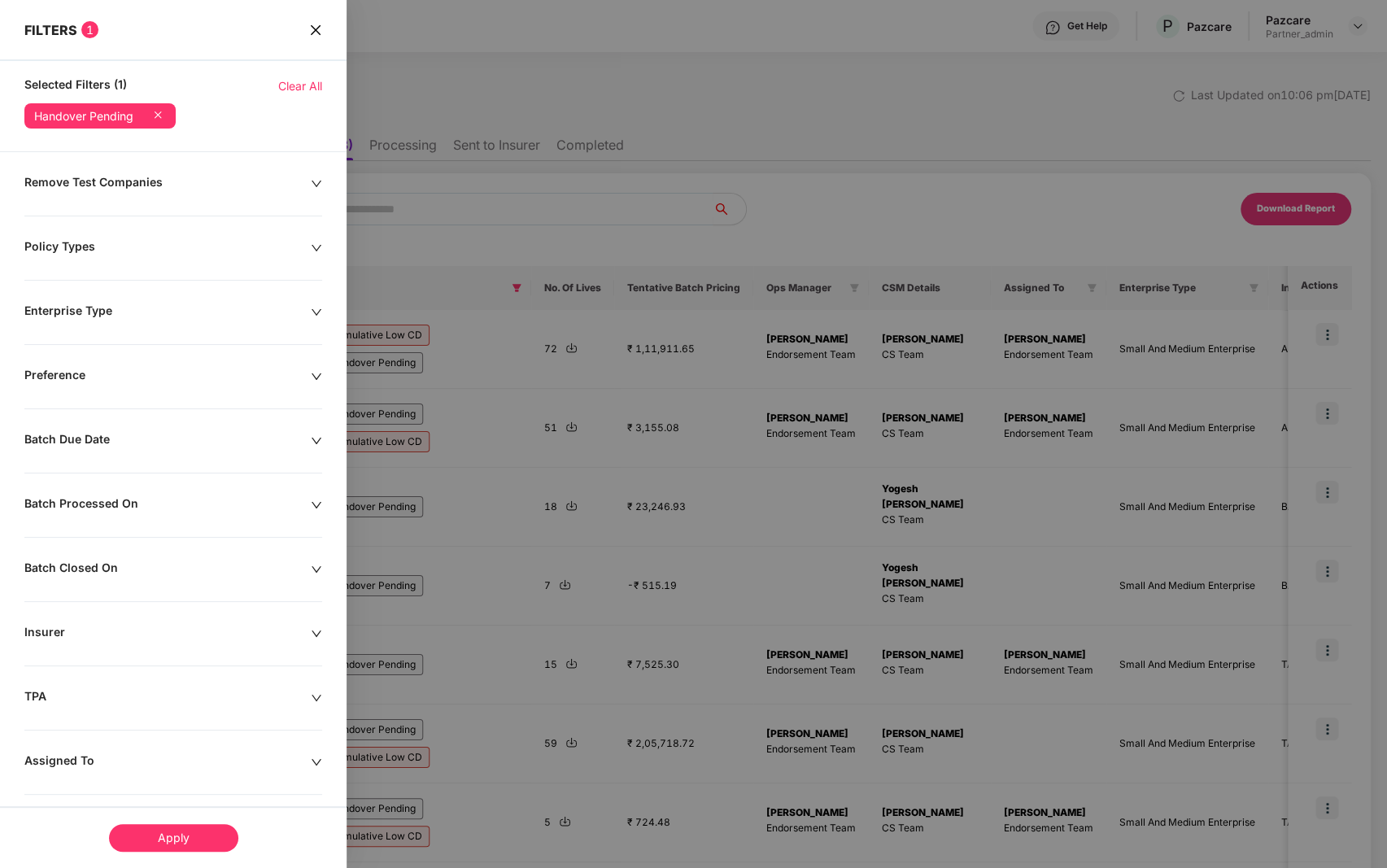
click at [320, 27] on icon "close" at bounding box center [315, 30] width 13 height 13
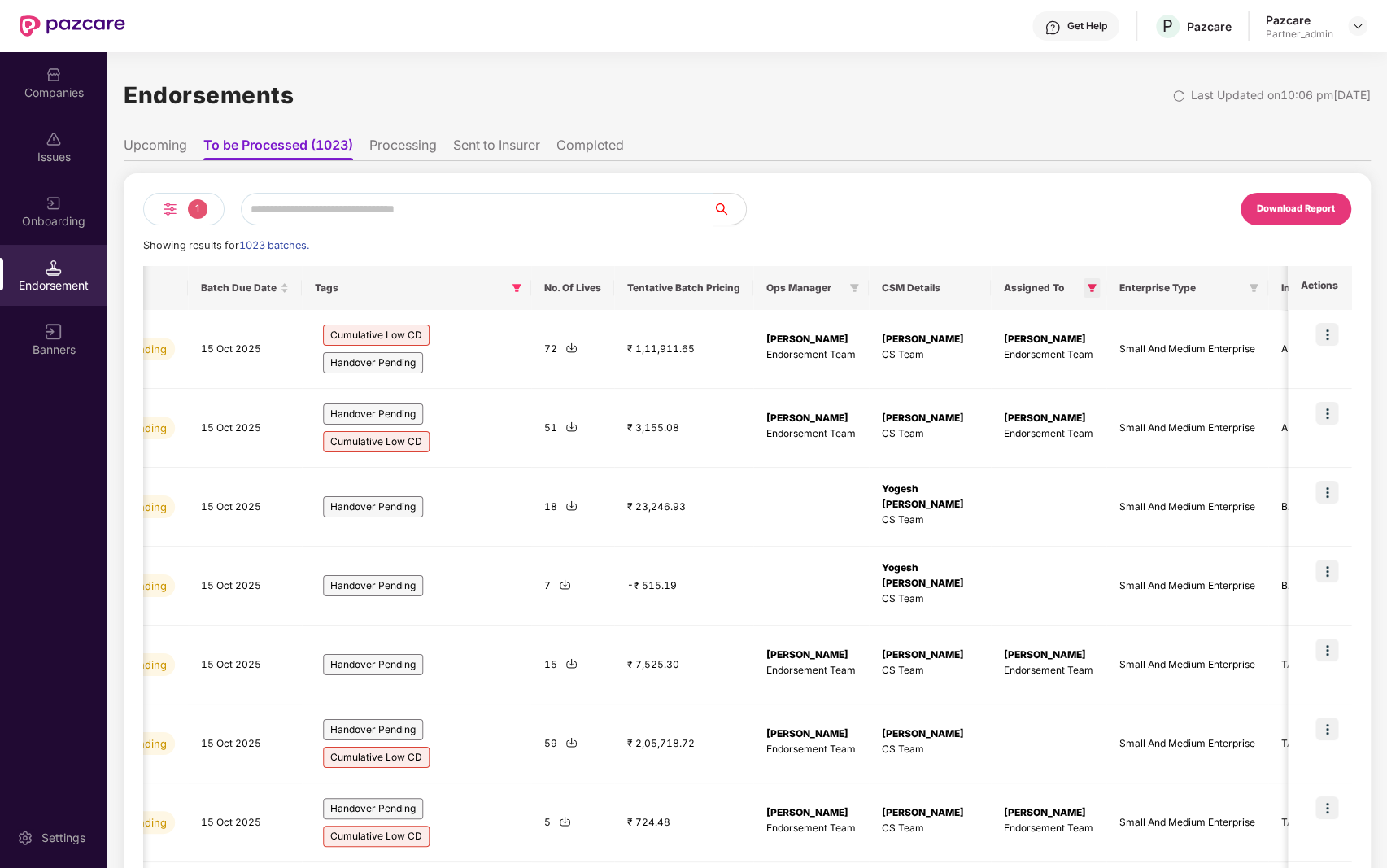
click at [1084, 282] on span at bounding box center [1092, 288] width 16 height 20
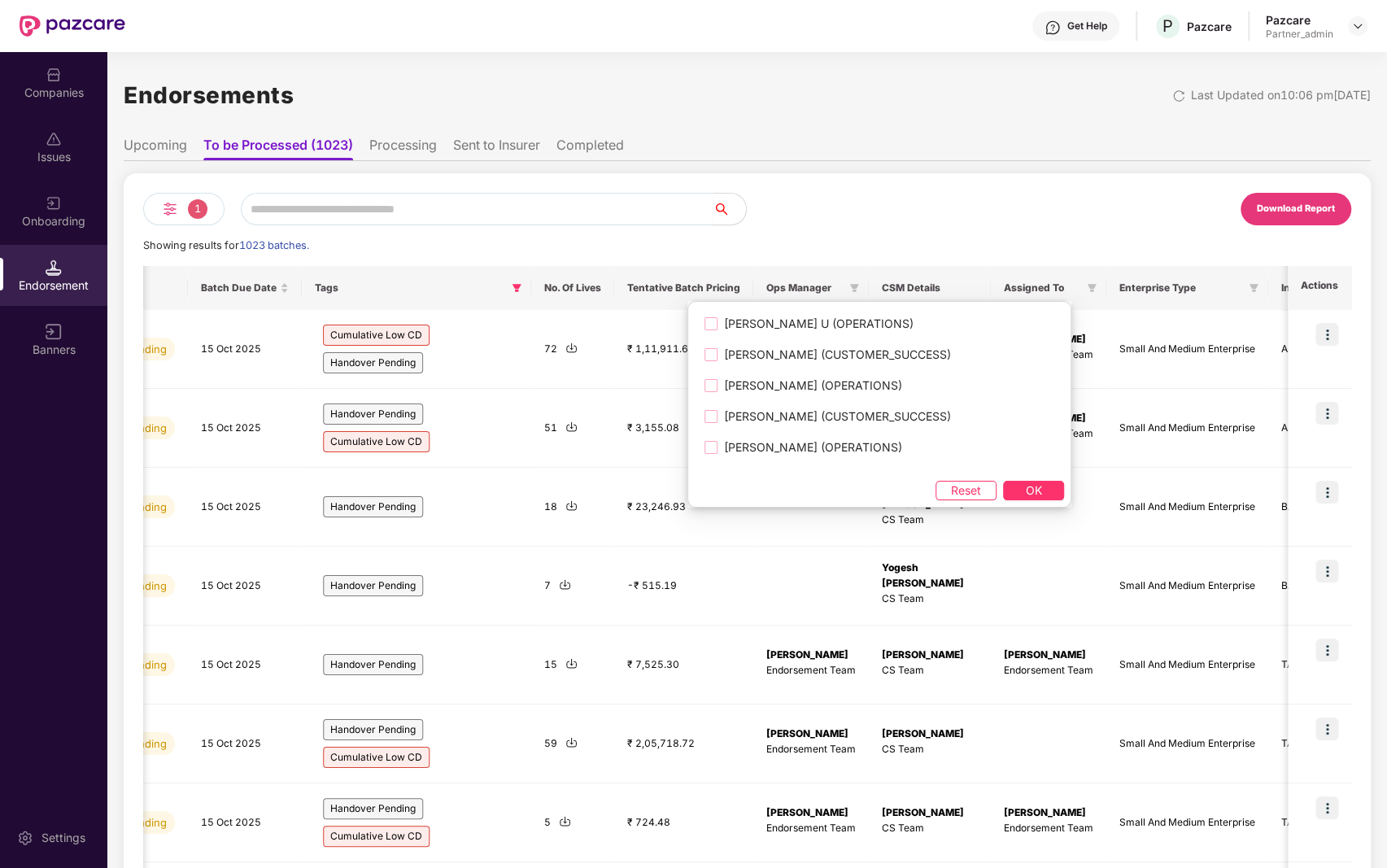
scroll to position [2155, 0]
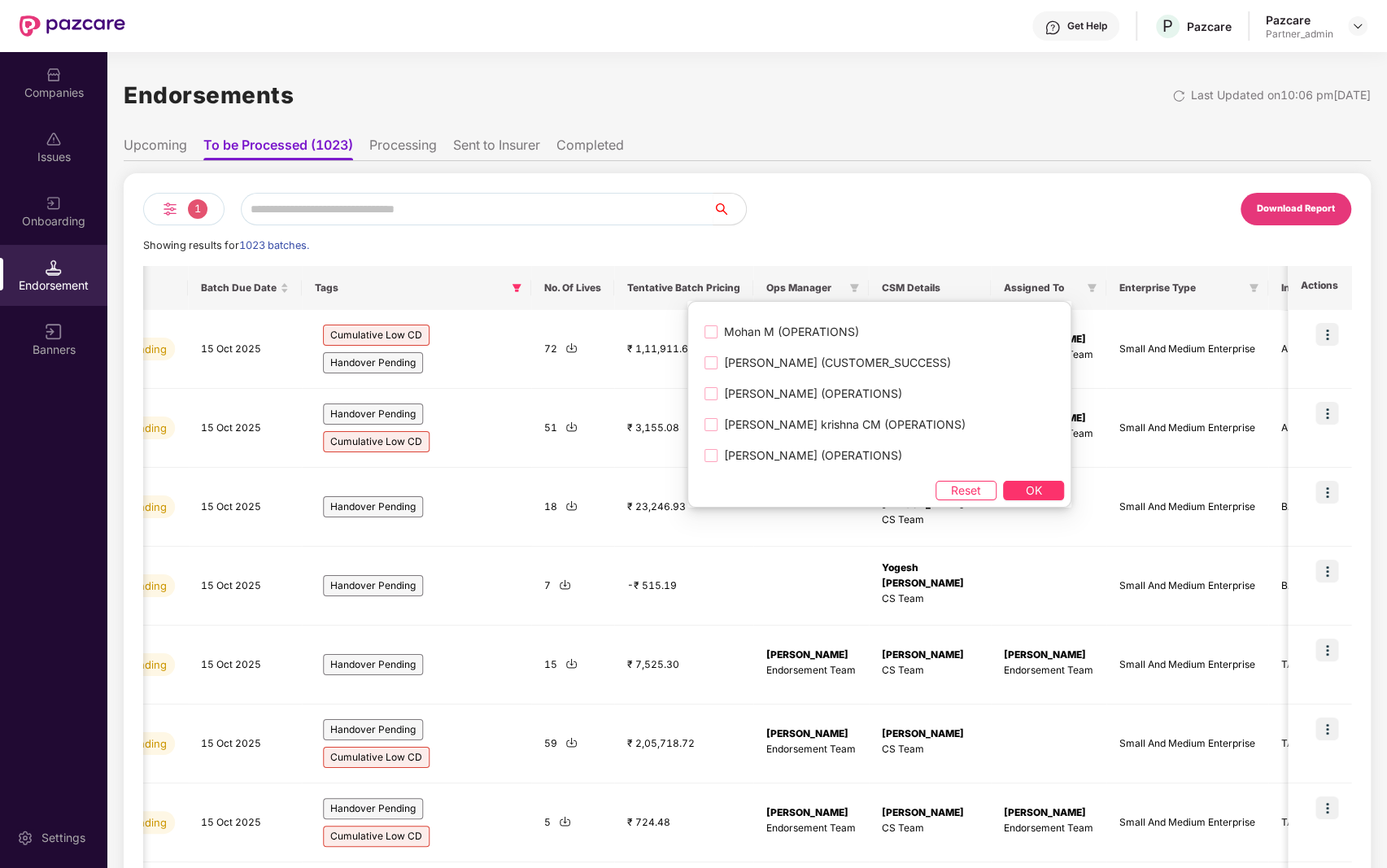
click at [1094, 152] on ul "Upcoming To be Processed (1023) Processing Sent to Insurer Completed" at bounding box center [747, 144] width 1247 height 33
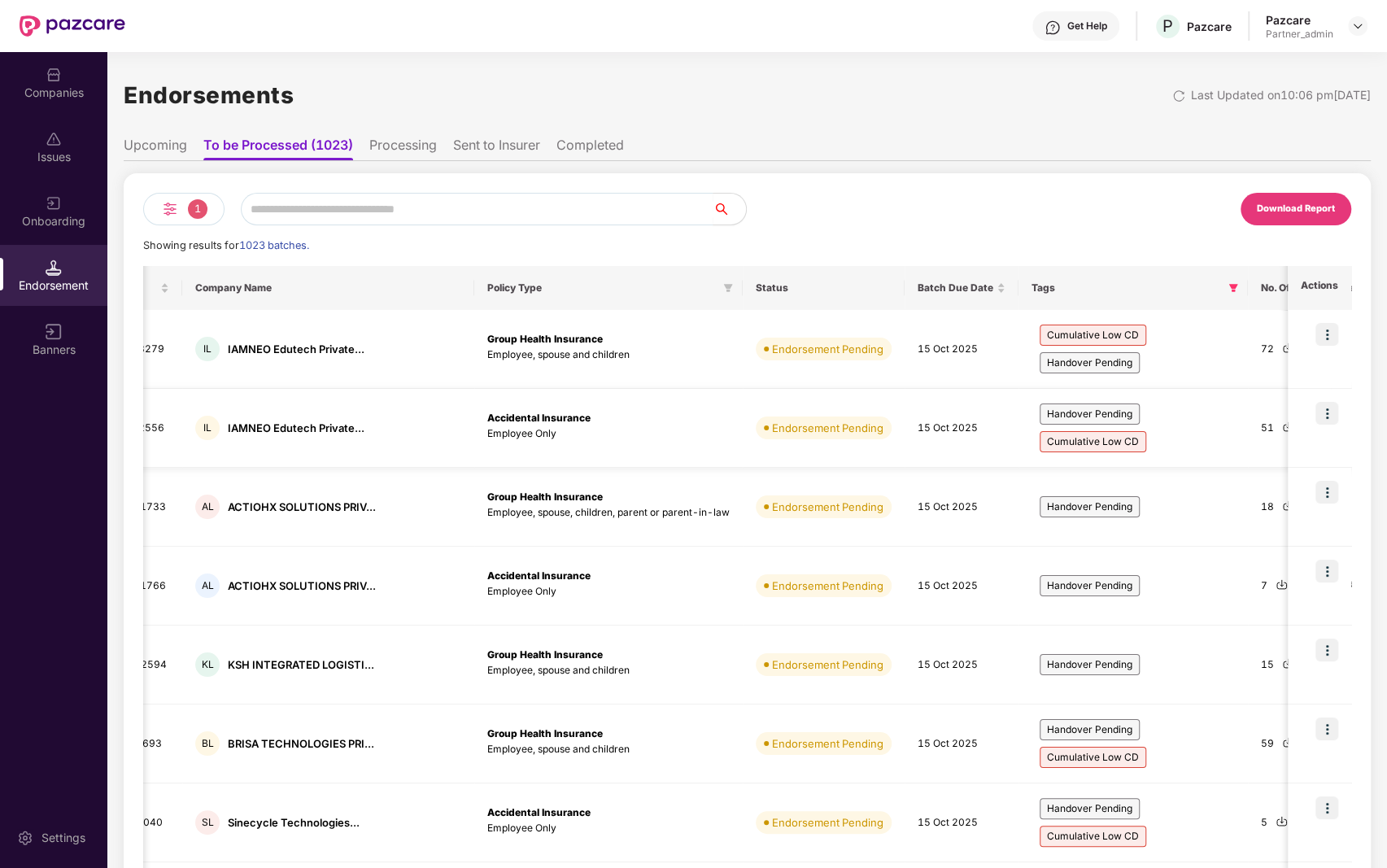
scroll to position [0, 128]
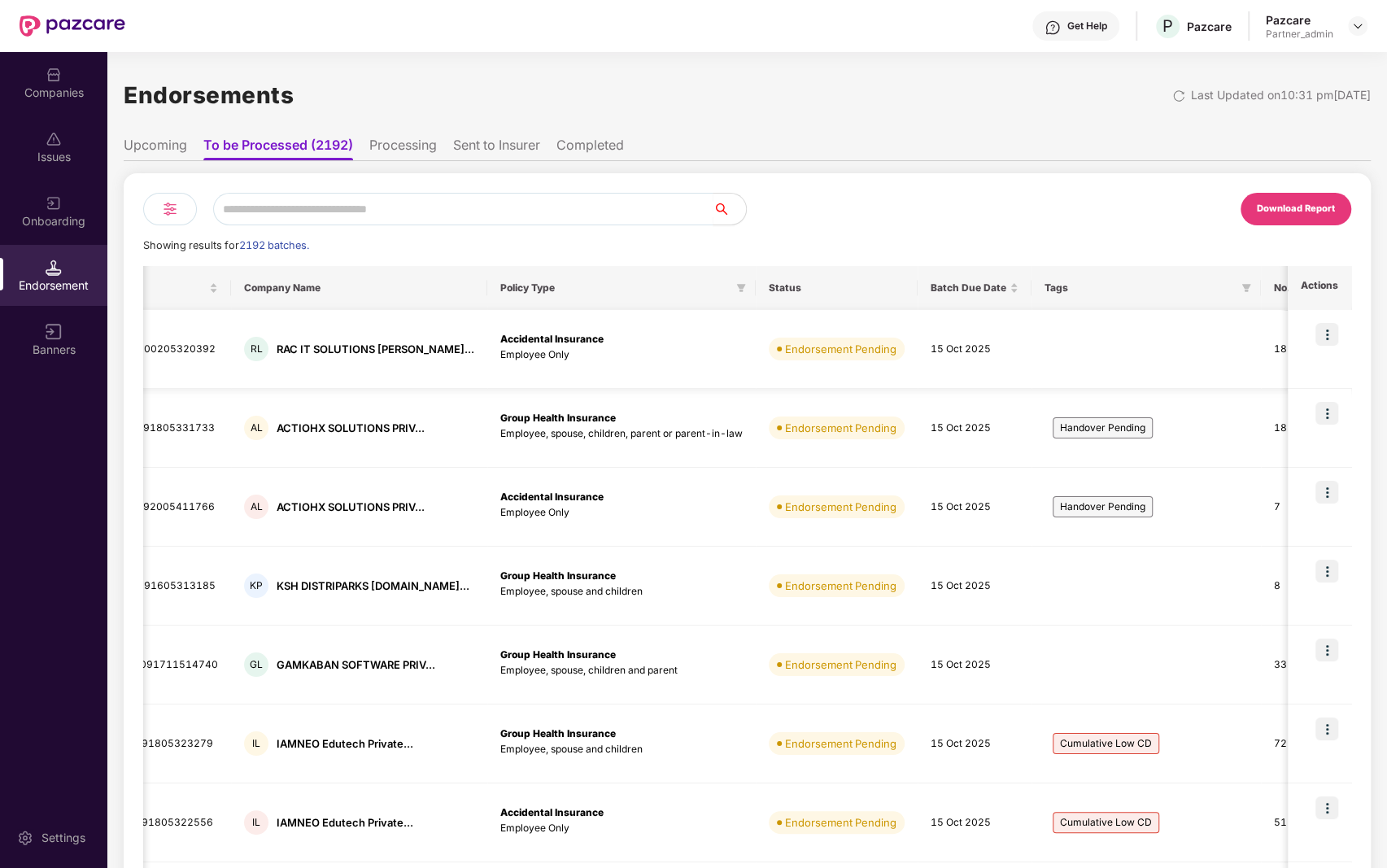
scroll to position [0, 131]
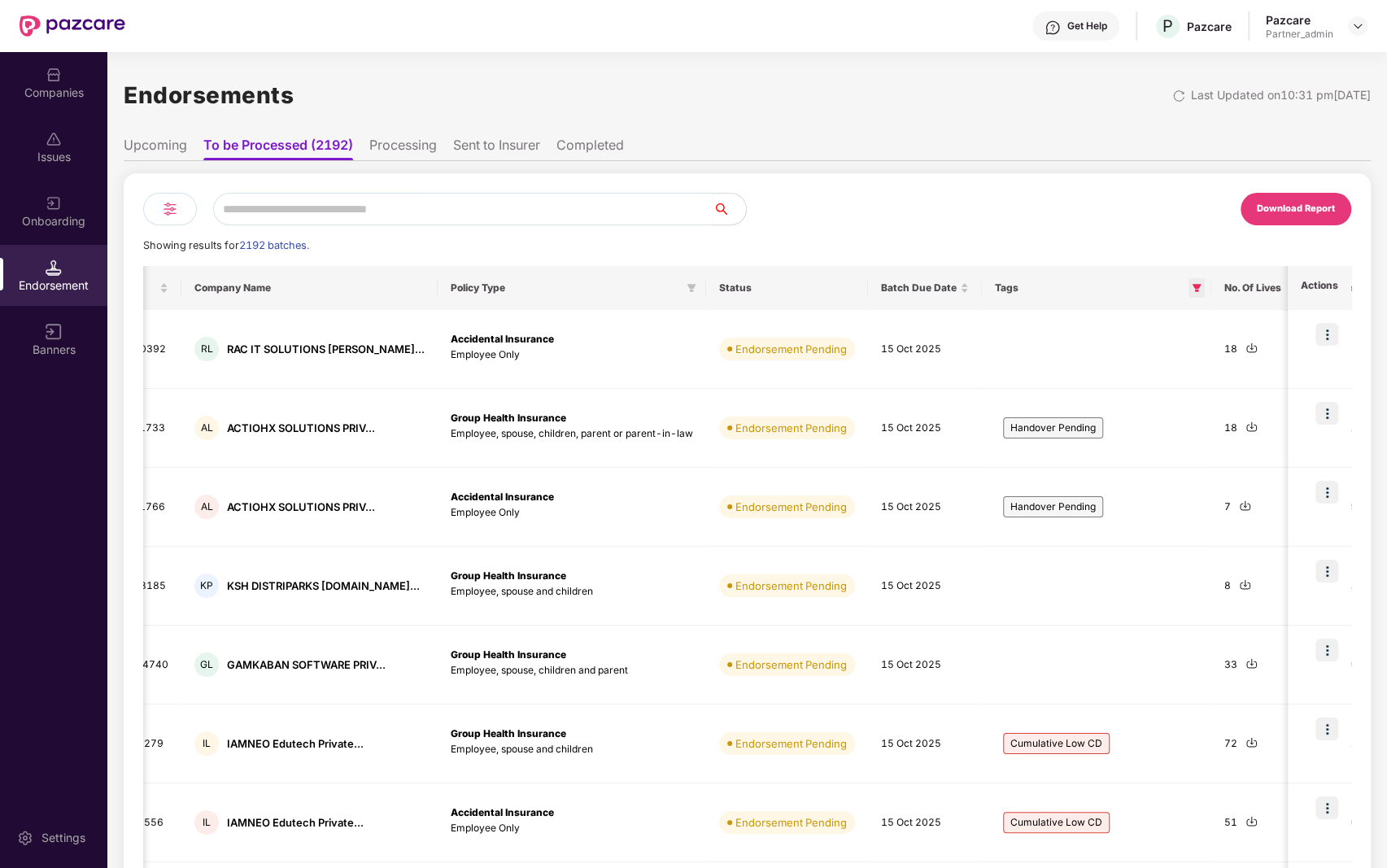
click at [1191, 289] on icon "filter" at bounding box center [1196, 288] width 10 height 10
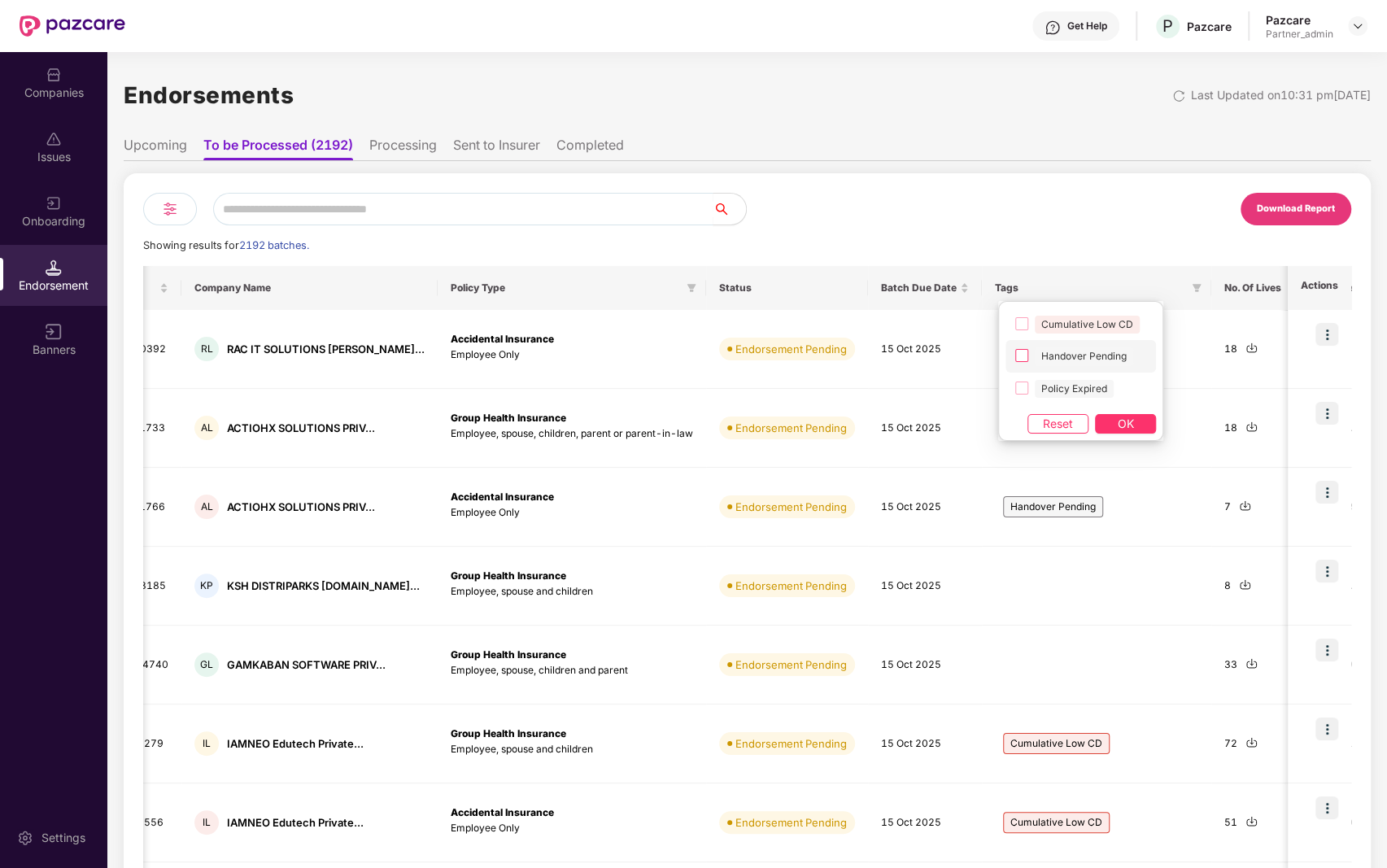
click at [1091, 354] on span "Handover Pending" at bounding box center [1084, 356] width 99 height 18
click at [1108, 415] on button "OK" at bounding box center [1125, 424] width 61 height 20
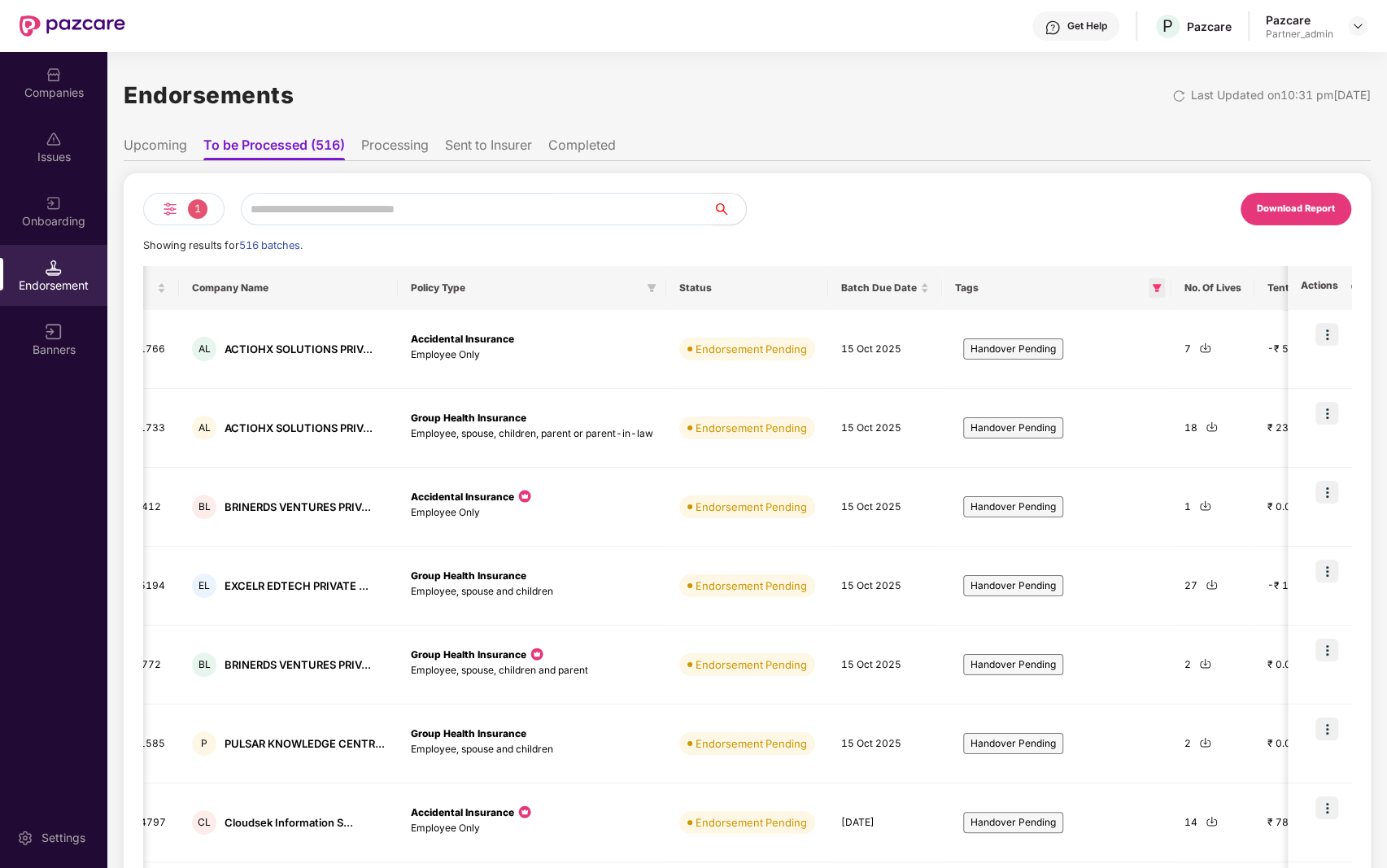
click at [1152, 288] on icon "filter" at bounding box center [1157, 288] width 10 height 10
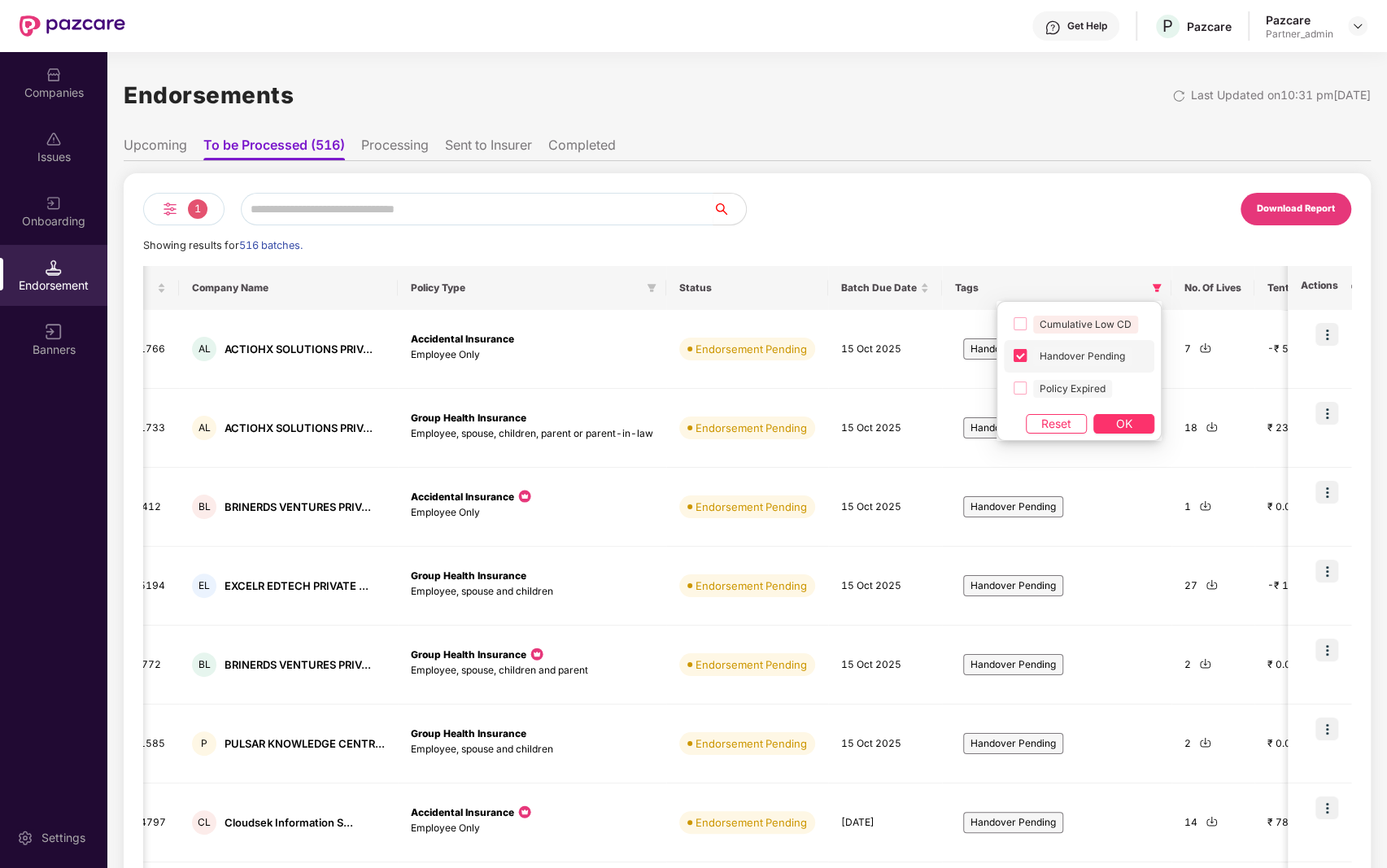
click at [1095, 360] on span "Handover Pending" at bounding box center [1083, 356] width 99 height 18
click at [1068, 325] on span "Cumulative Low CD" at bounding box center [1086, 325] width 105 height 18
click at [1110, 417] on button "OK" at bounding box center [1124, 424] width 61 height 20
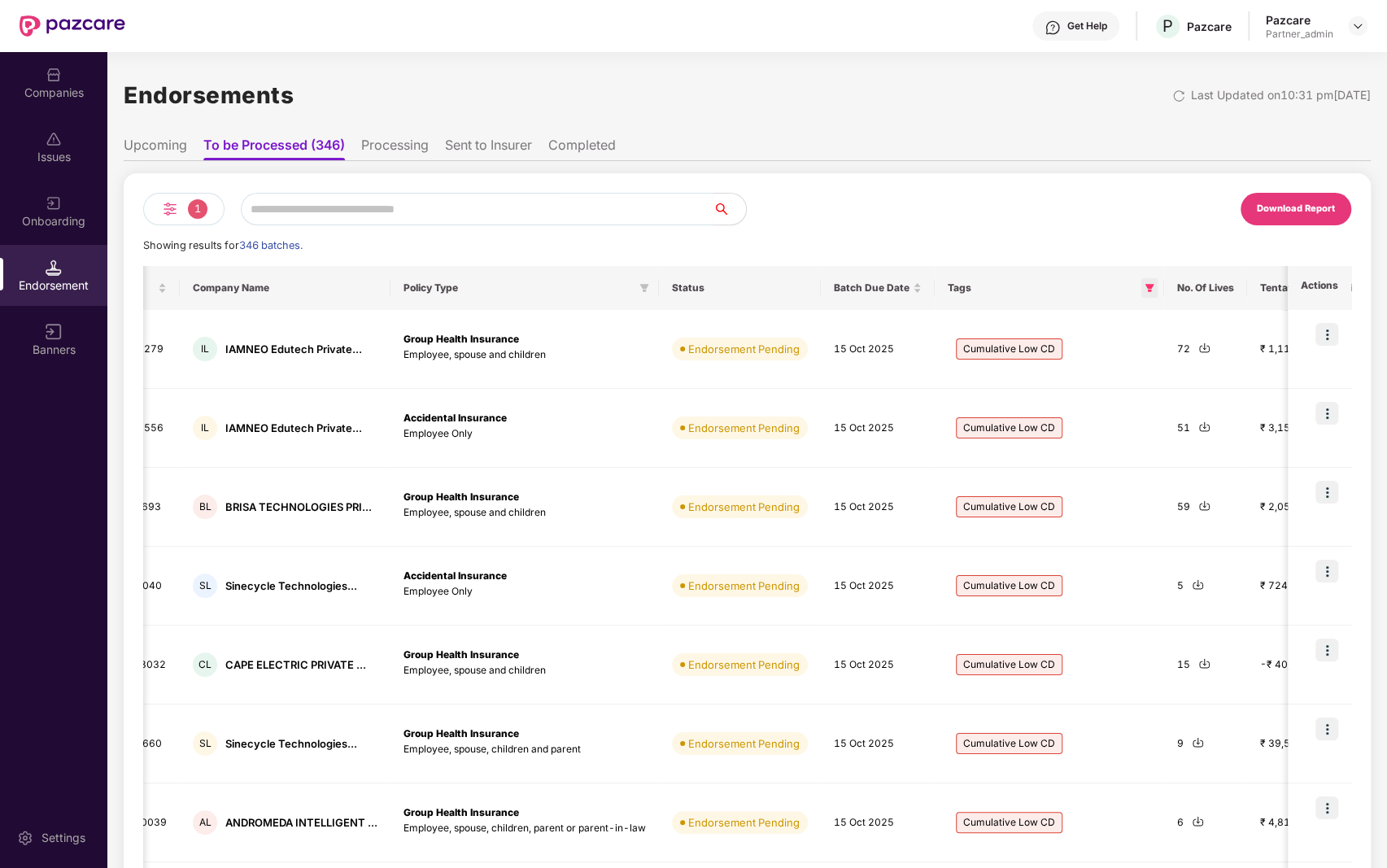
click at [1146, 284] on icon "filter" at bounding box center [1149, 287] width 9 height 8
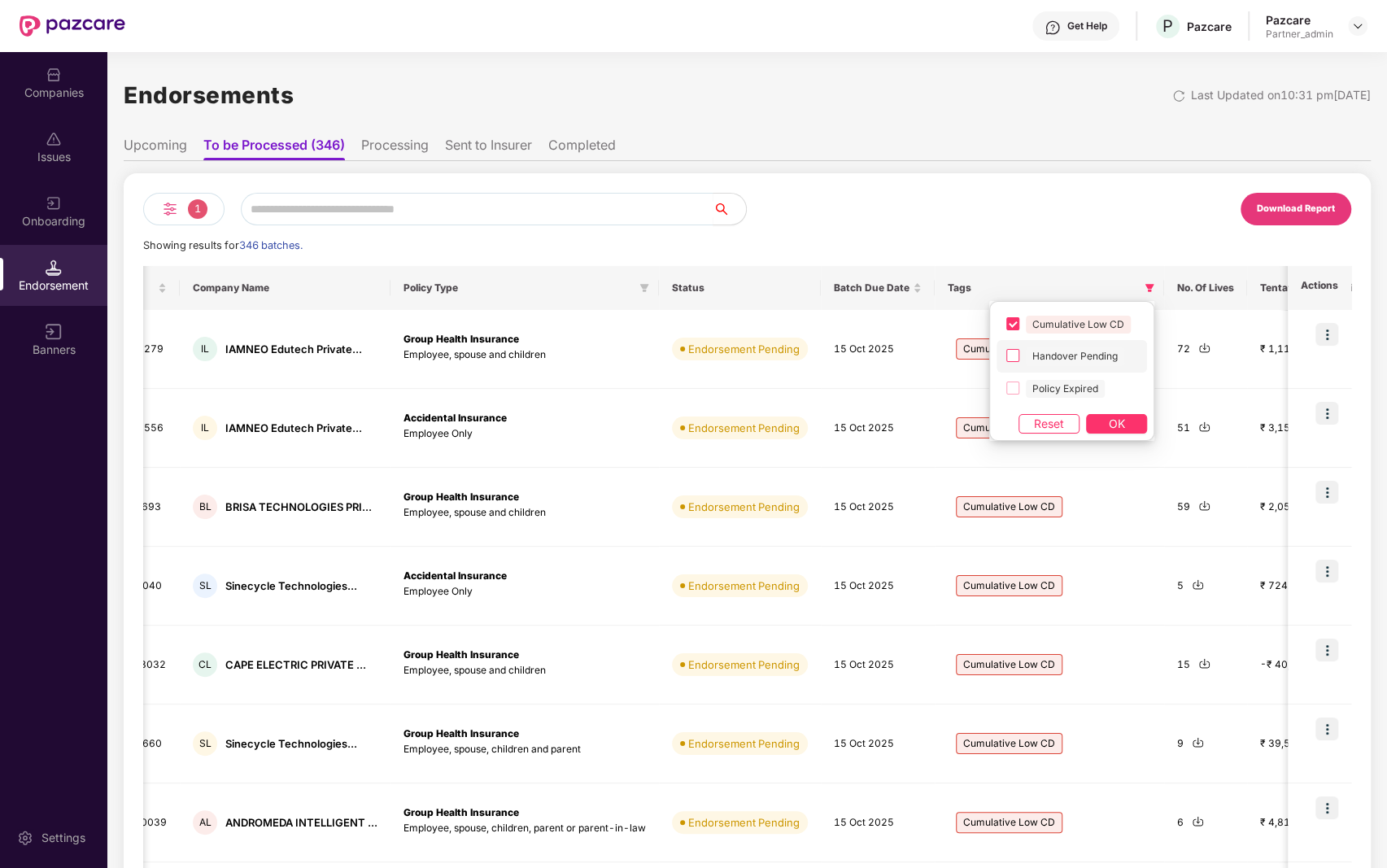
click at [1064, 351] on span "Handover Pending" at bounding box center [1075, 356] width 99 height 18
click at [1050, 382] on span "Policy Expired" at bounding box center [1065, 389] width 79 height 18
click at [1109, 417] on span "OK" at bounding box center [1116, 424] width 16 height 18
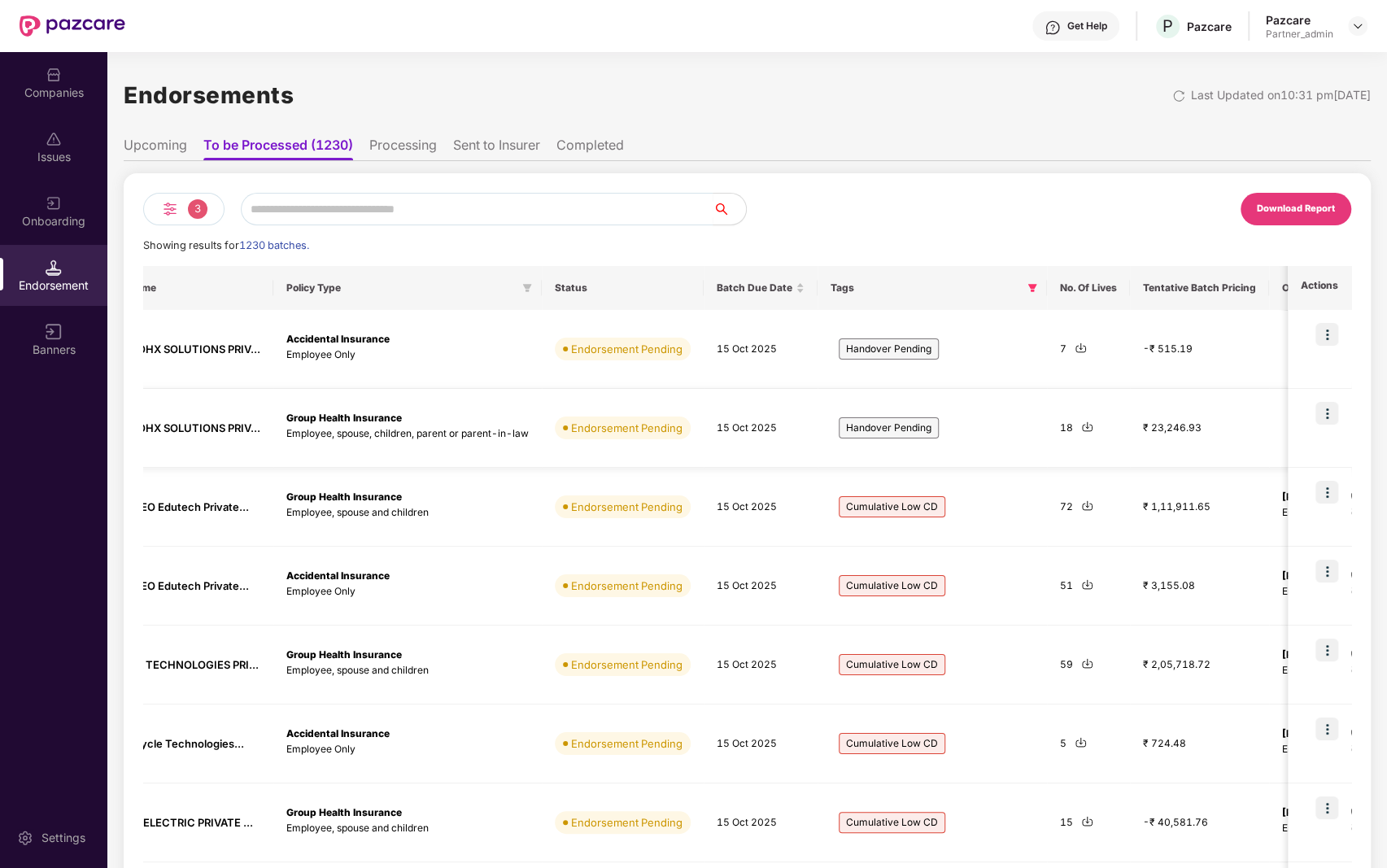
scroll to position [0, 0]
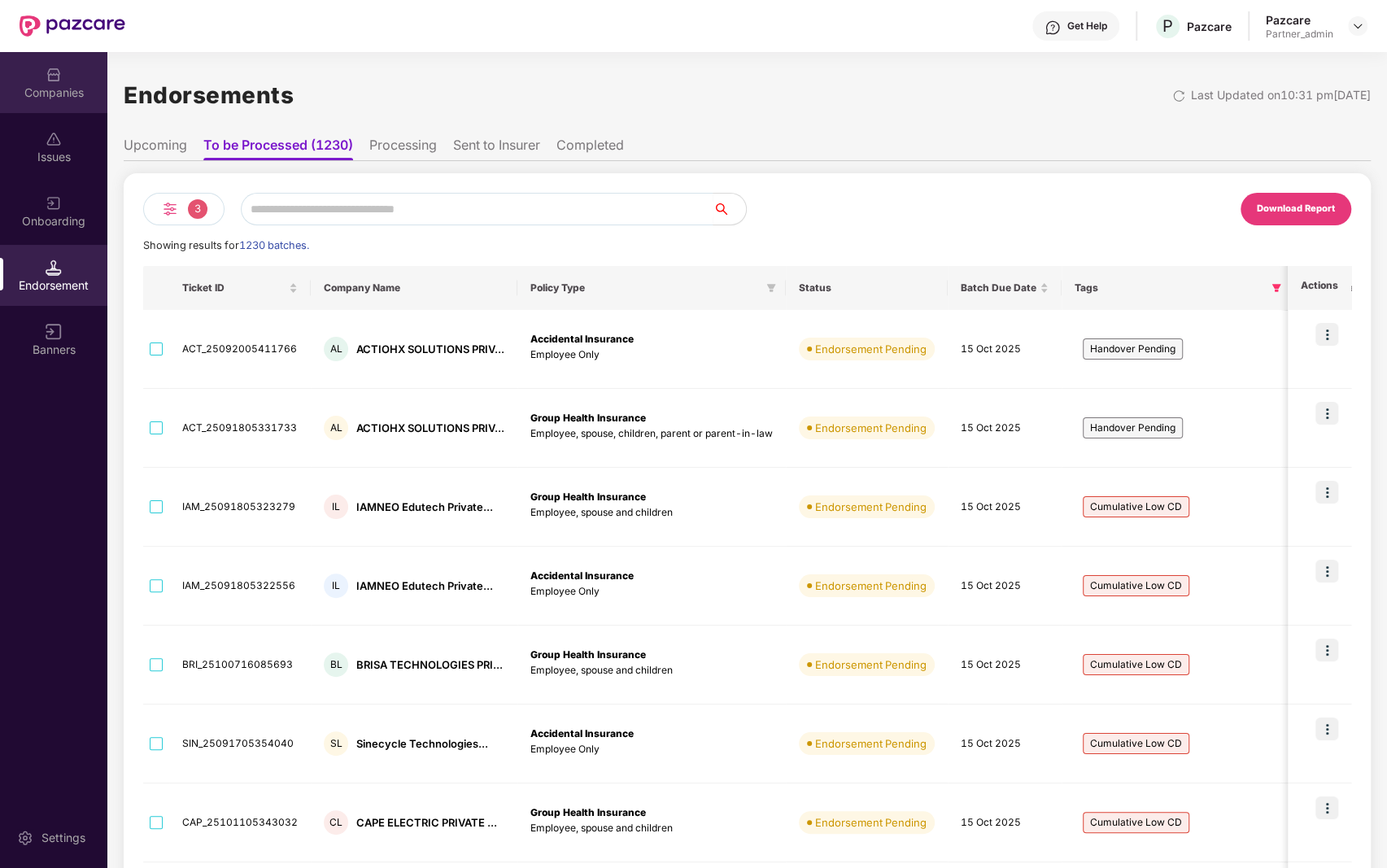
click at [66, 71] on div "Companies" at bounding box center [53, 83] width 108 height 61
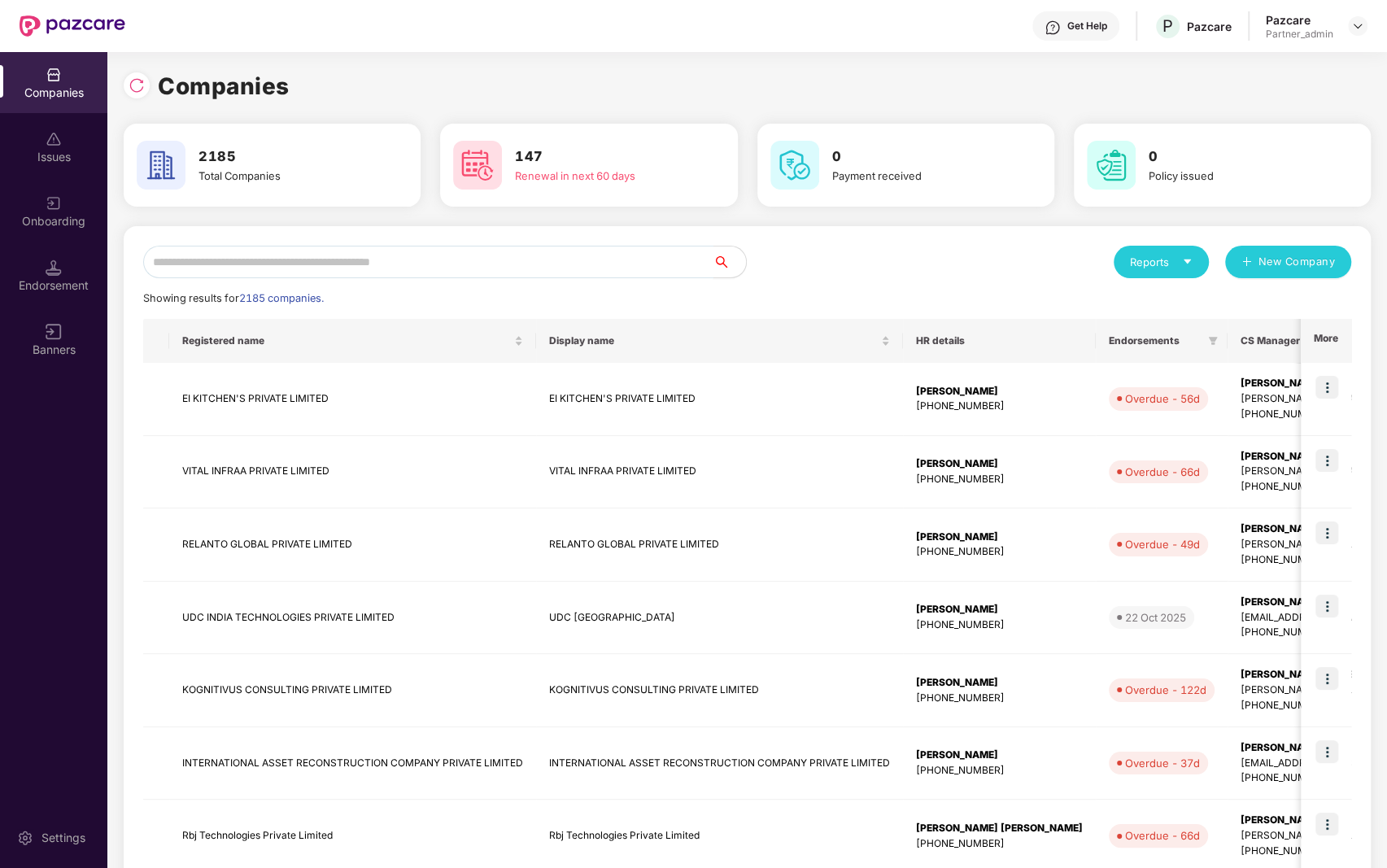
click at [379, 261] on input "text" at bounding box center [428, 262] width 570 height 33
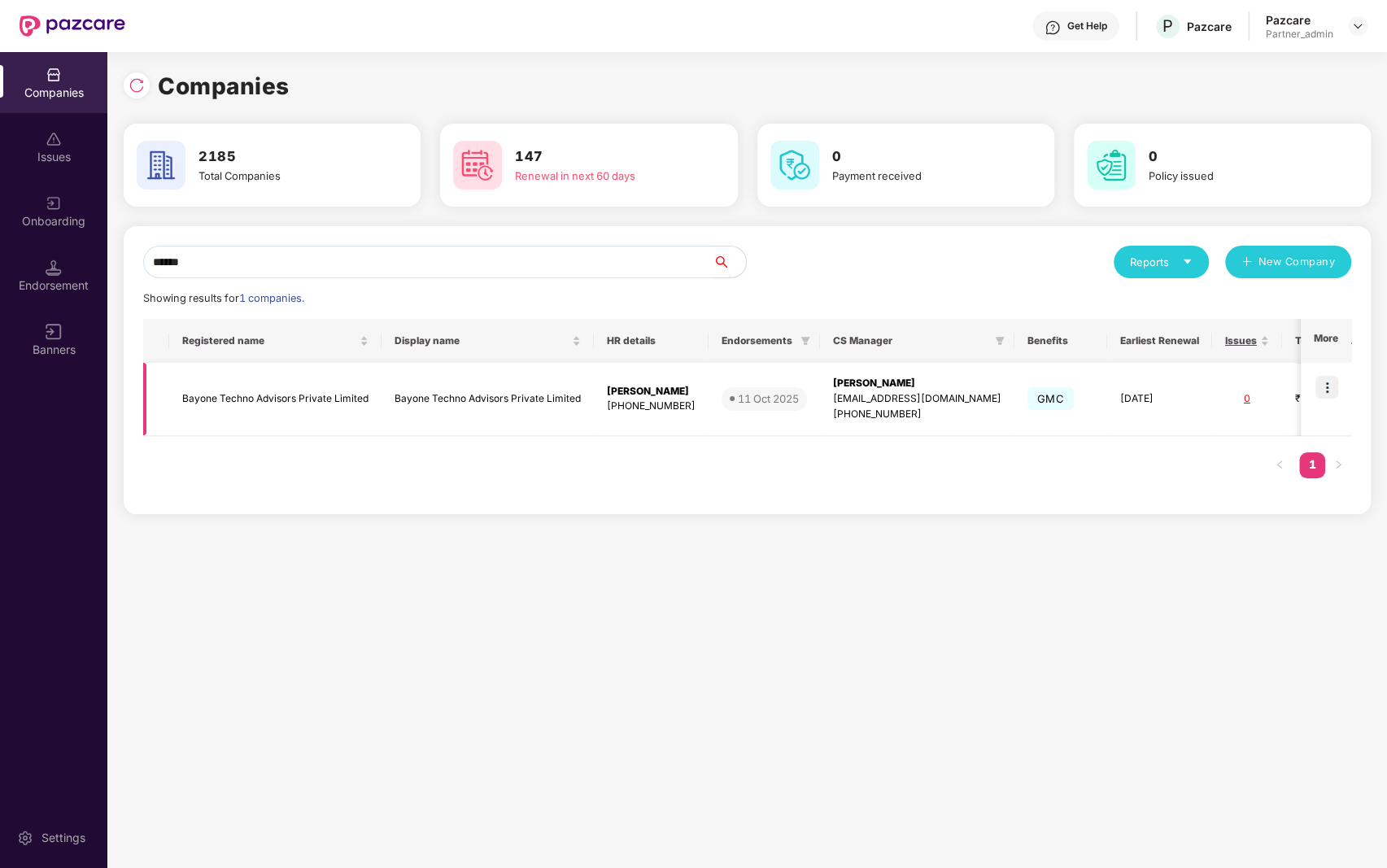
type input "******"
click at [1330, 373] on td at bounding box center [1326, 399] width 50 height 73
click at [1332, 386] on img at bounding box center [1327, 386] width 23 height 23
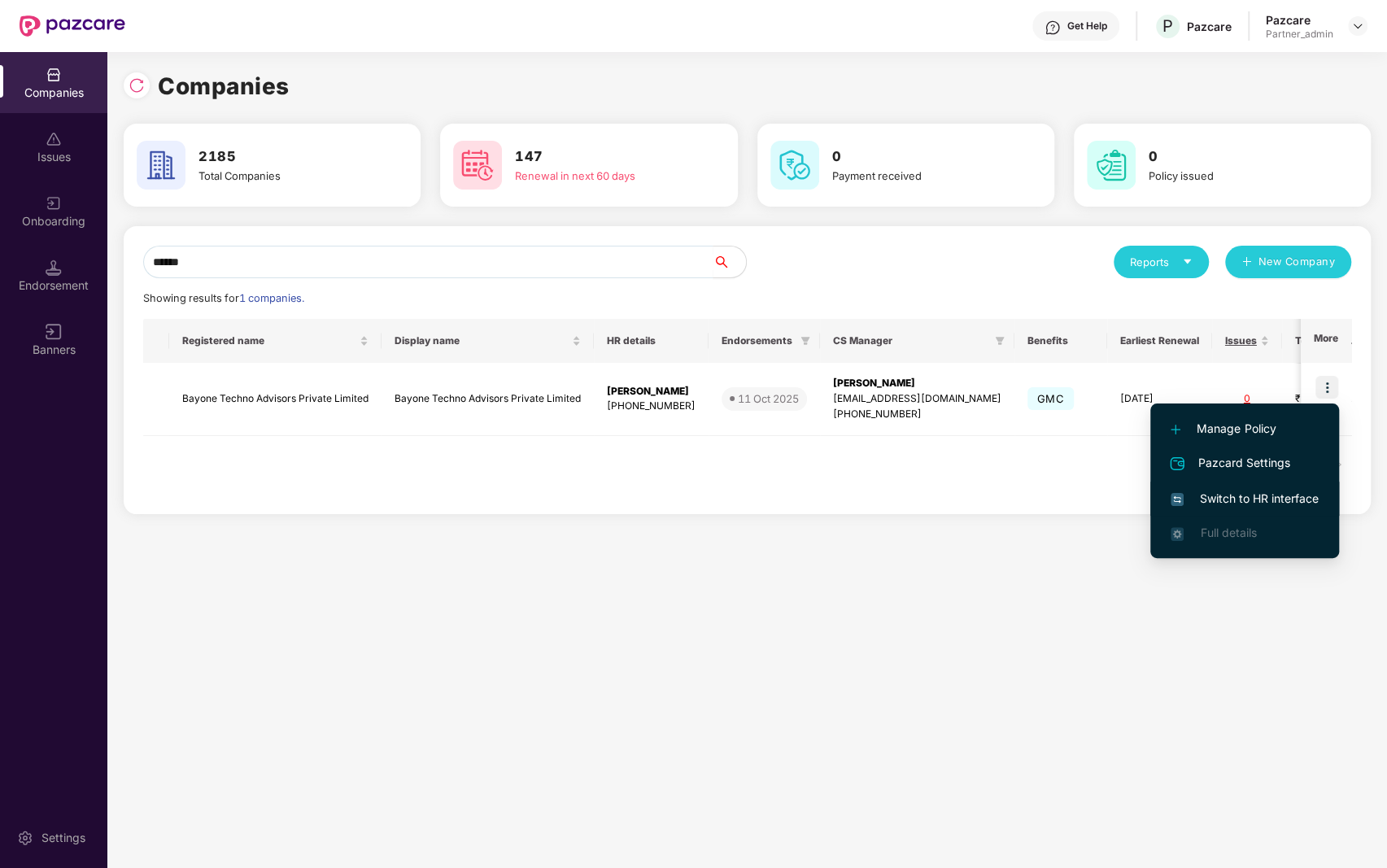
click at [1274, 497] on span "Switch to HR interface" at bounding box center [1245, 499] width 148 height 18
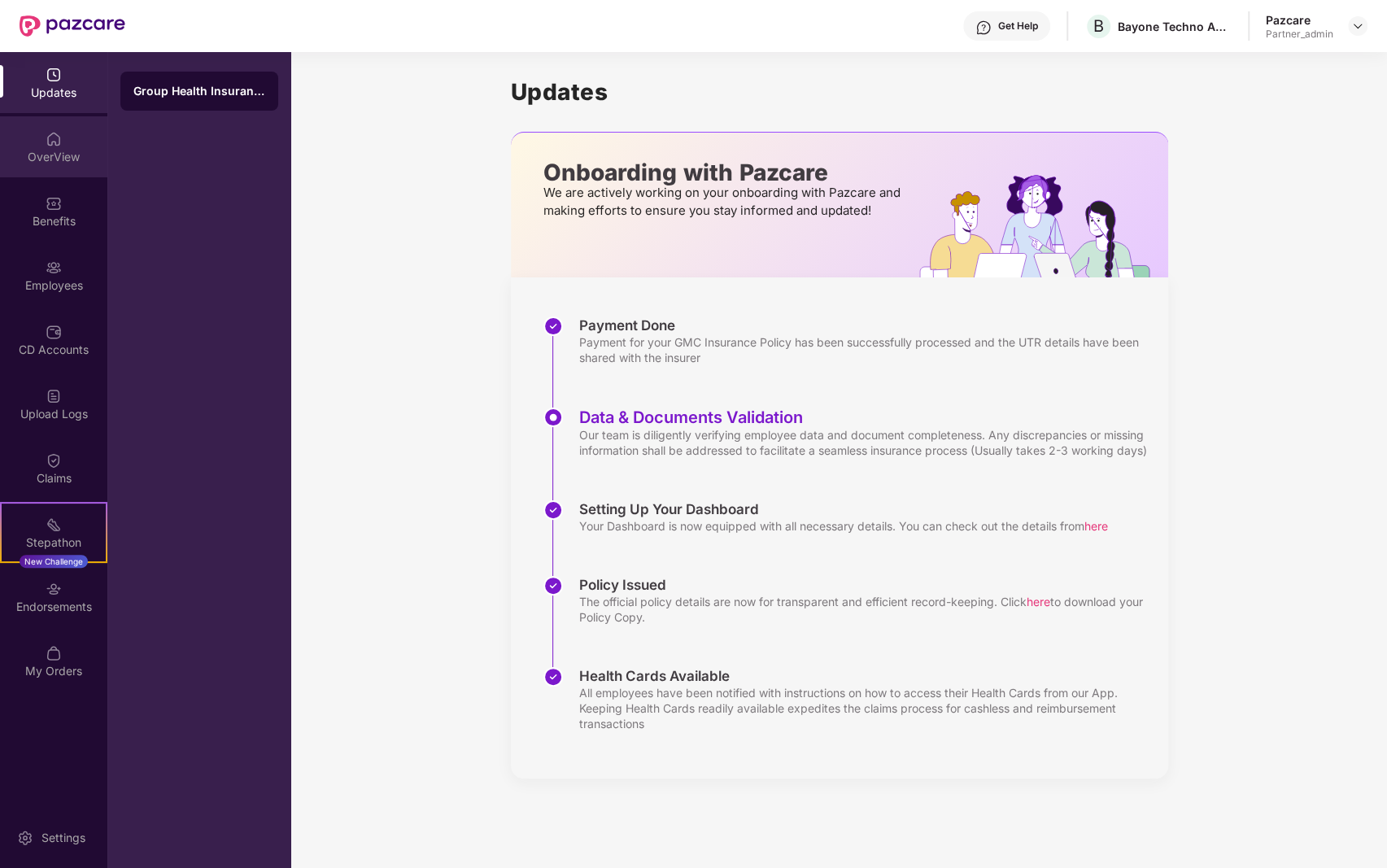
click at [66, 175] on div "OverView" at bounding box center [53, 147] width 108 height 61
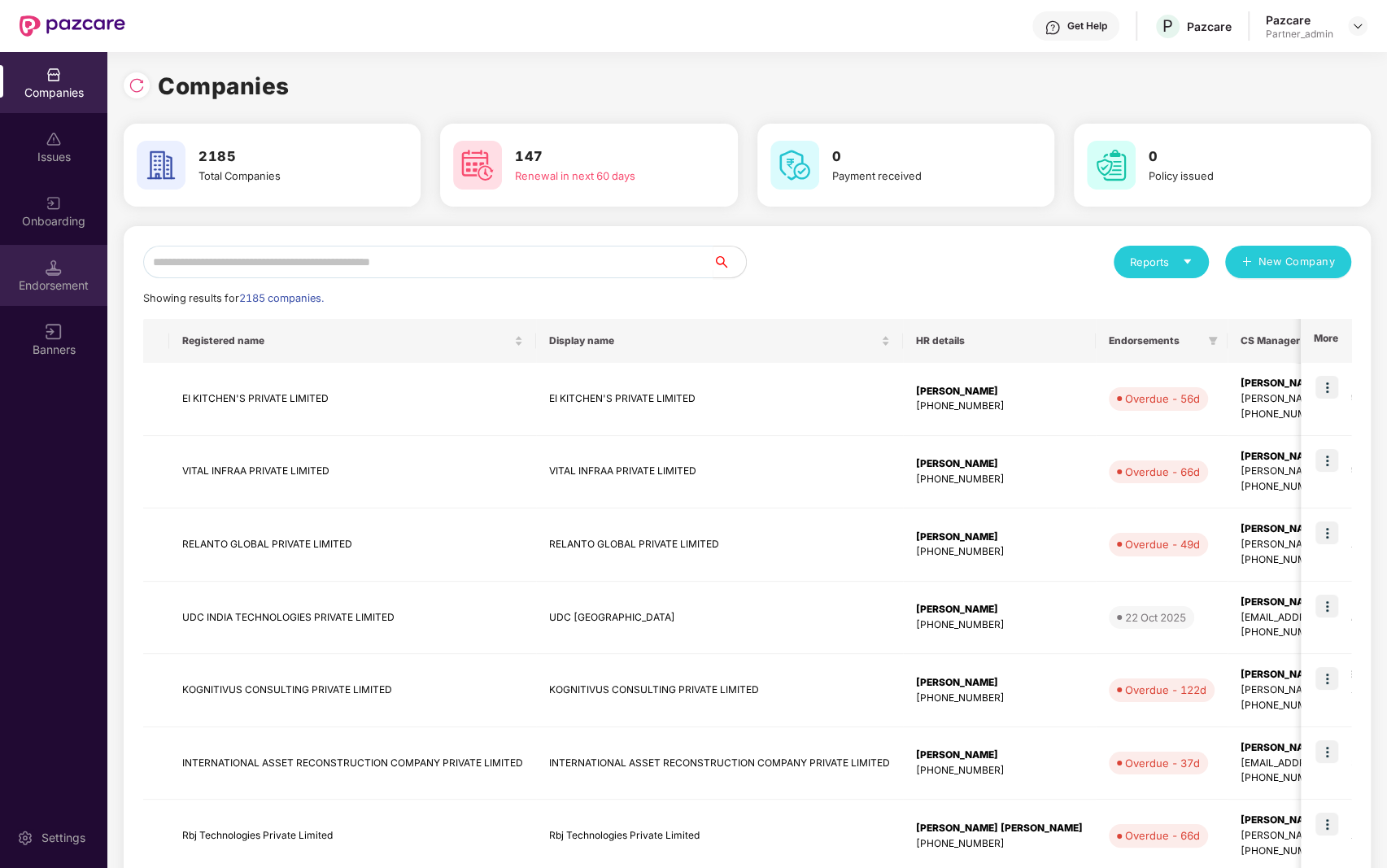
click at [33, 275] on div "Endorsement" at bounding box center [53, 276] width 108 height 61
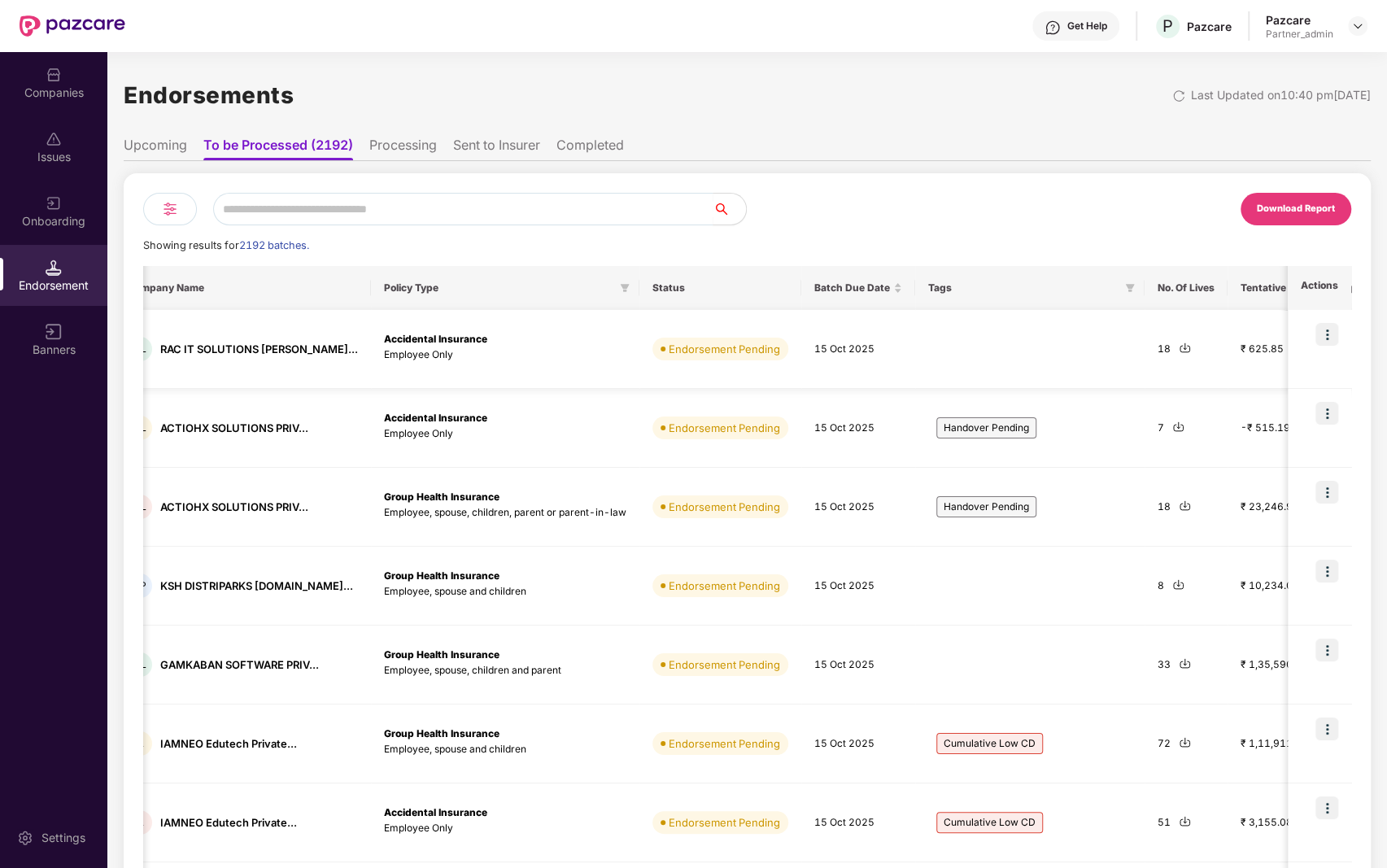
scroll to position [0, 249]
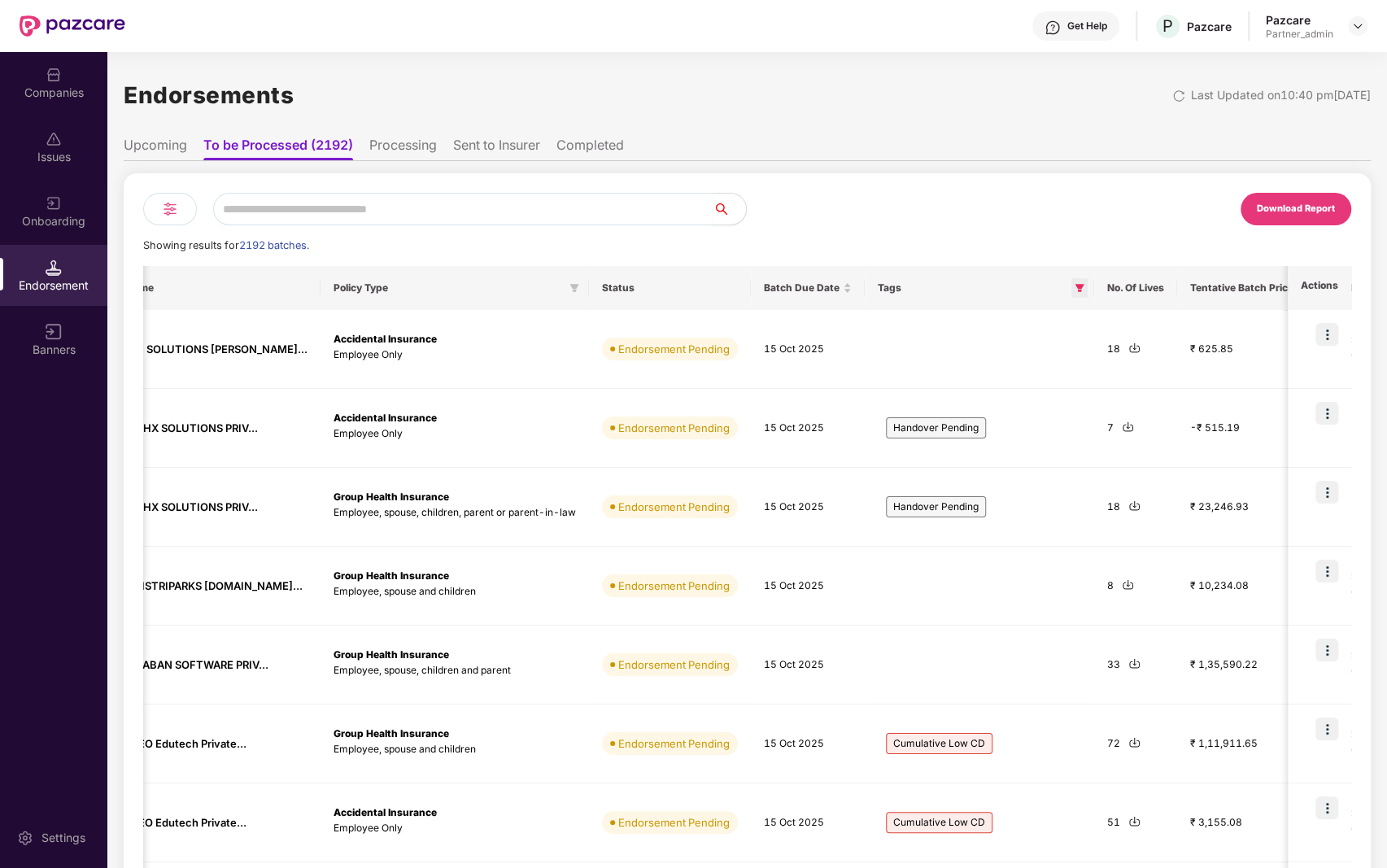
click at [1071, 295] on span at bounding box center [1079, 288] width 16 height 20
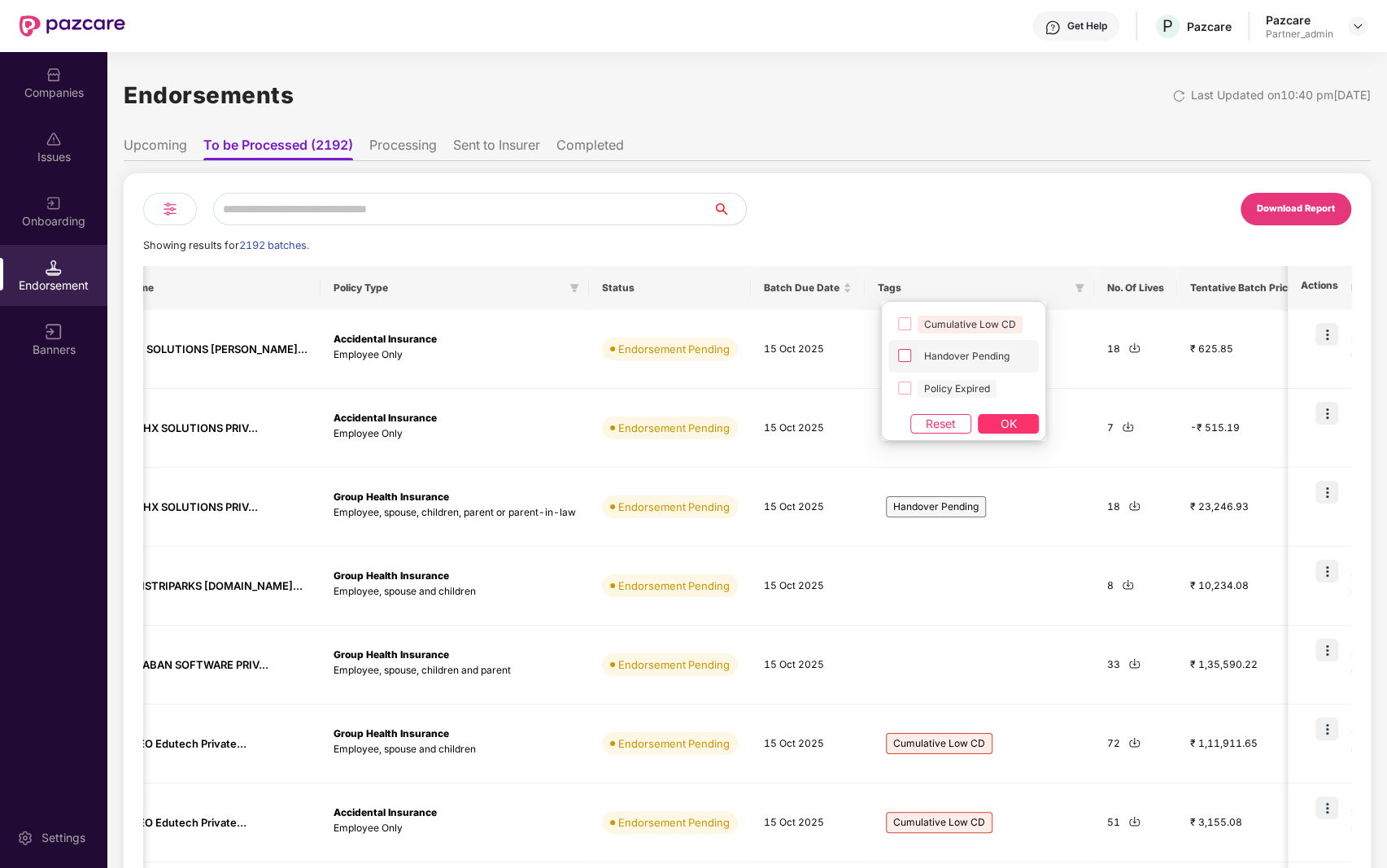
click at [968, 357] on span "Handover Pending" at bounding box center [967, 356] width 99 height 18
click at [1004, 422] on span "OK" at bounding box center [1009, 424] width 16 height 18
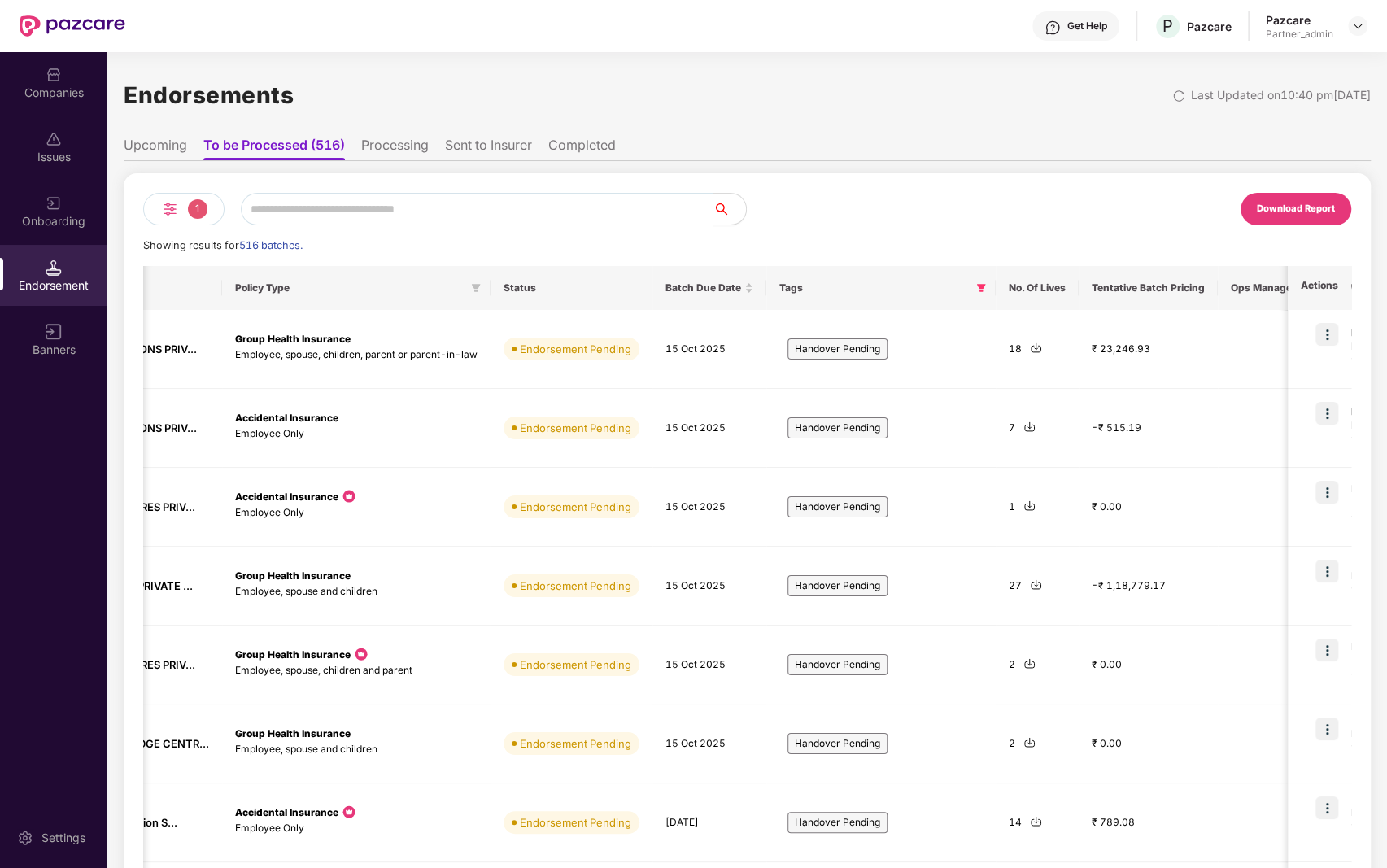
scroll to position [0, 395]
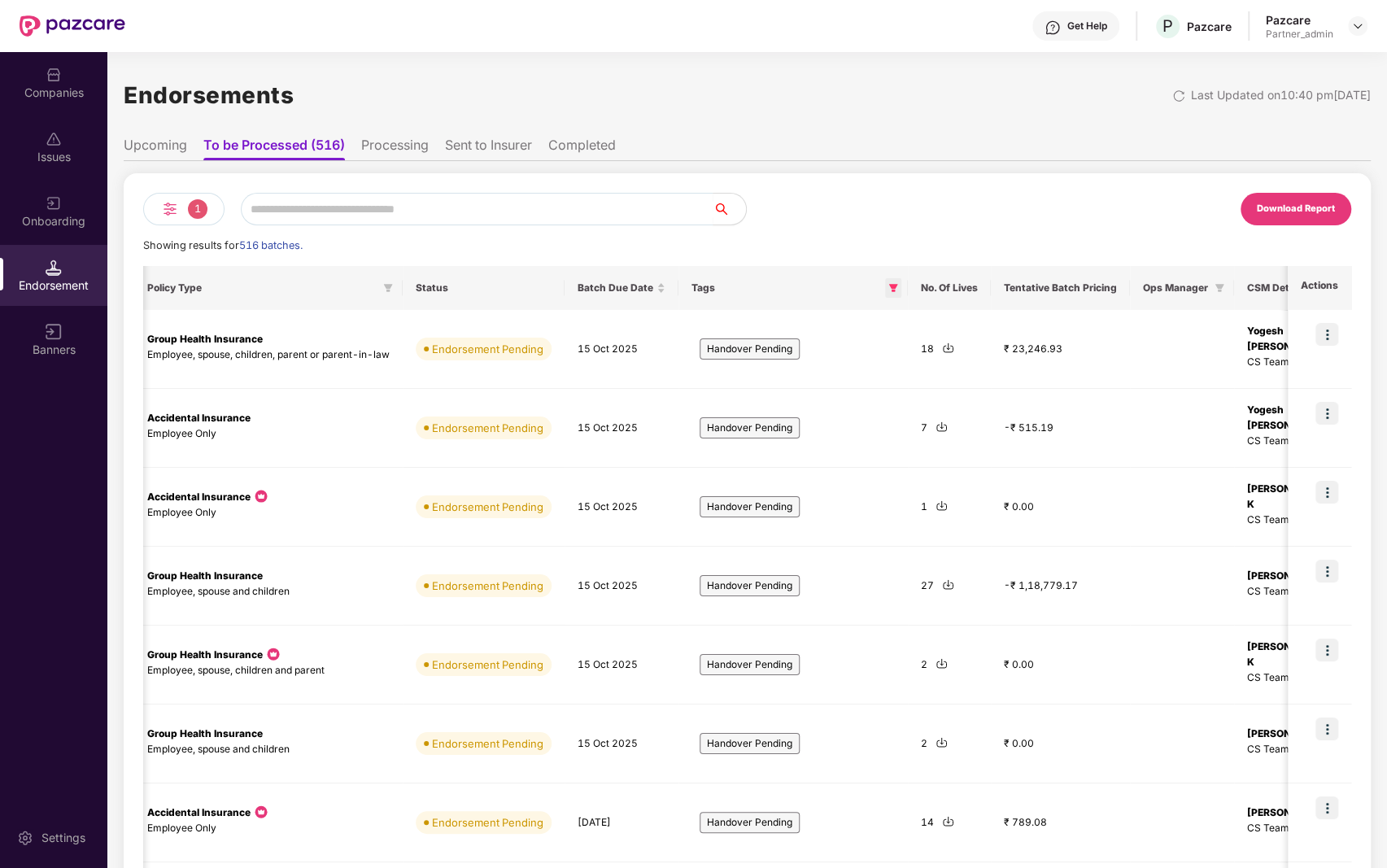
click at [892, 288] on span at bounding box center [893, 288] width 16 height 20
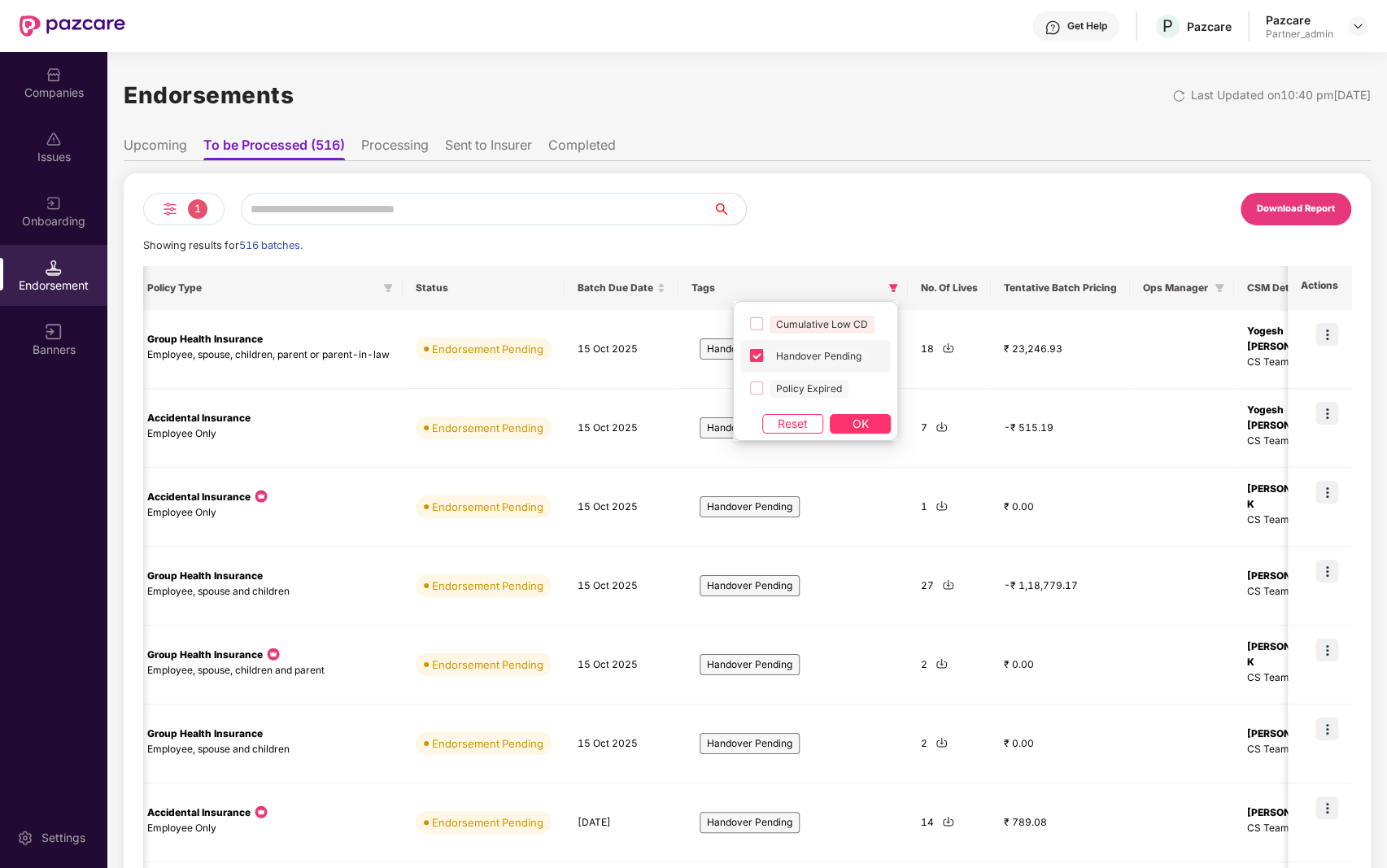
click at [804, 351] on span "Handover Pending" at bounding box center [819, 356] width 99 height 18
click at [860, 422] on span "OK" at bounding box center [860, 424] width 16 height 18
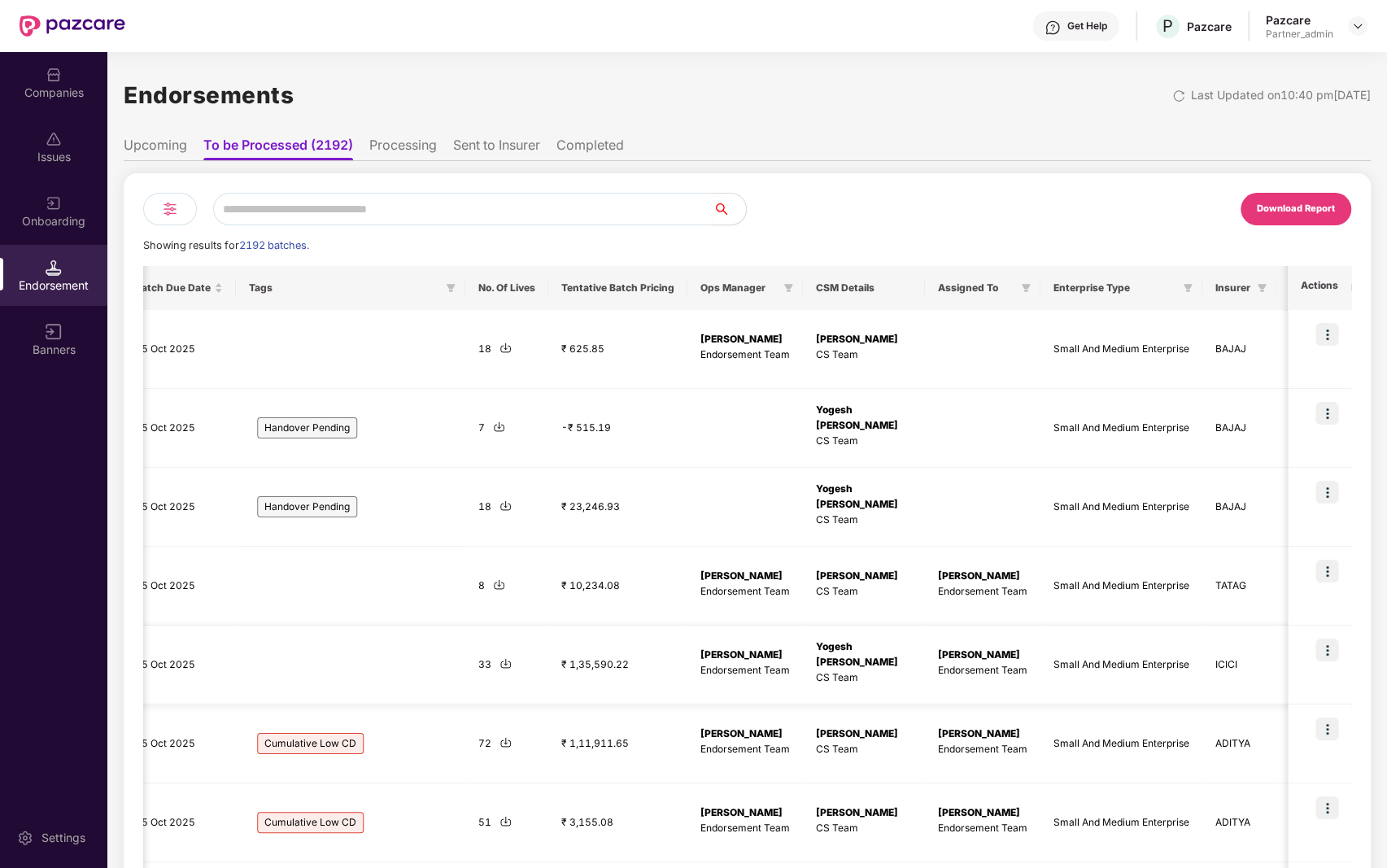
scroll to position [0, 861]
